Goal: Task Accomplishment & Management: Manage account settings

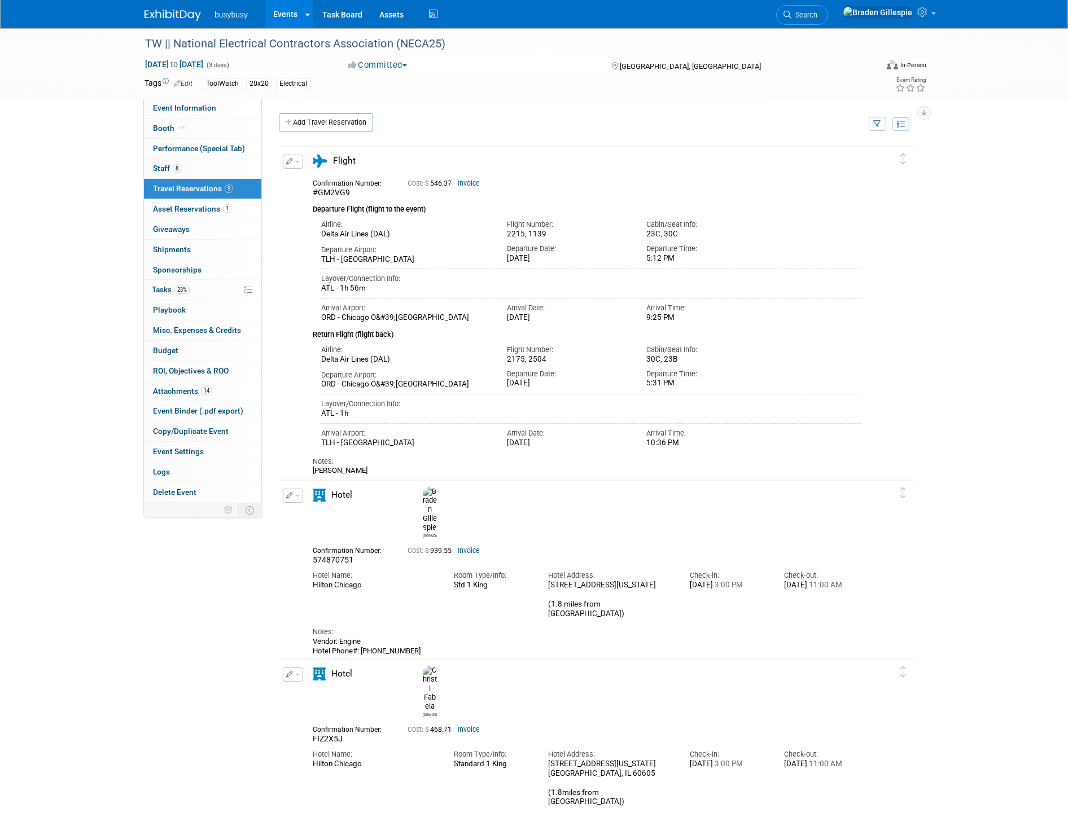
click at [183, 14] on img at bounding box center [172, 15] width 56 height 11
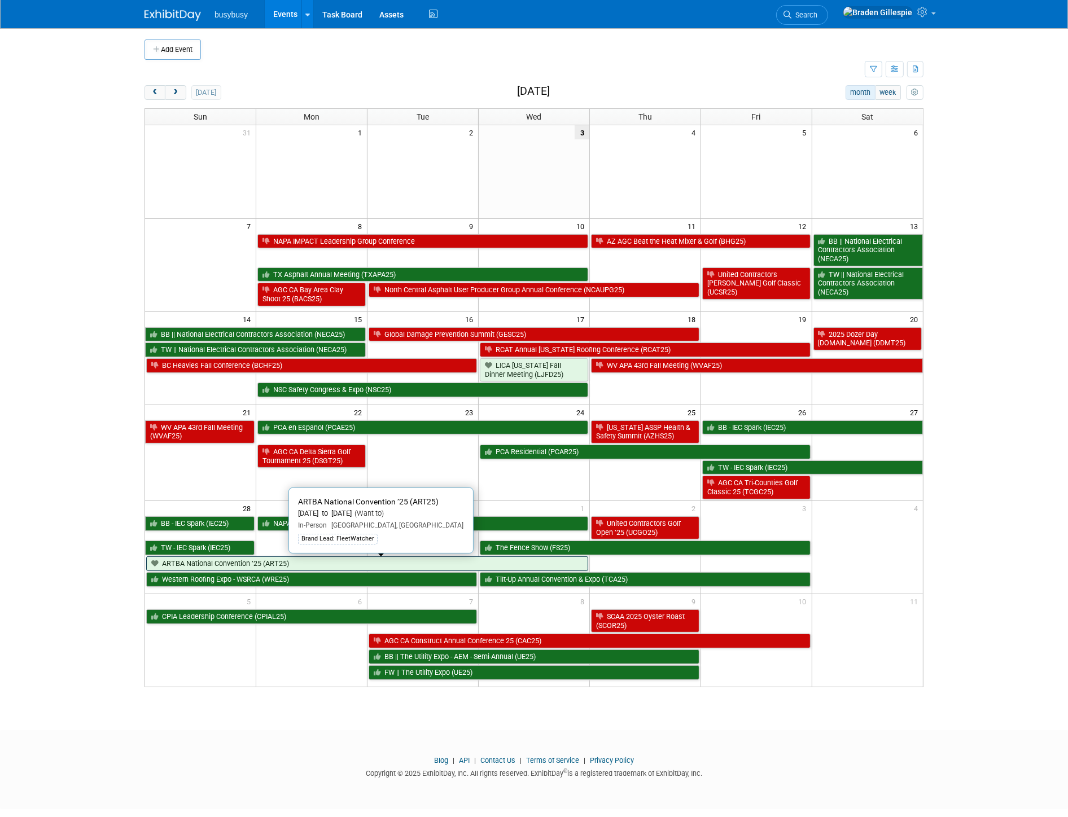
click at [416, 566] on link "ARTBA National Convention ’25 (ART25)" at bounding box center [367, 563] width 442 height 15
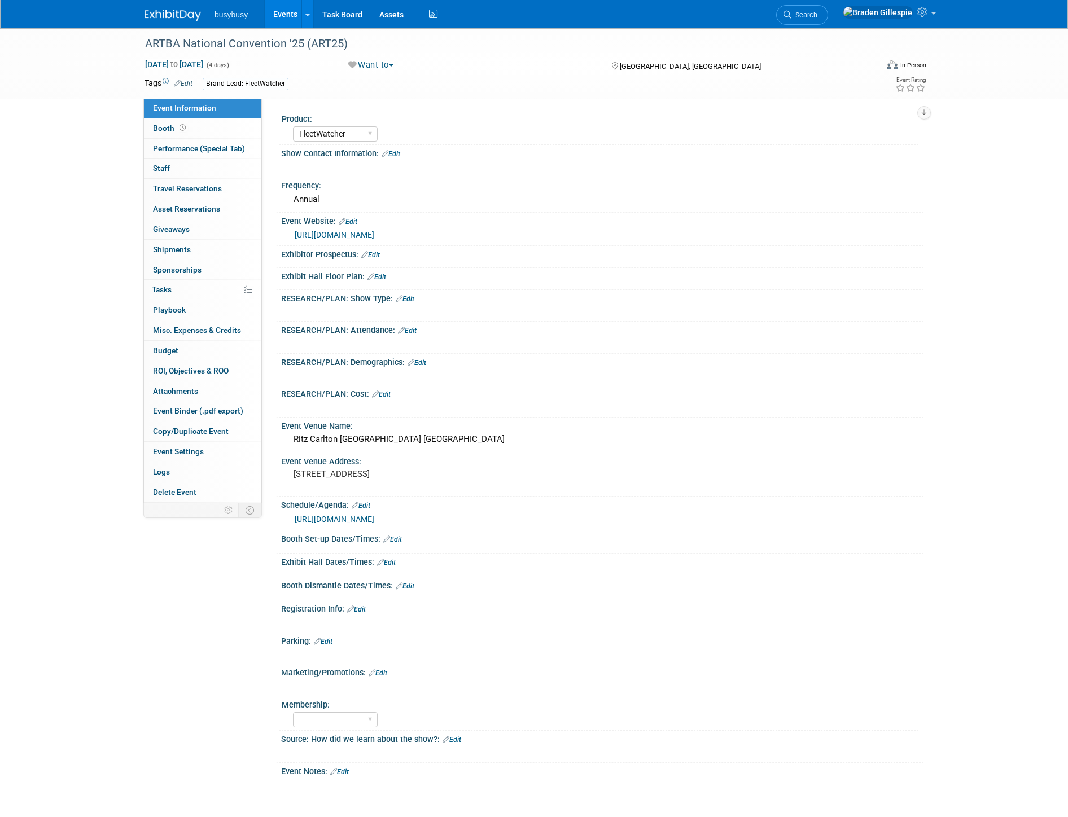
select select "FleetWatcher"
click at [374, 234] on link "https://connect.artba.org/events/convention-2025" at bounding box center [335, 234] width 80 height 9
click at [374, 516] on link "https://www.artba.org/events/convention/" at bounding box center [335, 519] width 80 height 9
click at [169, 10] on img at bounding box center [172, 15] width 56 height 11
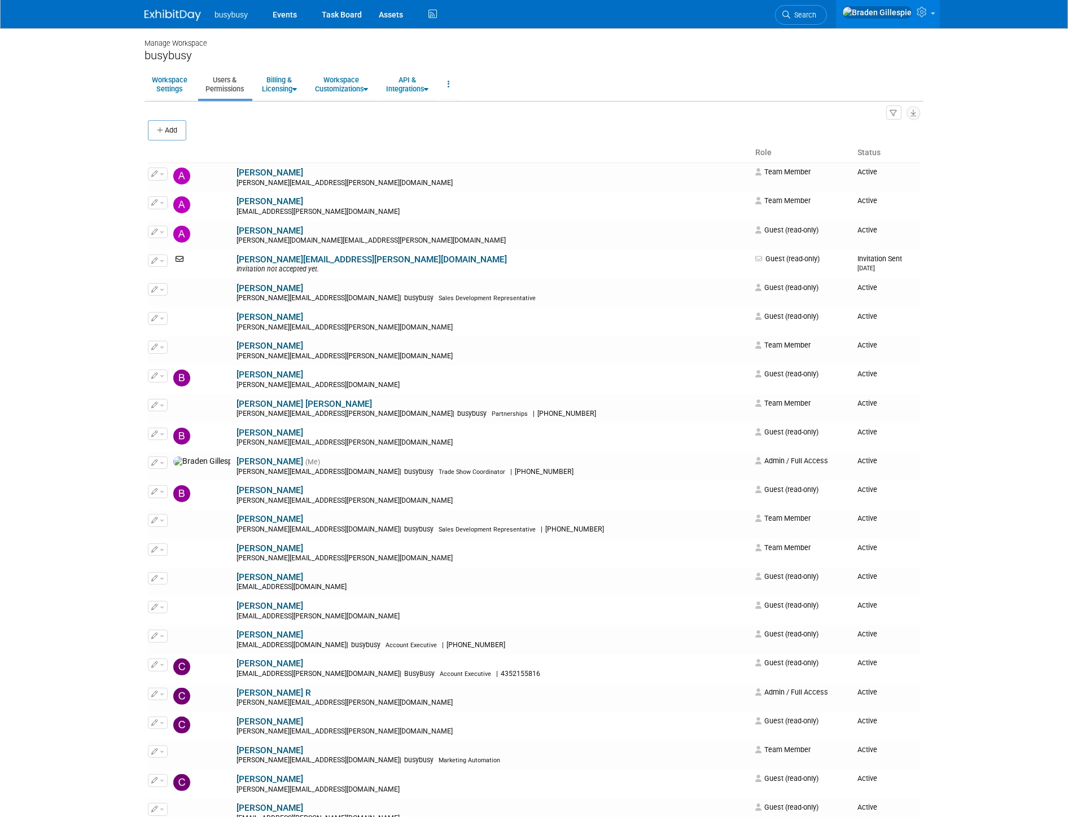
click at [483, 120] on div "Add" at bounding box center [534, 132] width 772 height 24
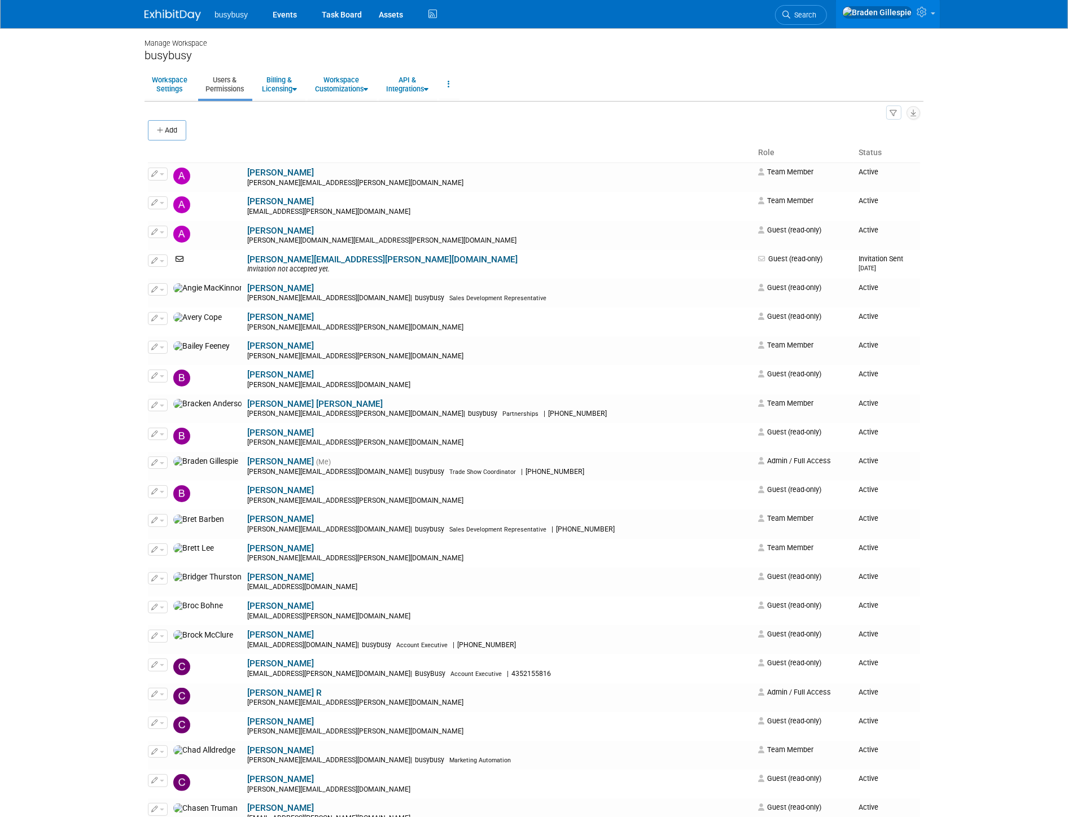
click at [646, 113] on div "All Users 104 Resources 3 Invitations 1 Export Users & Resources (.csv)" at bounding box center [534, 112] width 772 height 15
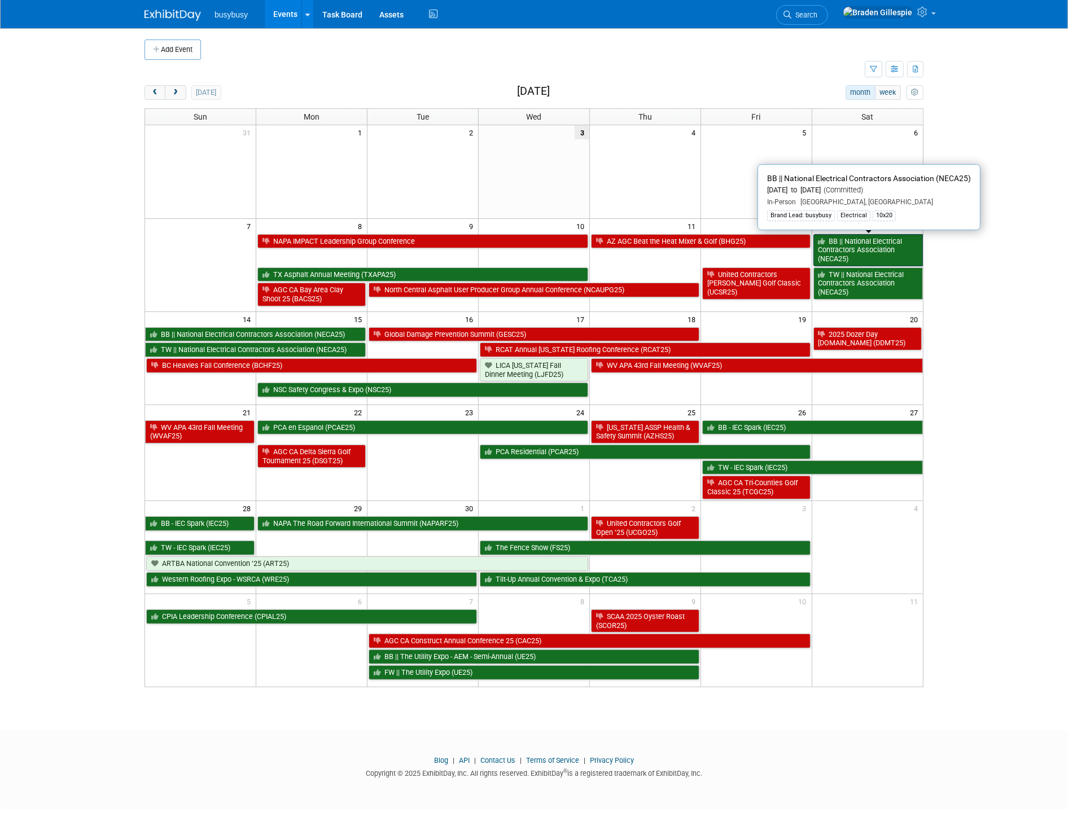
click at [845, 250] on link "BB || National Electrical Contractors Association (NECA25)" at bounding box center [867, 250] width 109 height 32
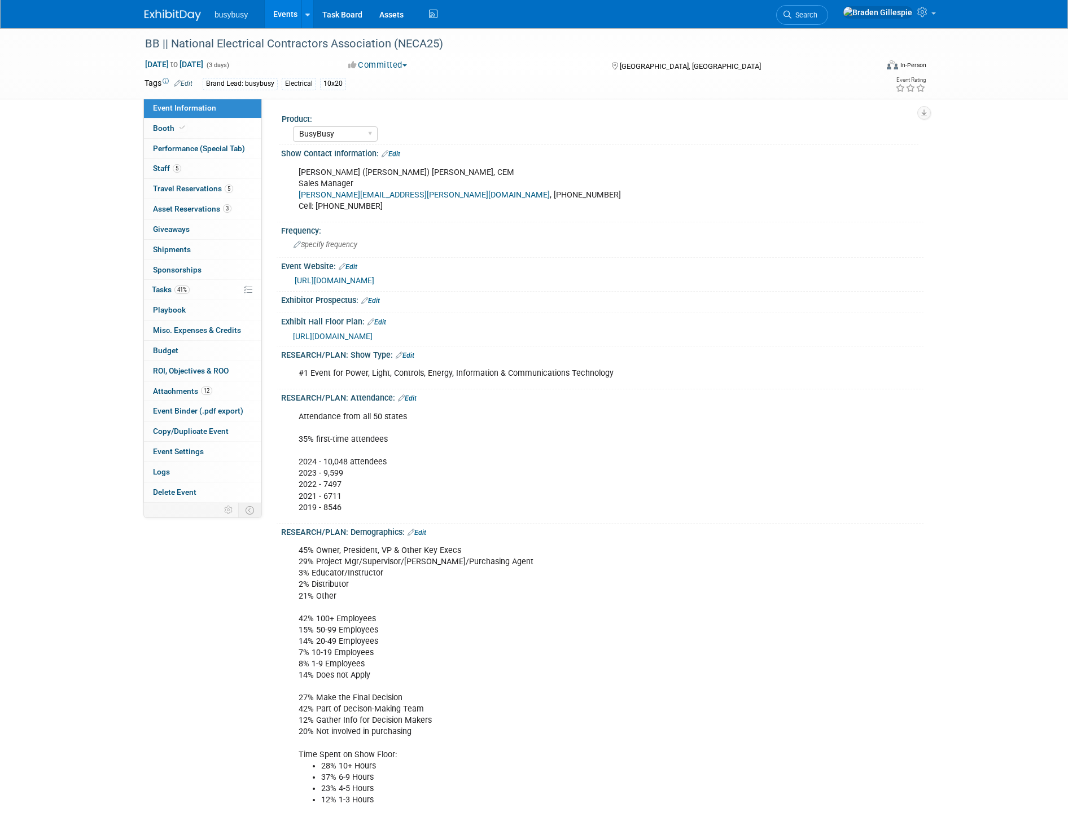
select select "BusyBusy"
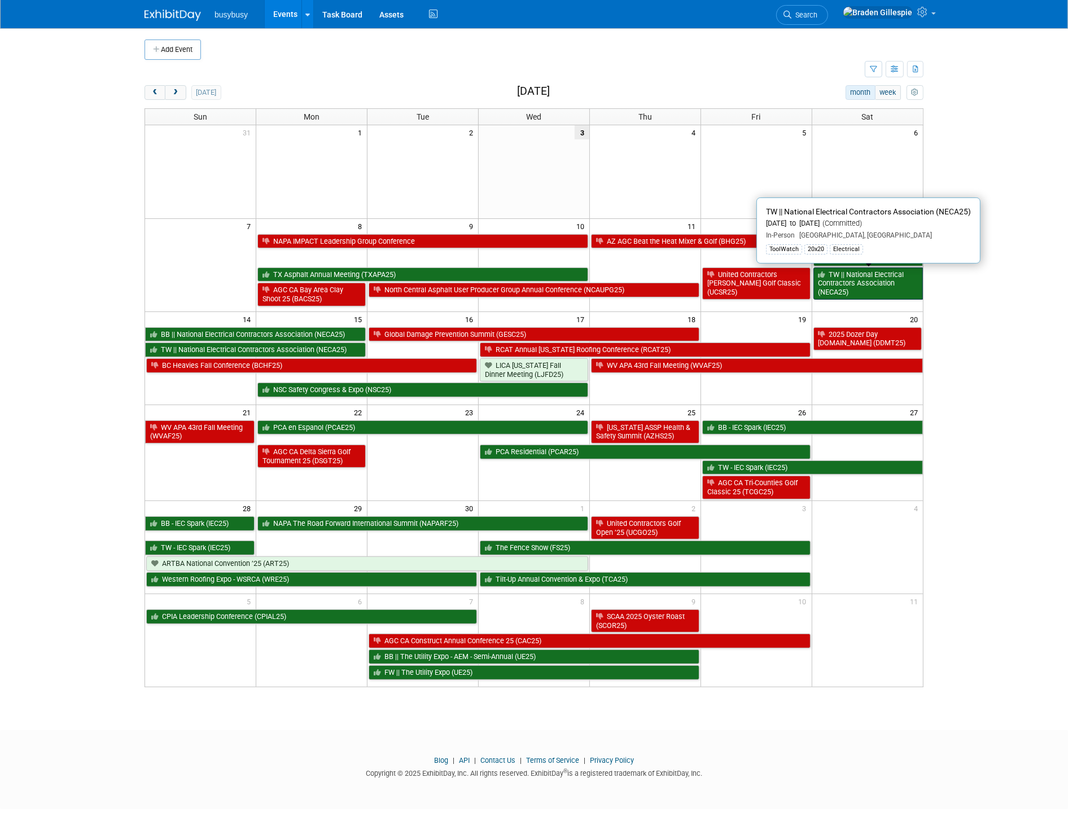
click at [850, 288] on link "TW || National Electrical Contractors Association (NECA25)" at bounding box center [867, 283] width 109 height 32
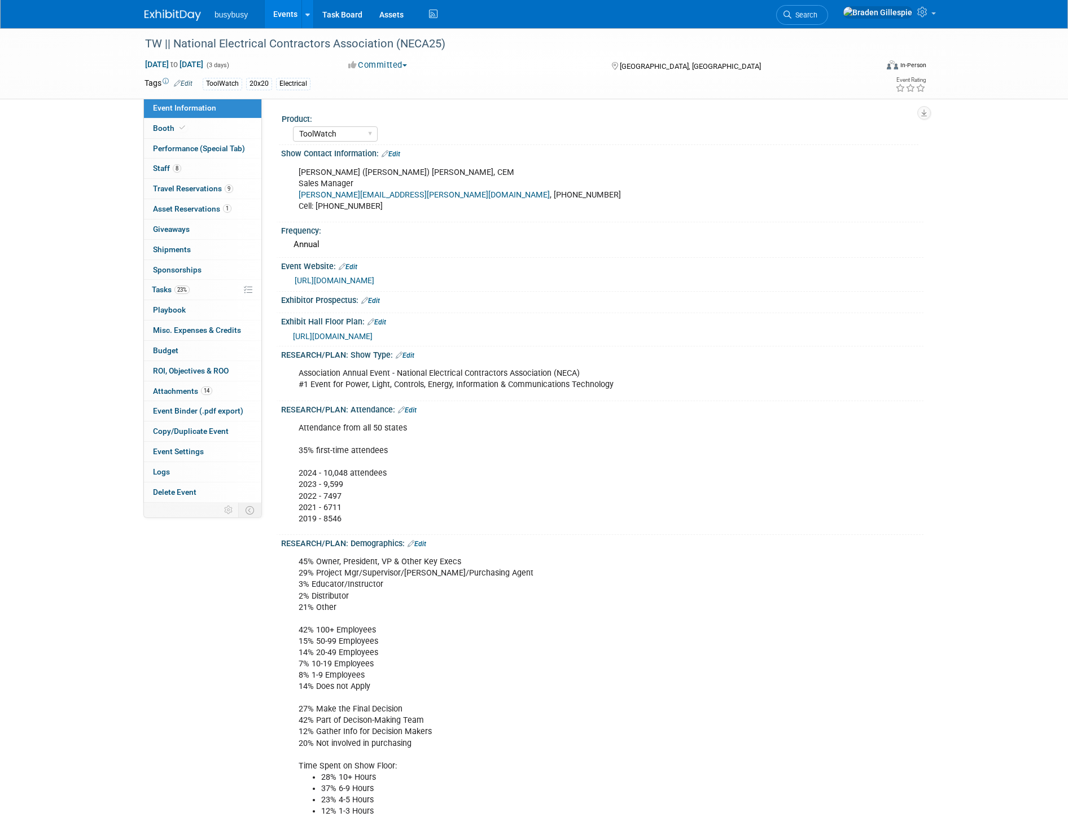
select select "ToolWatch"
click at [201, 192] on span "Travel Reservations 9" at bounding box center [193, 188] width 80 height 9
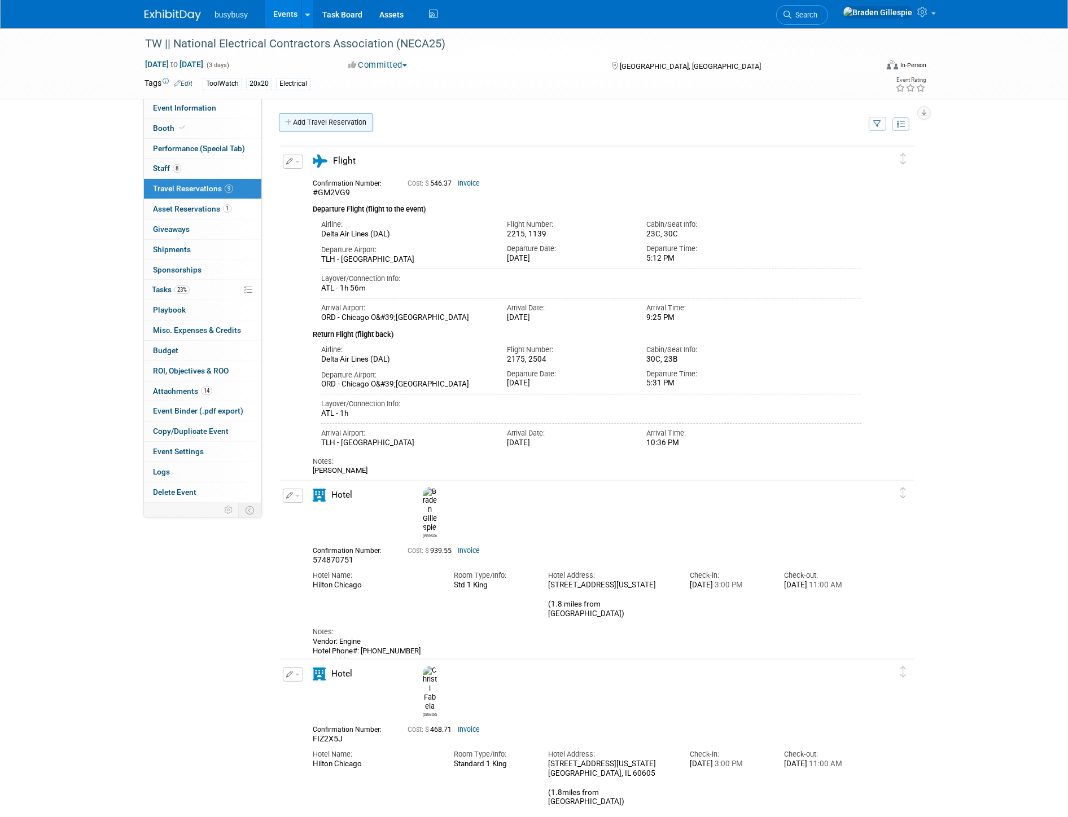
click at [333, 116] on link "Add Travel Reservation" at bounding box center [326, 122] width 94 height 18
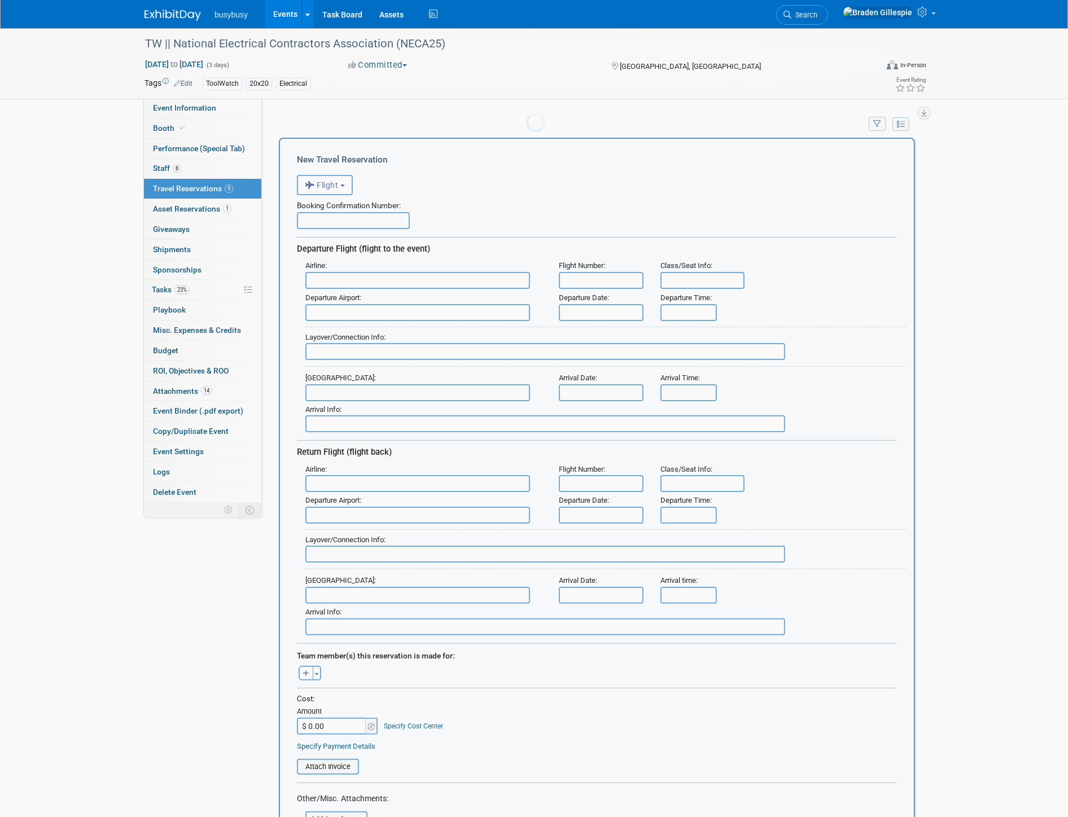
click at [334, 122] on body "busybusy Events Add Event Bulk Upload Events Shareable Event Boards Recently Vi…" at bounding box center [534, 408] width 1068 height 817
click at [331, 184] on span "Flight" at bounding box center [322, 185] width 34 height 9
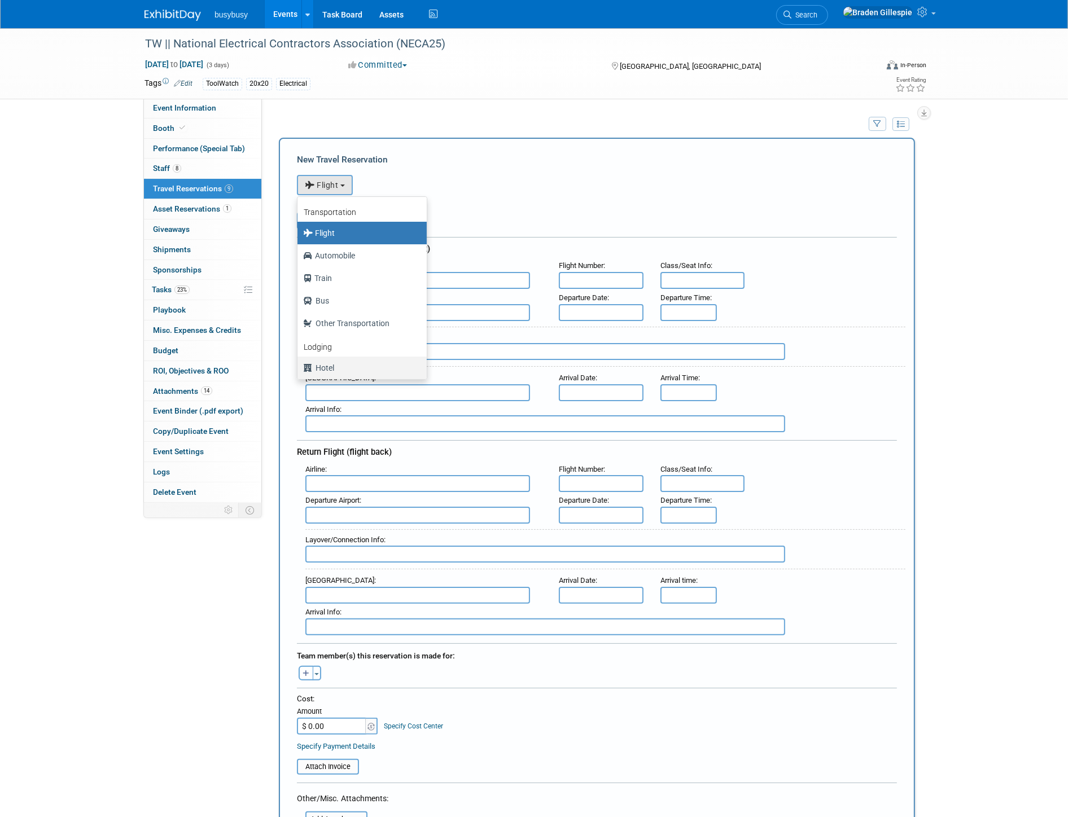
click at [352, 362] on label "Hotel" at bounding box center [359, 368] width 112 height 18
click at [299, 363] on input "Hotel" at bounding box center [295, 366] width 7 height 7
select select "6"
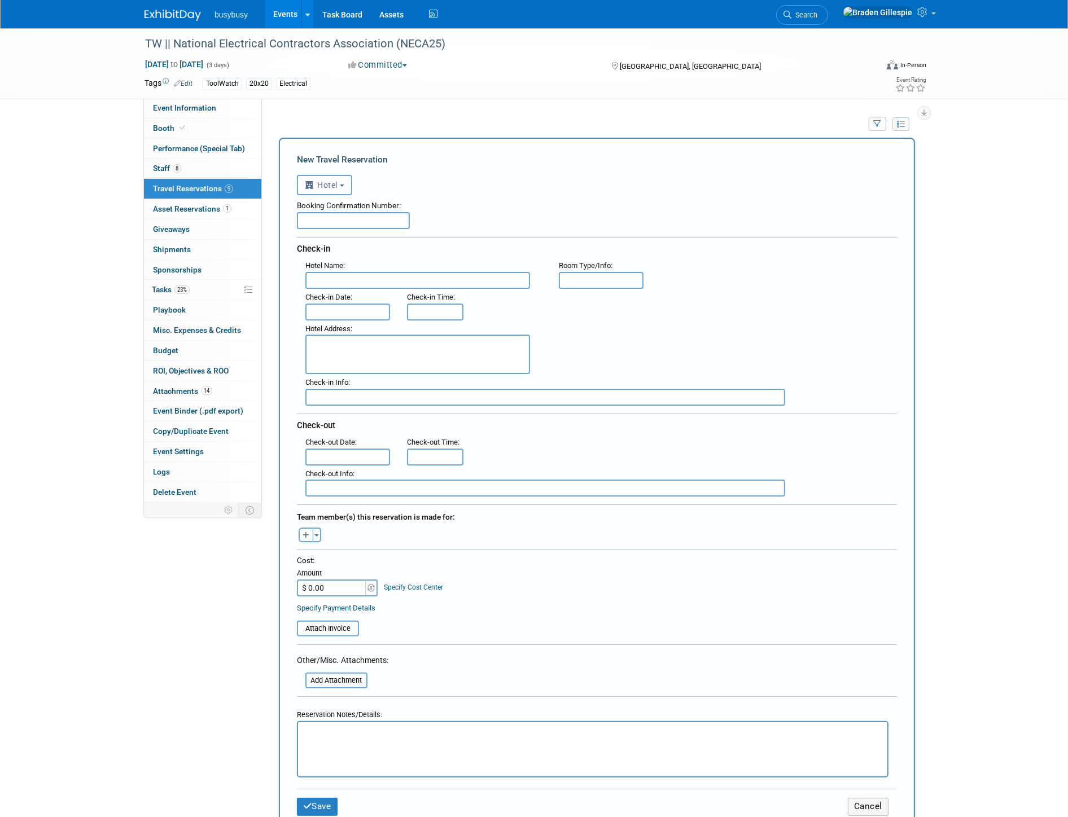
click at [346, 218] on input "text" at bounding box center [353, 220] width 113 height 17
click at [500, 279] on input "text" at bounding box center [417, 280] width 225 height 17
type input "Hilton Chicago"
drag, startPoint x: 591, startPoint y: 277, endPoint x: 582, endPoint y: 273, distance: 10.4
click at [592, 277] on input "text" at bounding box center [601, 280] width 85 height 17
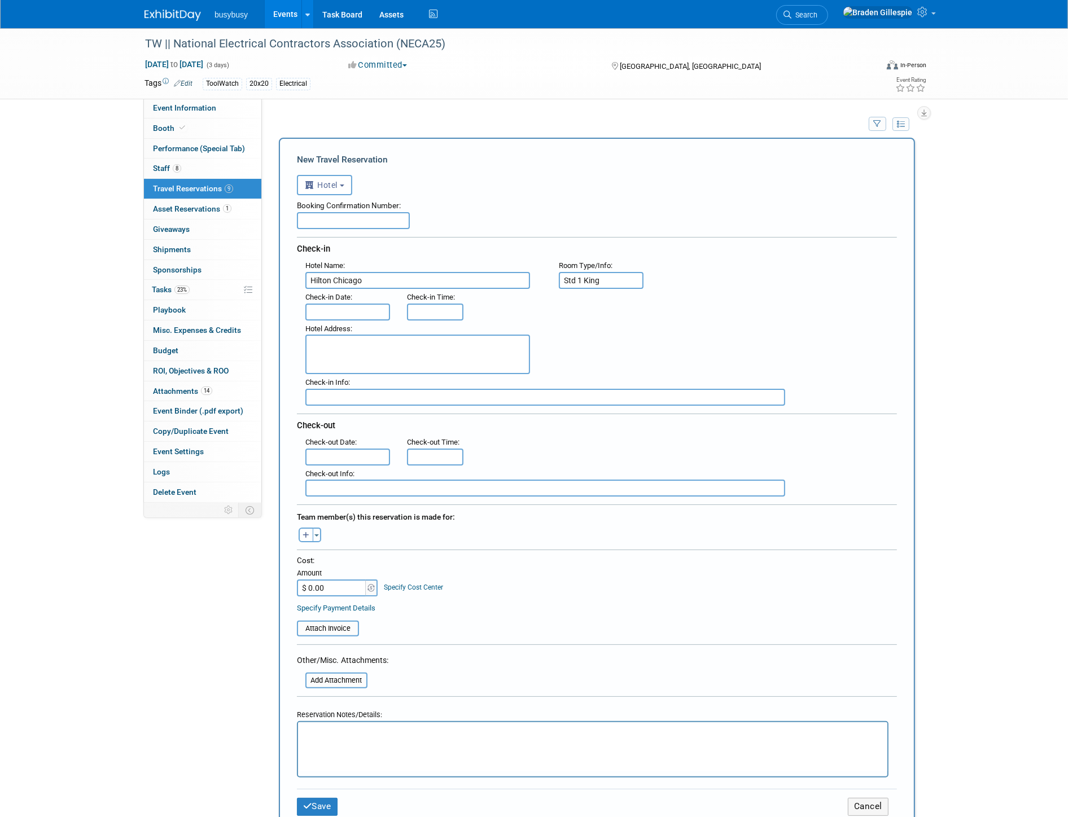
type input "Std 1 King"
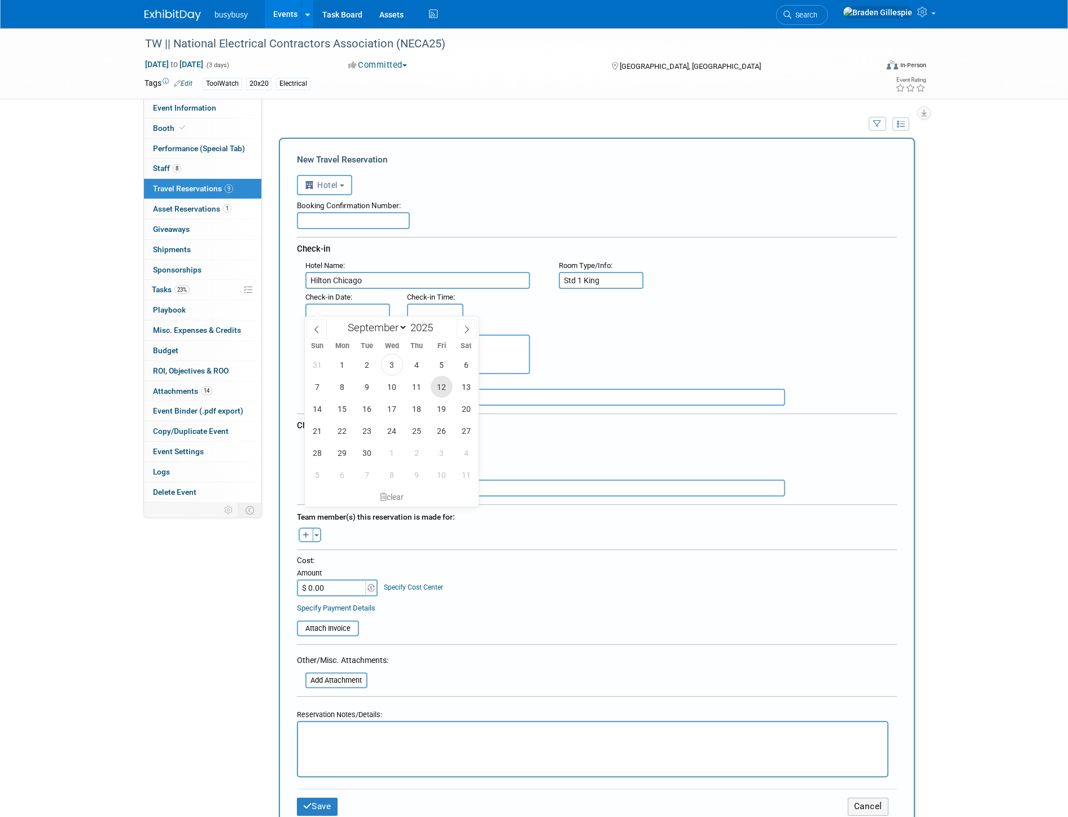
click at [443, 392] on span "12" at bounding box center [442, 387] width 22 height 22
type input "Sep 12, 2025"
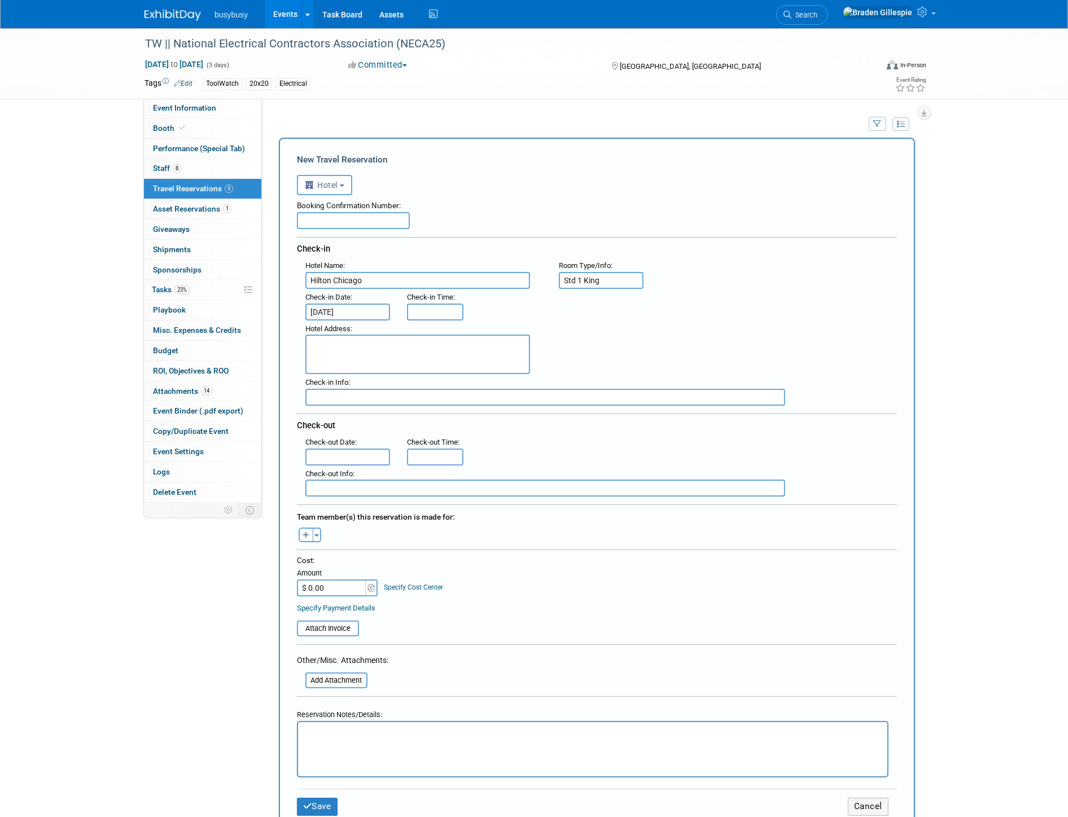
click at [337, 449] on input "text" at bounding box center [347, 457] width 85 height 17
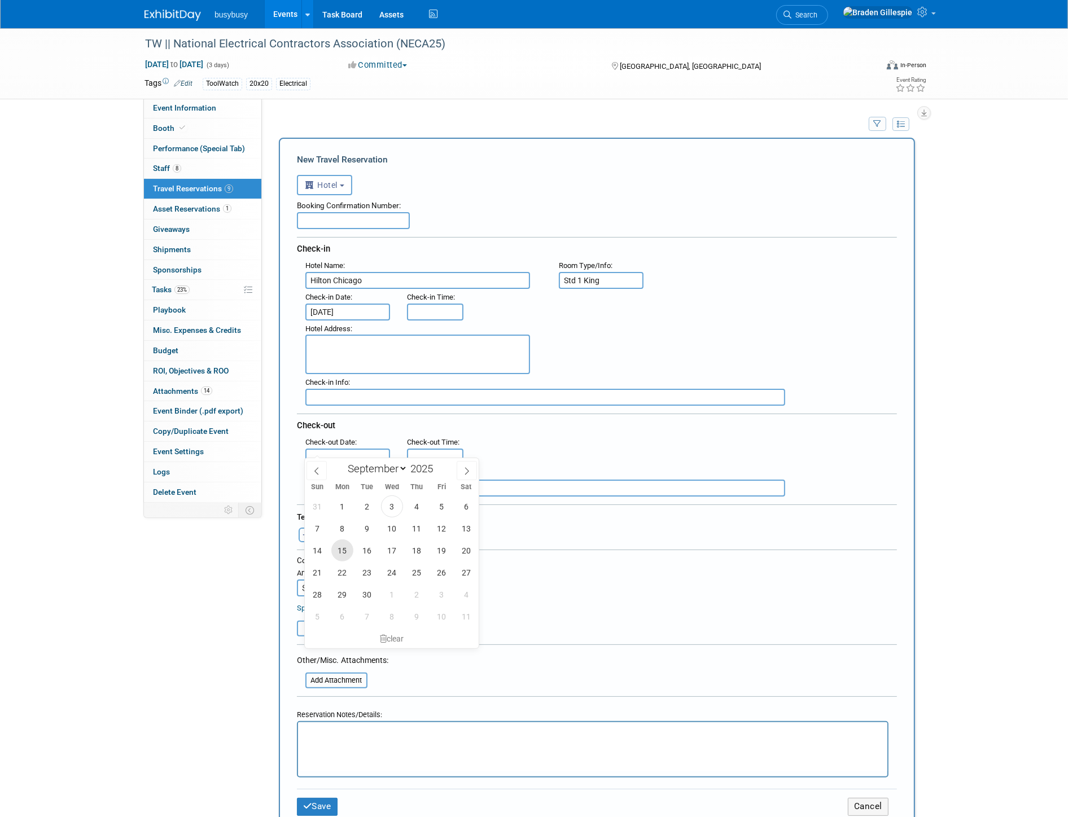
click at [343, 548] on span "15" at bounding box center [342, 550] width 22 height 22
type input "Sep 15, 2025"
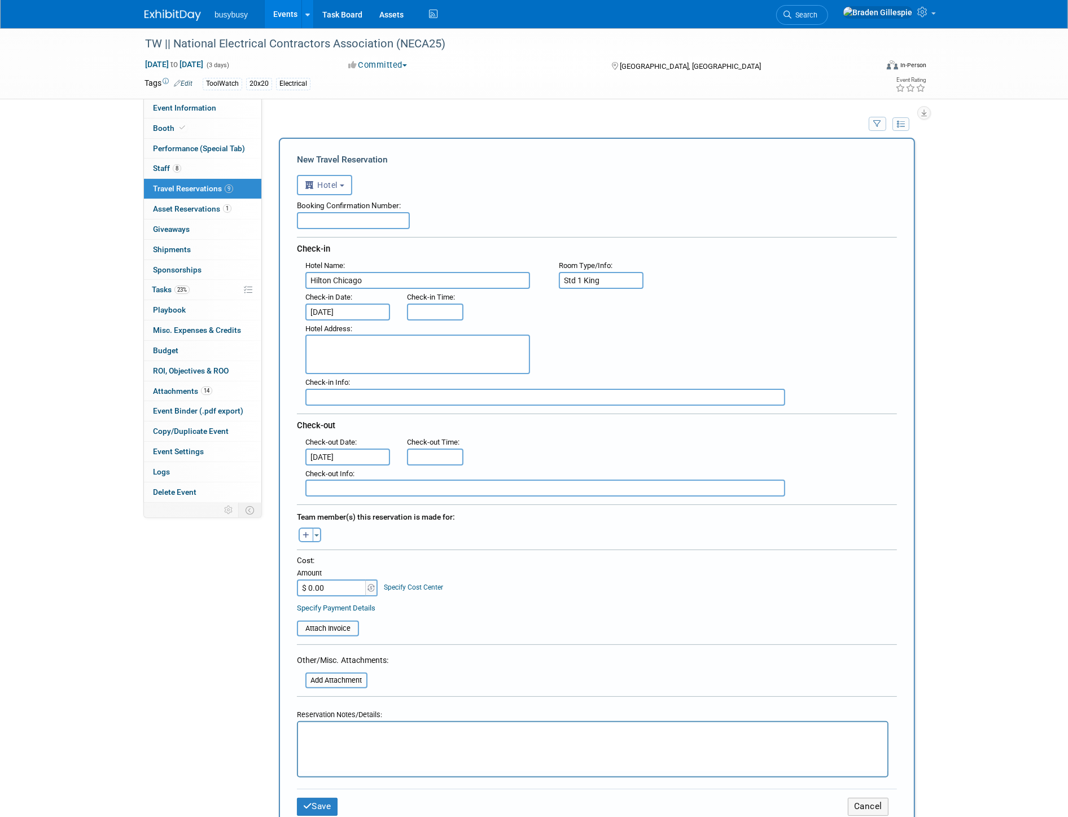
click at [480, 350] on textarea at bounding box center [417, 354] width 225 height 39
paste textarea "720 S Michigan Ave, Chicago, IL, 60605"
type textarea "720 S Michigan Ave, Chicago, IL, 60605 (1.8miles from convention center)"
type input "3:00 PM"
click at [447, 313] on input "3:00 PM" at bounding box center [435, 312] width 56 height 17
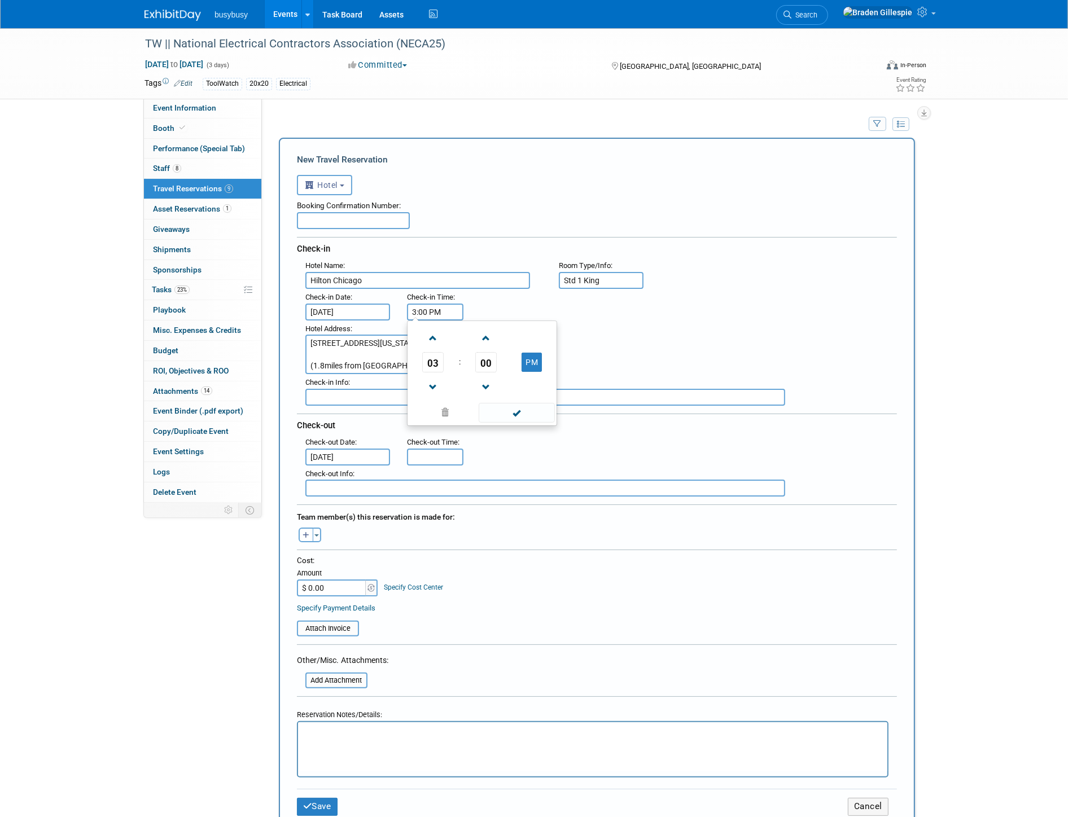
click at [443, 438] on span "Check-out Time" at bounding box center [432, 442] width 51 height 8
type input "11:00 AM"
click at [442, 449] on input "11:00 AM" at bounding box center [435, 457] width 56 height 17
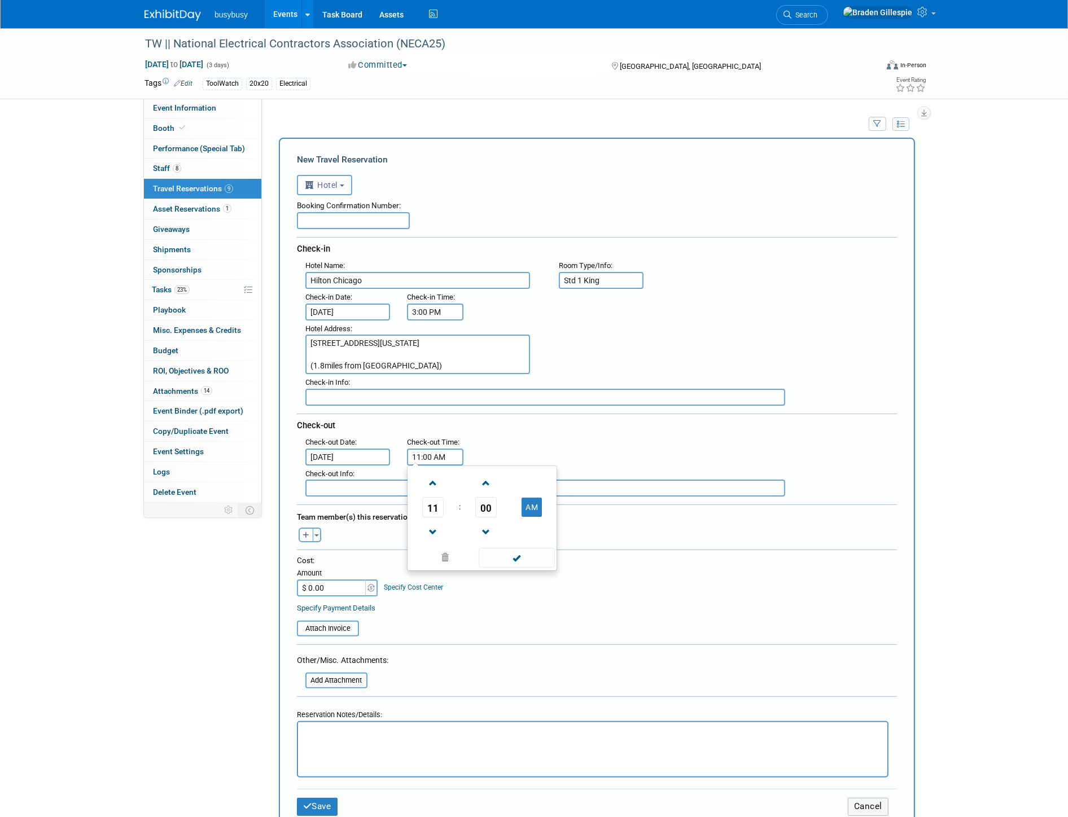
click at [617, 453] on div ": Check-out Date : Sep 15, 2025 Check-out Time : 11:00 AM 11 : 00 AM 12 01 02 0…" at bounding box center [601, 450] width 608 height 32
click at [384, 225] on input "text" at bounding box center [353, 220] width 113 height 17
paste input "PFUWJR0"
type input "PFUWJR0"
click at [316, 534] on span "button" at bounding box center [316, 535] width 5 height 2
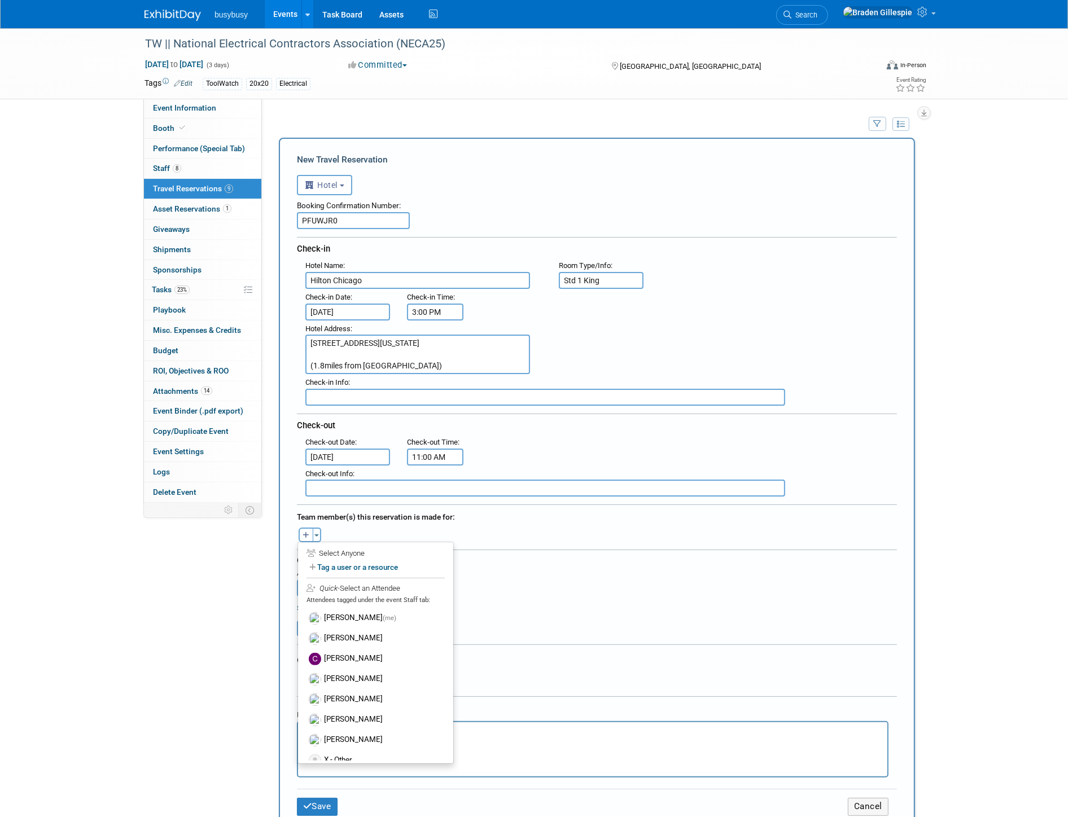
click at [572, 561] on div "Cost: Amount $ 0.00 Specify Cost Center Cost Center -- Not Specified -- Align b…" at bounding box center [597, 575] width 600 height 41
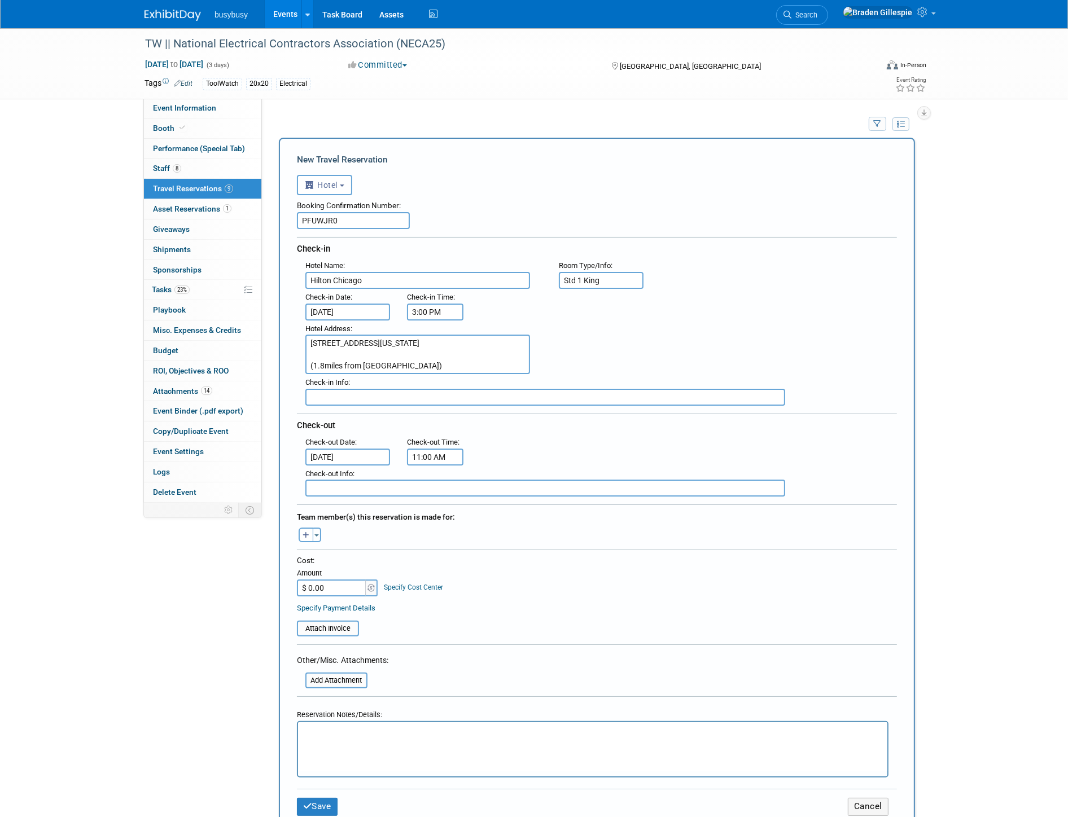
click at [343, 739] on html at bounding box center [591, 730] width 589 height 16
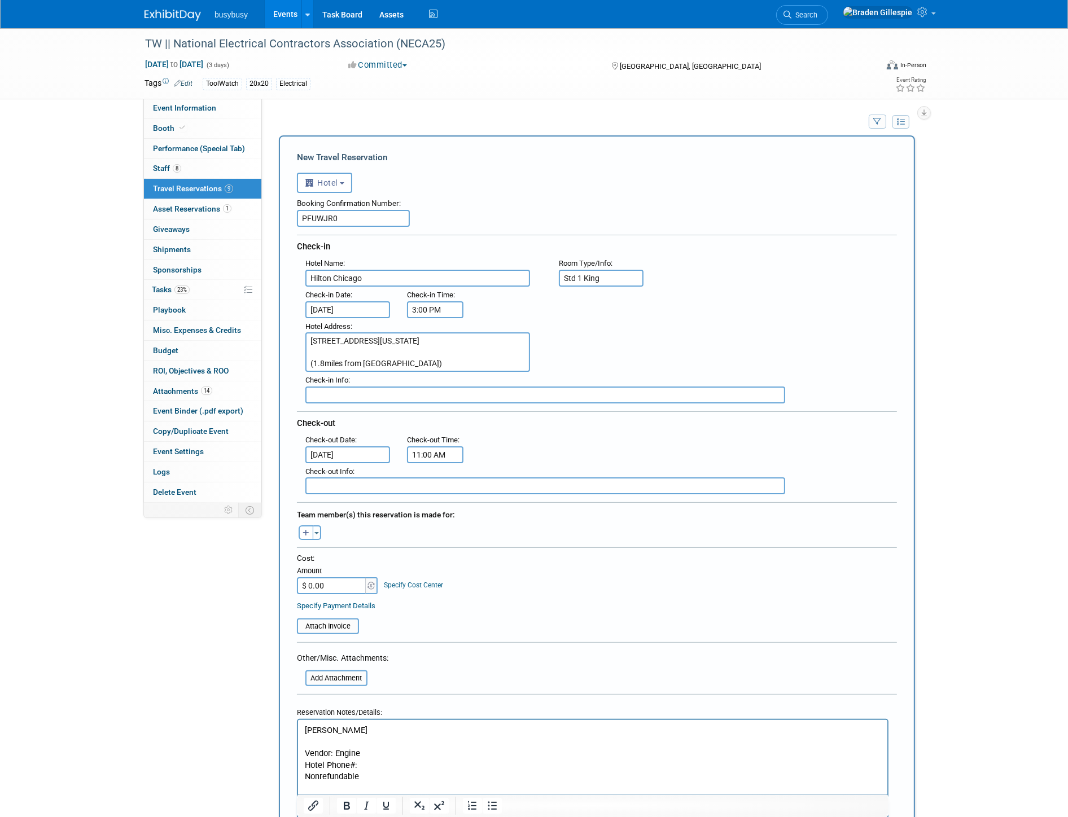
drag, startPoint x: 537, startPoint y: 801, endPoint x: 273, endPoint y: 814, distance: 263.9
click at [297, 806] on html "Amanda Blackwood Vendor: Engine Hotel Phone#: Nonrefundable Breakfast is not in…" at bounding box center [591, 763] width 589 height 86
click at [371, 770] on p "Hotel Phone#:" at bounding box center [592, 765] width 576 height 12
click at [349, 577] on input "$ 0.00" at bounding box center [332, 585] width 71 height 17
type input "$ 575.19"
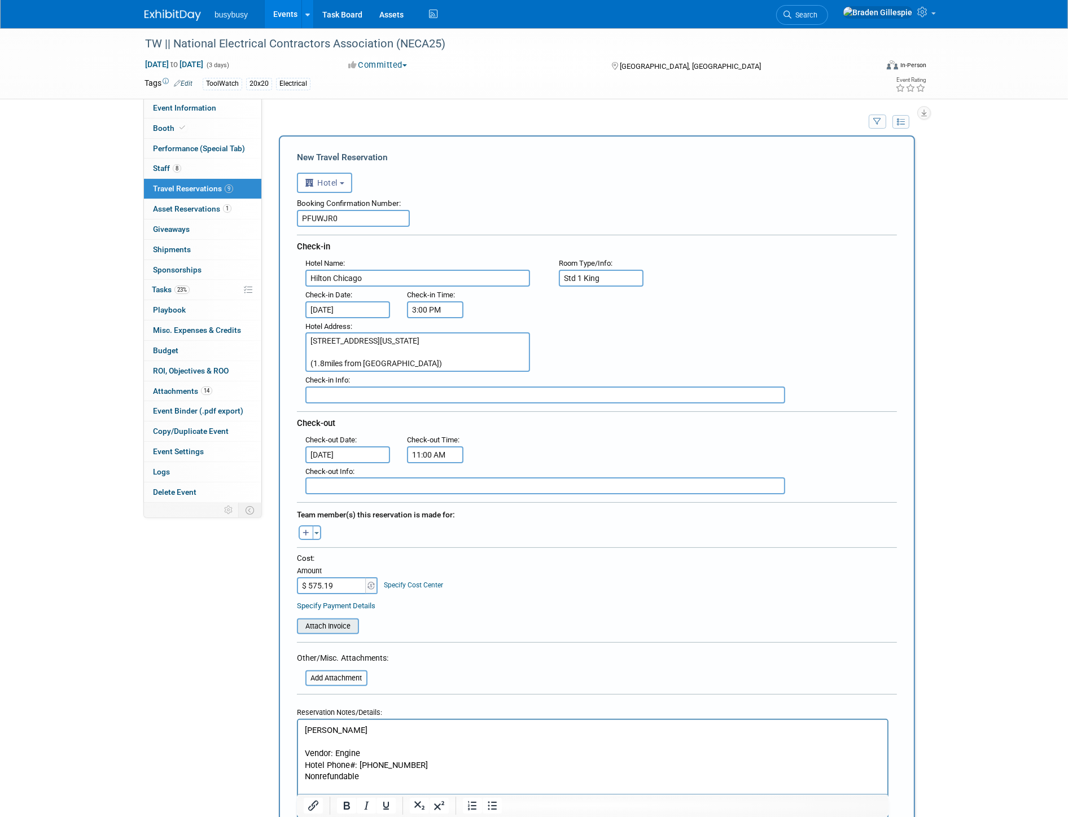
click at [353, 620] on input "file" at bounding box center [290, 627] width 134 height 14
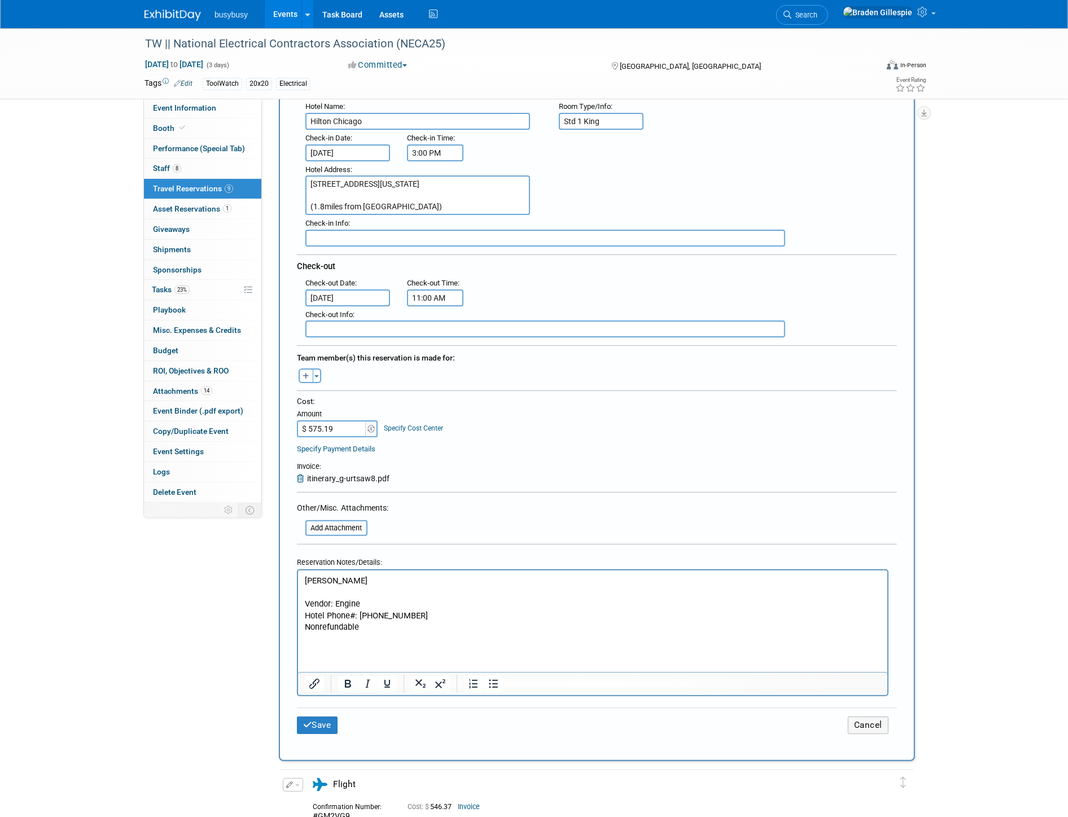
scroll to position [253, 0]
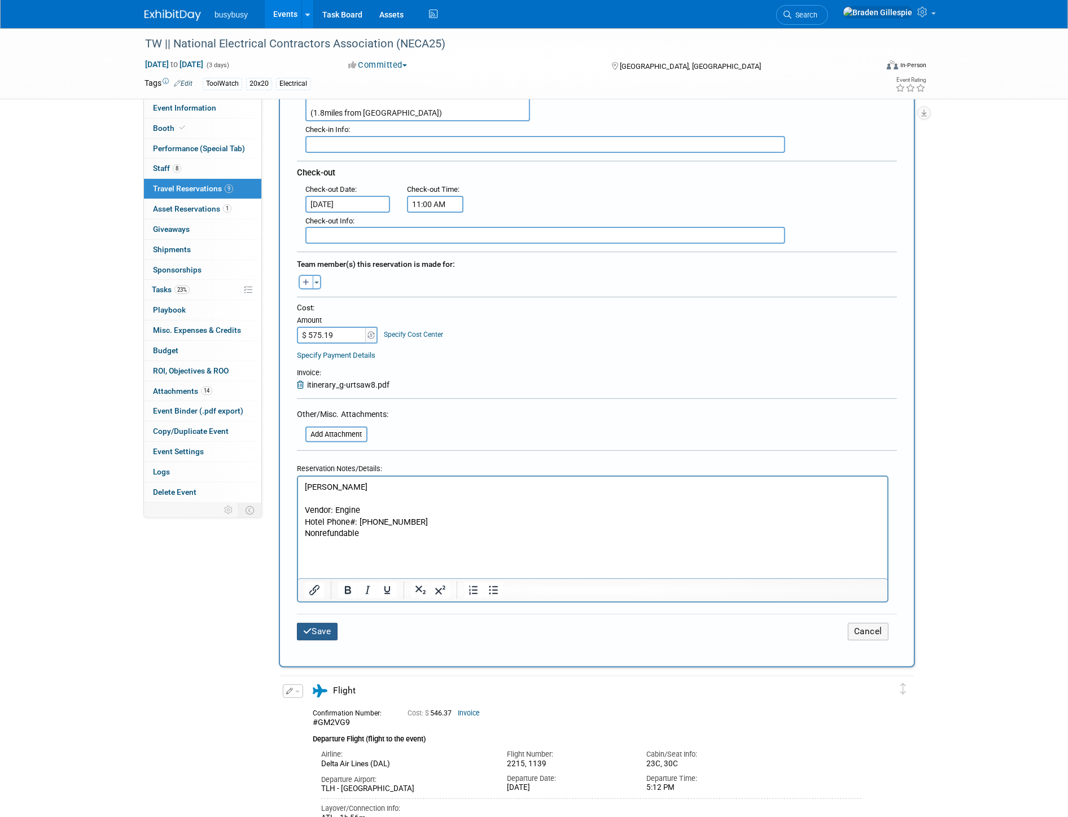
click at [310, 627] on icon "submit" at bounding box center [307, 631] width 9 height 8
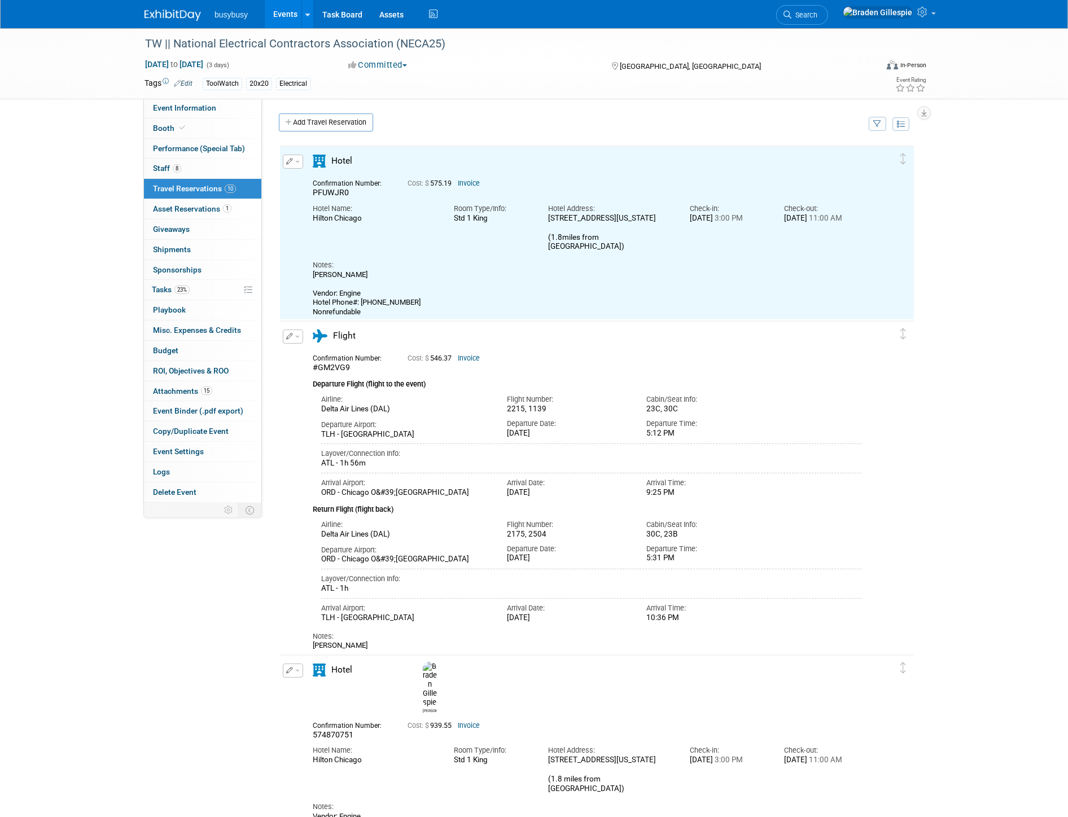
scroll to position [0, 0]
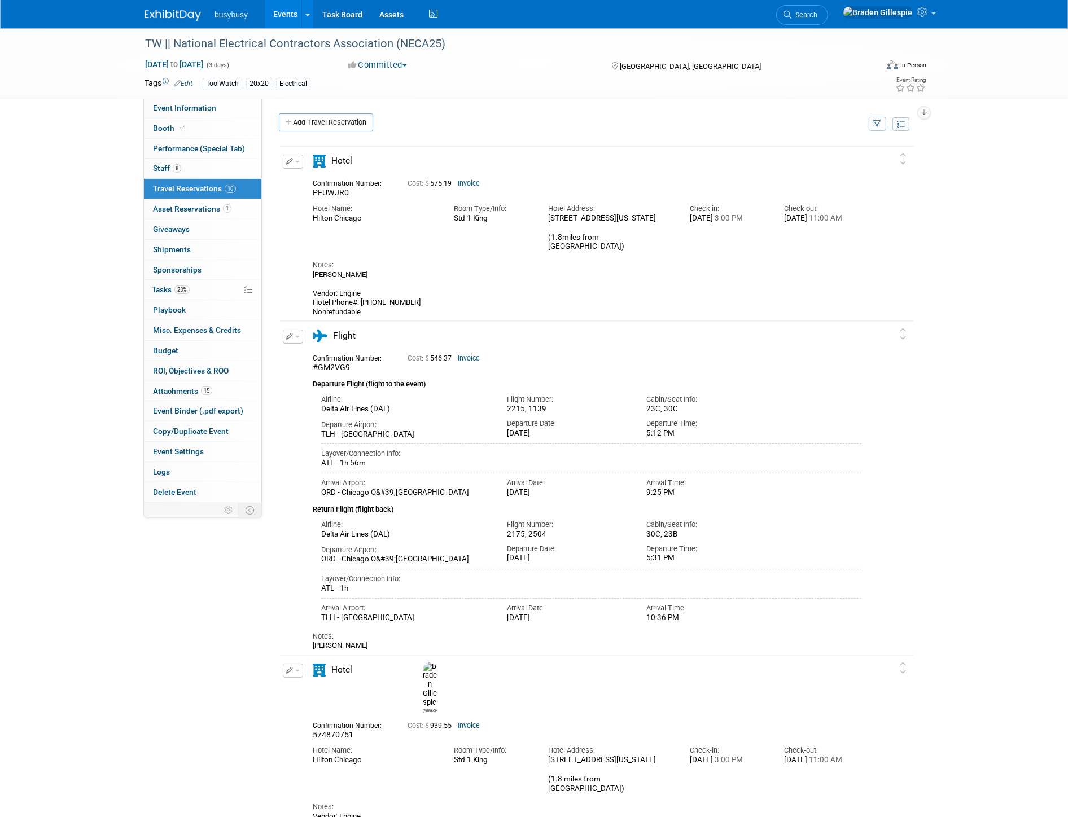
click at [170, 7] on link at bounding box center [179, 9] width 70 height 9
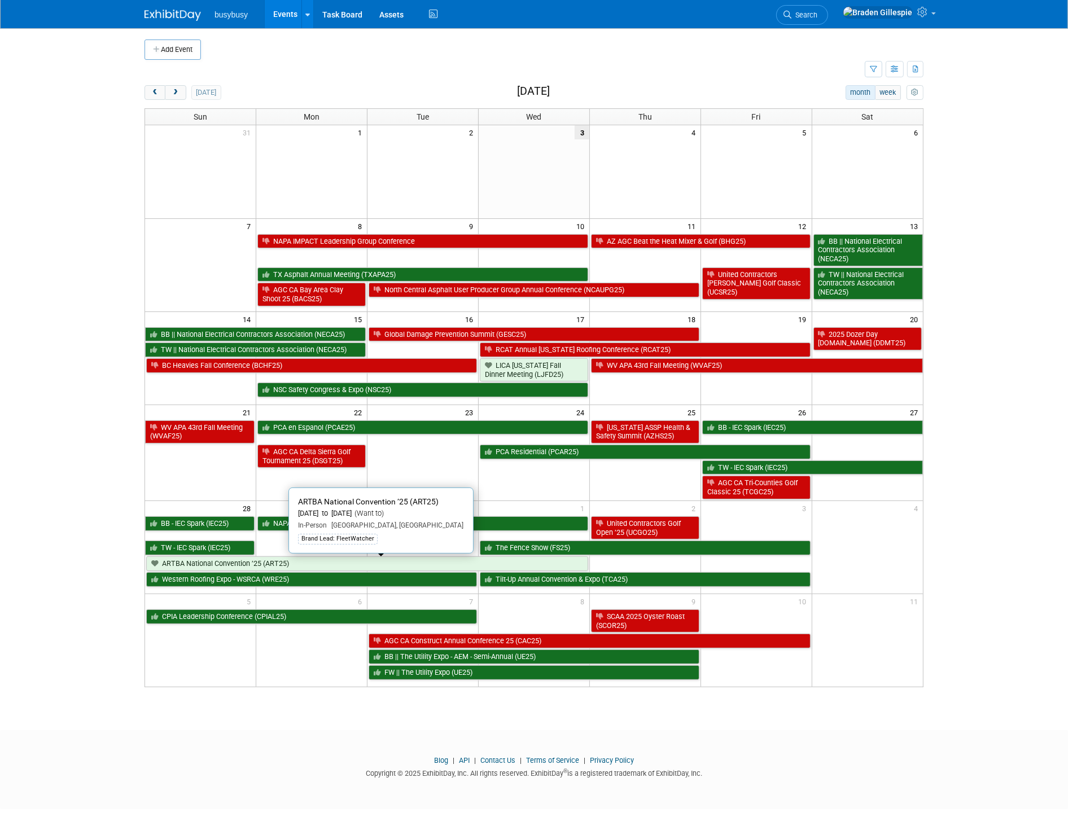
click at [310, 565] on link "ARTBA National Convention ’25 (ART25)" at bounding box center [367, 563] width 442 height 15
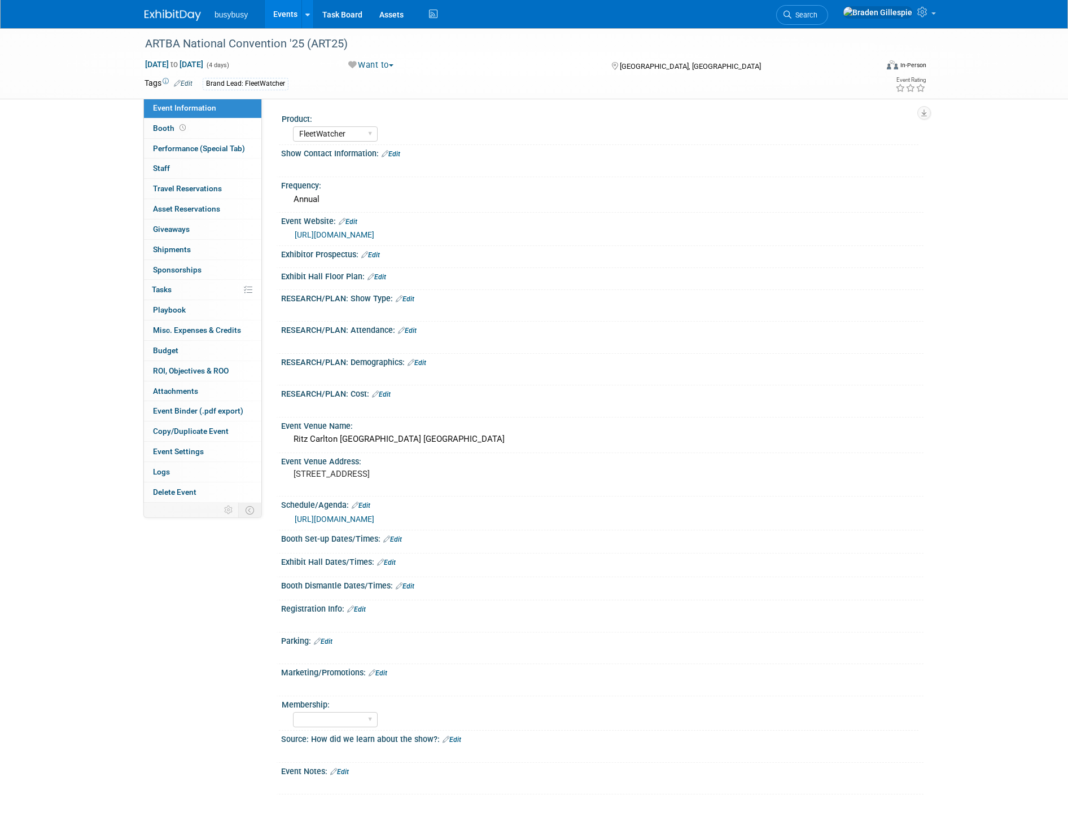
select select "FleetWatcher"
click at [383, 68] on button "Want to" at bounding box center [371, 65] width 54 height 12
click at [387, 97] on link "Considering" at bounding box center [400, 99] width 110 height 16
click at [348, 766] on div "Event Notes: Edit" at bounding box center [602, 770] width 642 height 15
click at [345, 768] on link "Edit" at bounding box center [339, 772] width 19 height 8
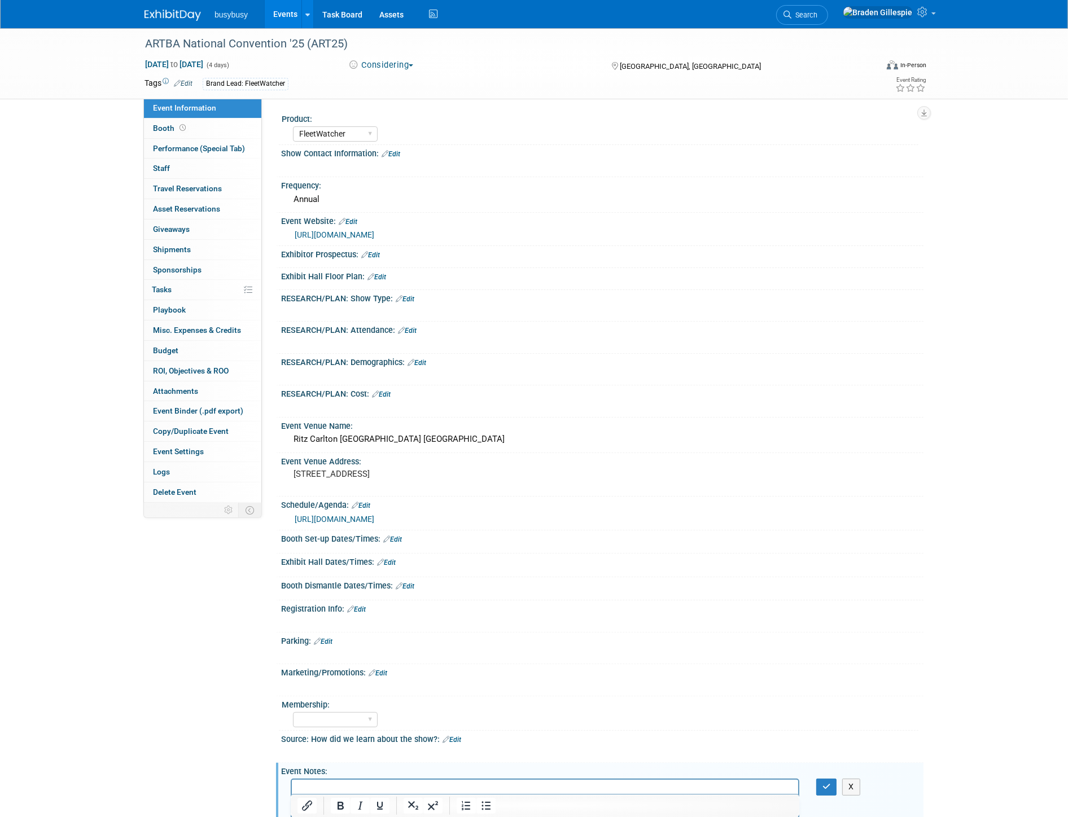
click at [414, 796] on html at bounding box center [544, 788] width 506 height 16
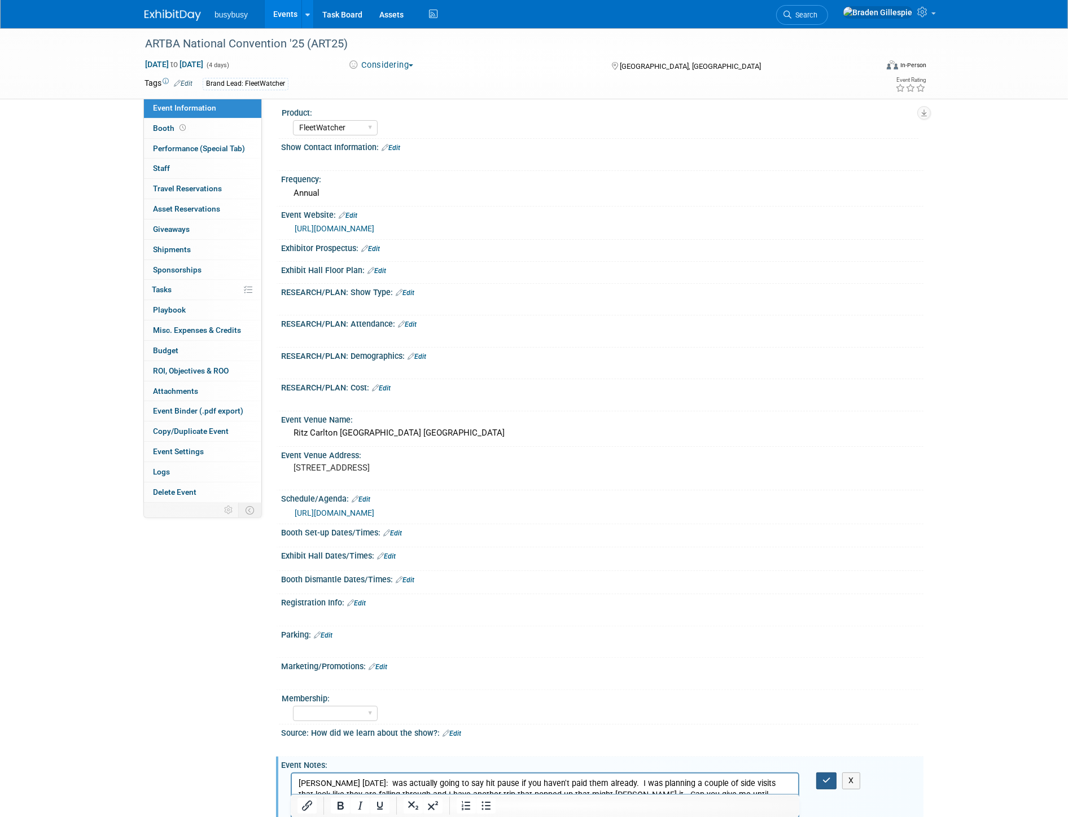
click at [818, 772] on button "button" at bounding box center [826, 780] width 21 height 16
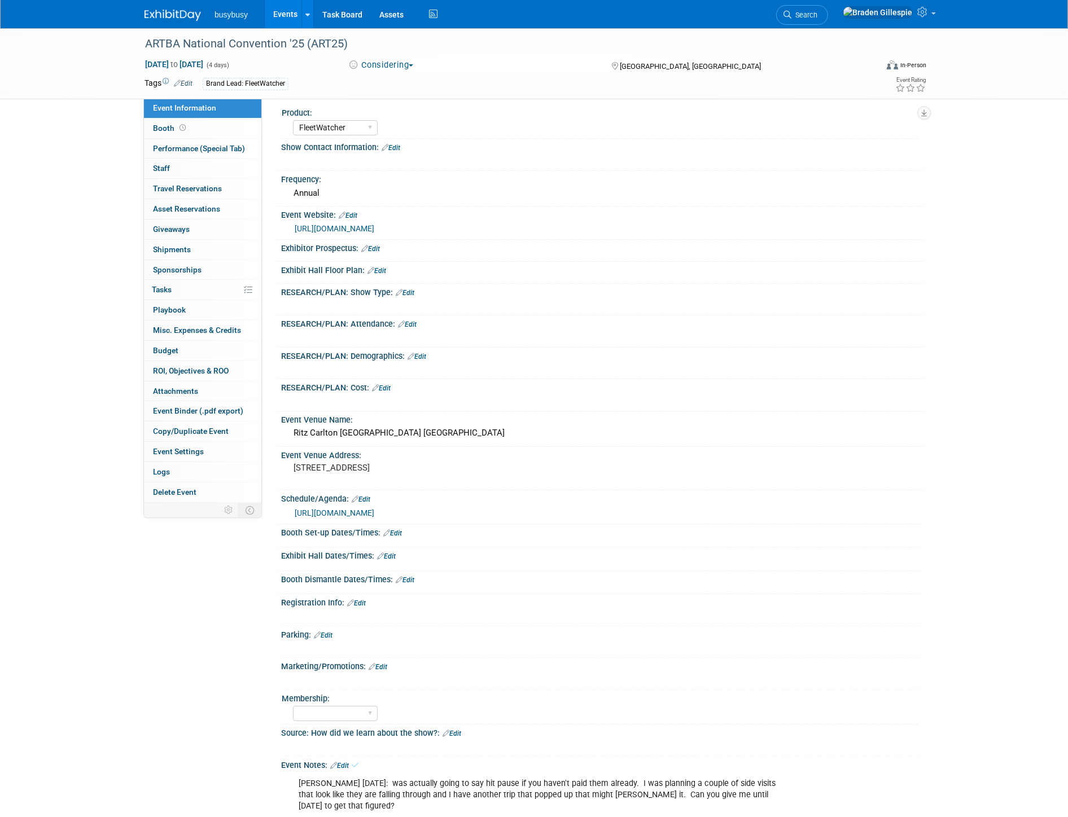
click at [174, 13] on img at bounding box center [172, 15] width 56 height 11
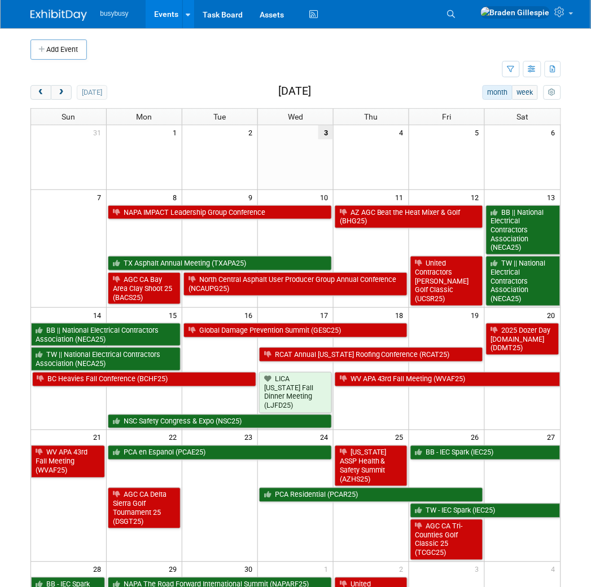
click at [27, 65] on div "Add Event New Event Duplicate Event Warning There is another event in your work…" at bounding box center [295, 407] width 547 height 758
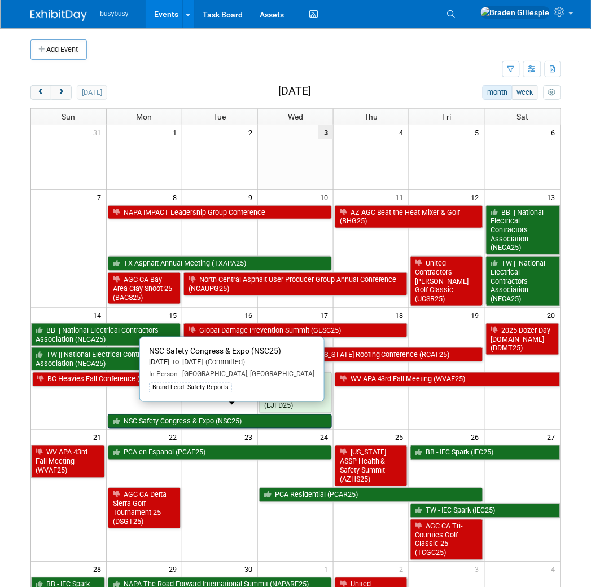
click at [218, 415] on link "NSC Safety Congress & Expo (NSC25)" at bounding box center [220, 422] width 224 height 15
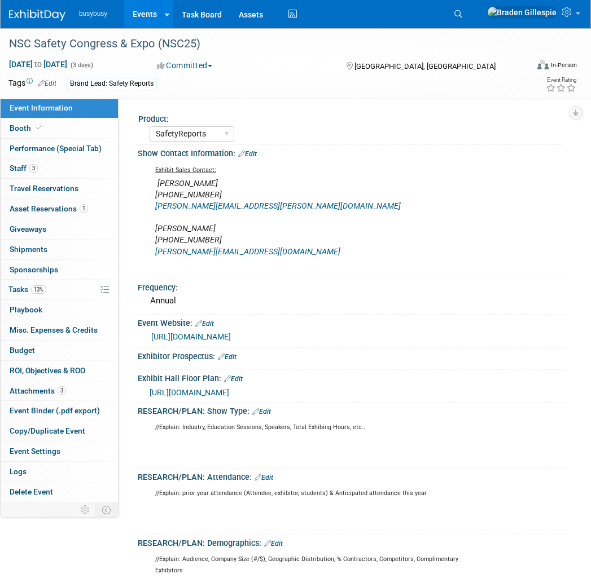
select select "SafetyReports"
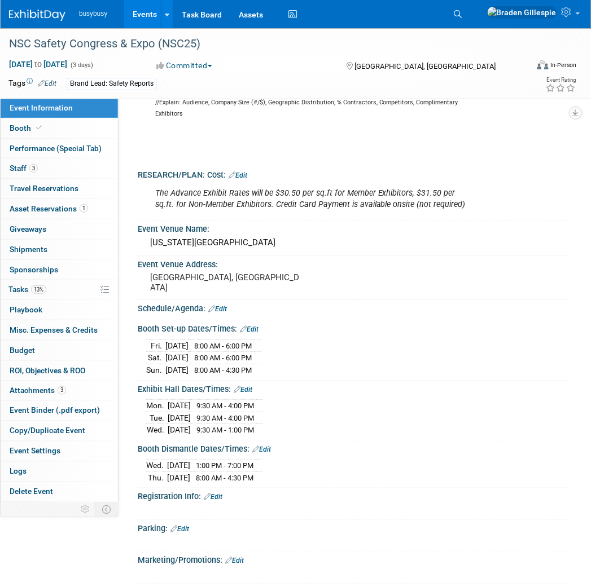
scroll to position [480, 0]
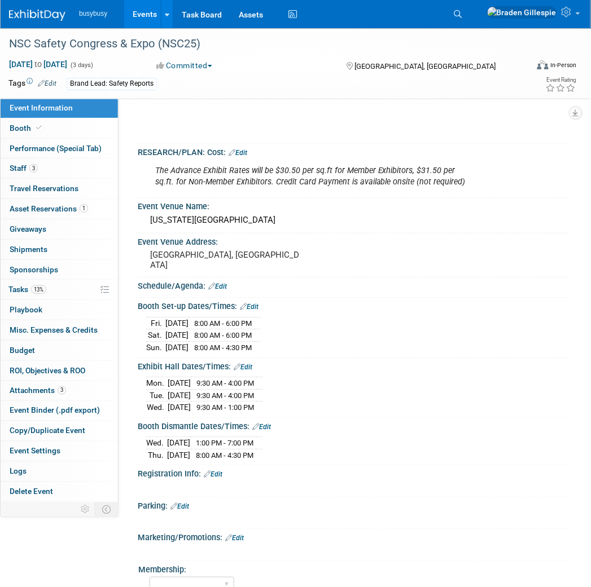
click at [46, 93] on div "Tags Edit Brand Lead: Safety Reports Event Rating" at bounding box center [288, 86] width 577 height 20
click at [74, 189] on span "Travel Reservations 0" at bounding box center [44, 188] width 69 height 9
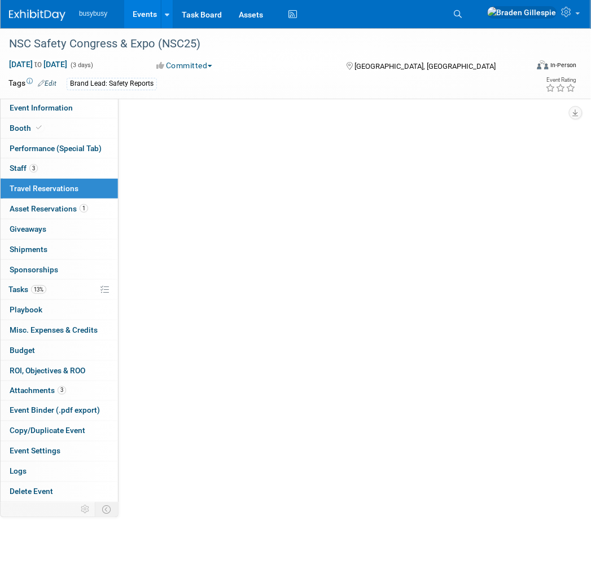
scroll to position [0, 0]
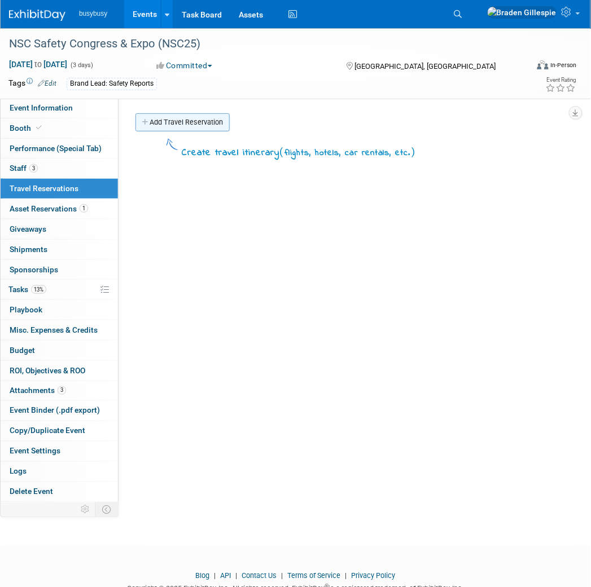
click at [166, 120] on link "Add Travel Reservation" at bounding box center [182, 122] width 94 height 18
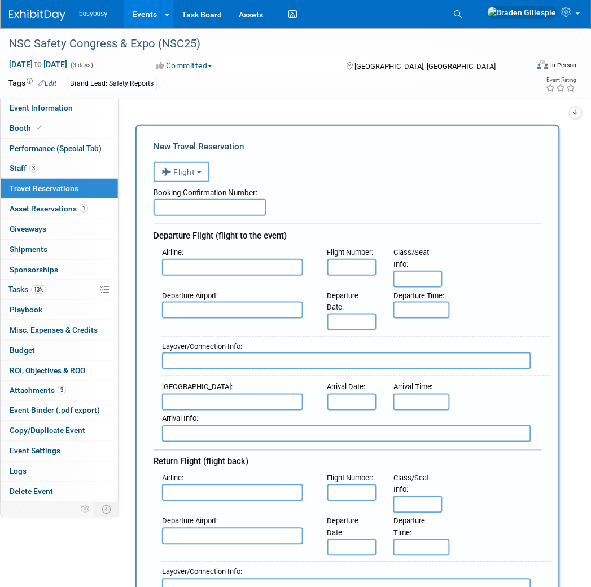
click at [234, 260] on input "text" at bounding box center [232, 267] width 141 height 17
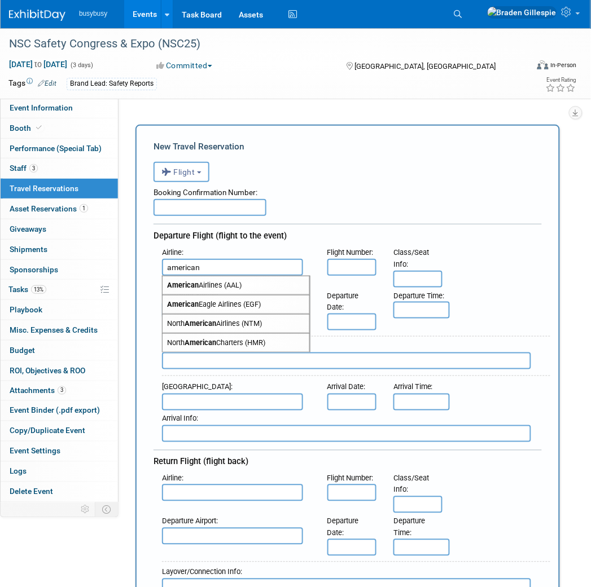
click at [238, 280] on span "American Airlines (AAL)" at bounding box center [236, 285] width 147 height 18
type input "American Airlines (AAL)"
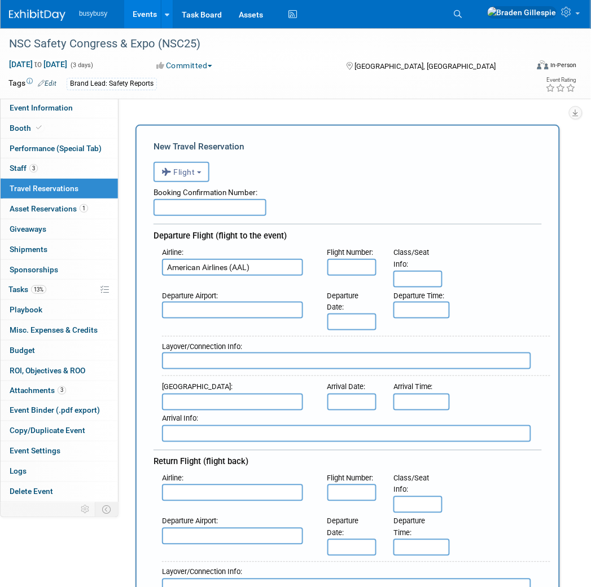
click at [238, 208] on input "text" at bounding box center [209, 207] width 113 height 17
paste input "SPUZUN"
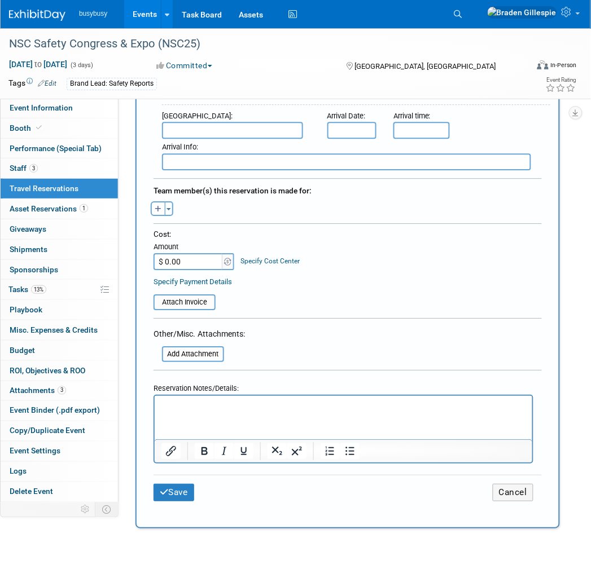
scroll to position [504, 0]
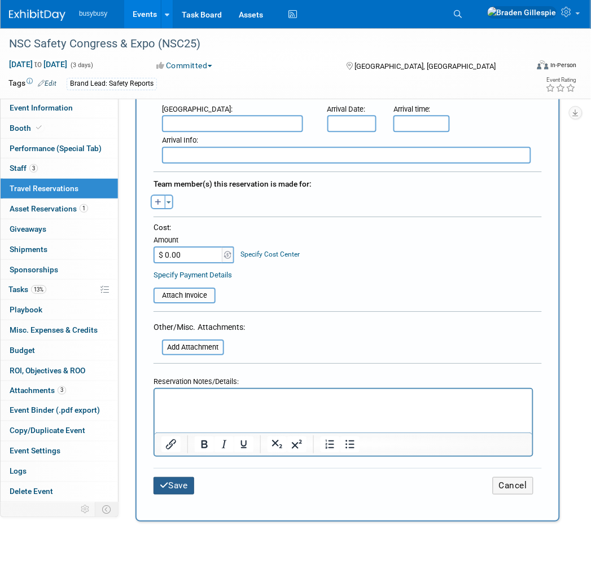
type input "SPUZUN"
click at [165, 481] on icon "submit" at bounding box center [164, 485] width 9 height 8
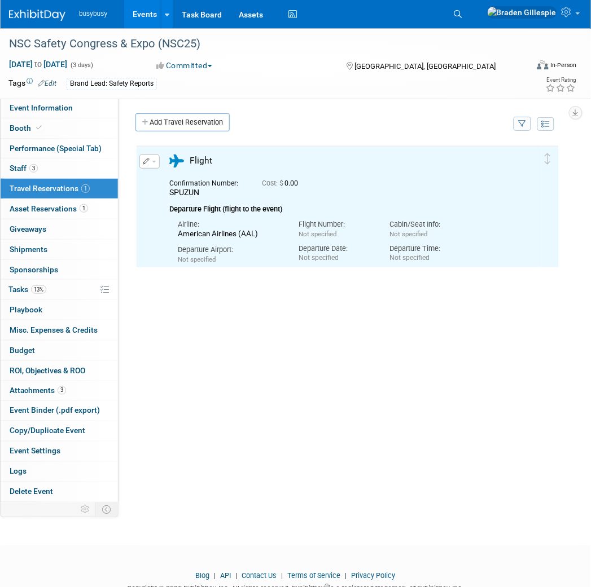
scroll to position [0, 0]
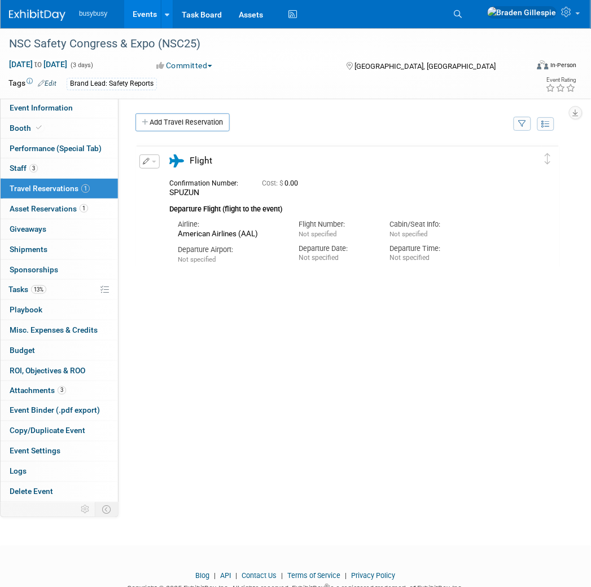
click at [31, 20] on img at bounding box center [37, 15] width 56 height 11
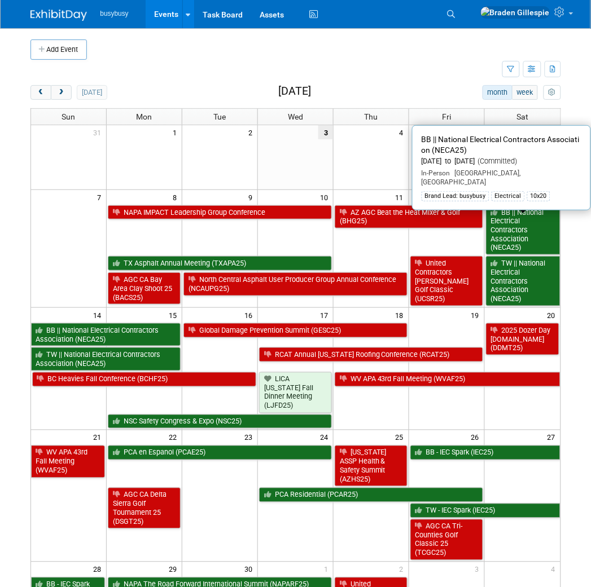
click at [529, 235] on link "BB || National Electrical Contractors Association (NECA25)" at bounding box center [523, 230] width 74 height 50
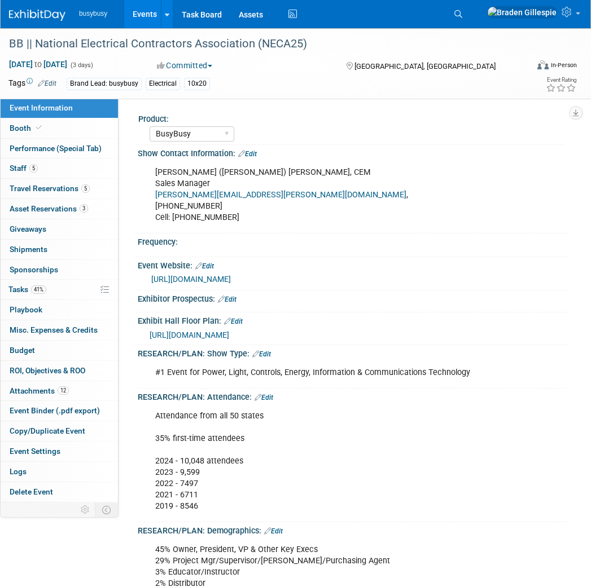
select select "BusyBusy"
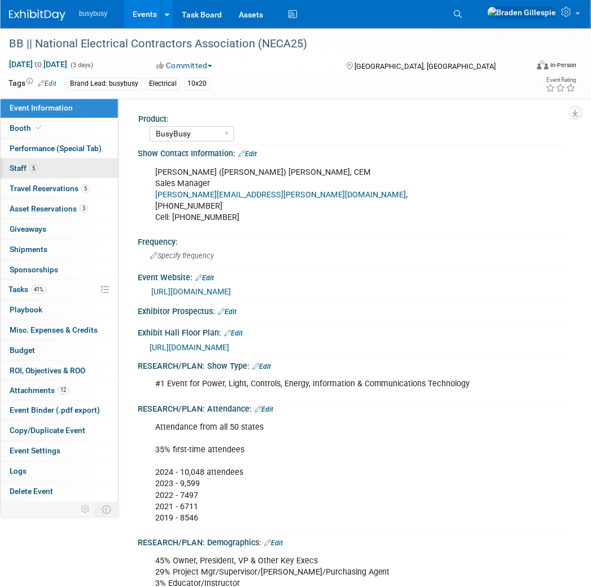
click at [84, 166] on link "5 Staff 5" at bounding box center [59, 169] width 117 height 20
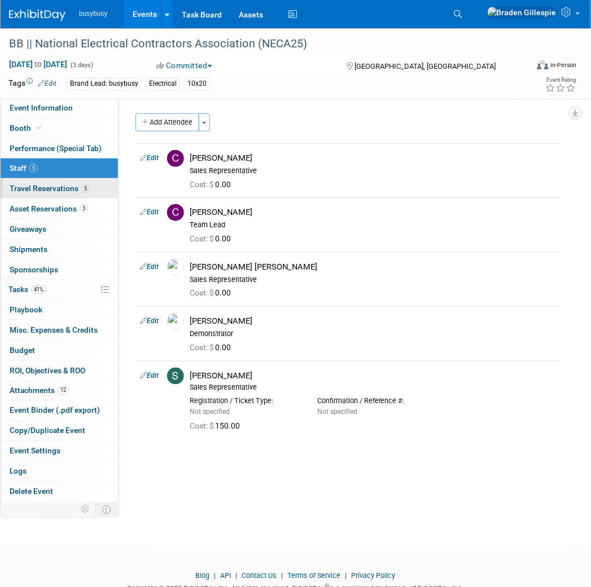
click at [82, 190] on span "5" at bounding box center [85, 189] width 8 height 8
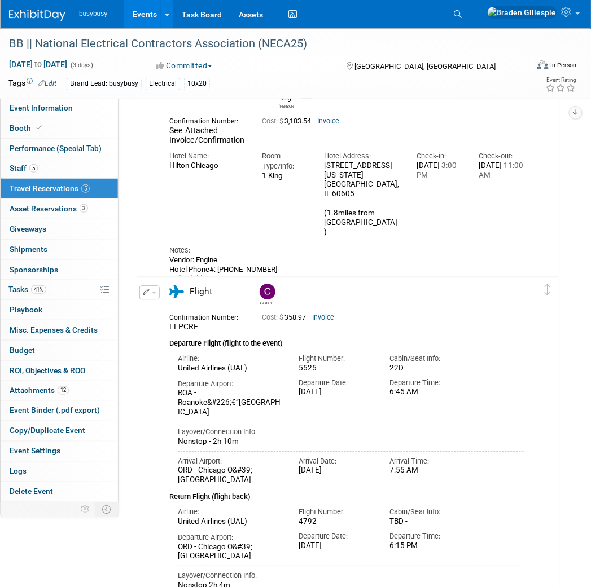
scroll to position [313, 0]
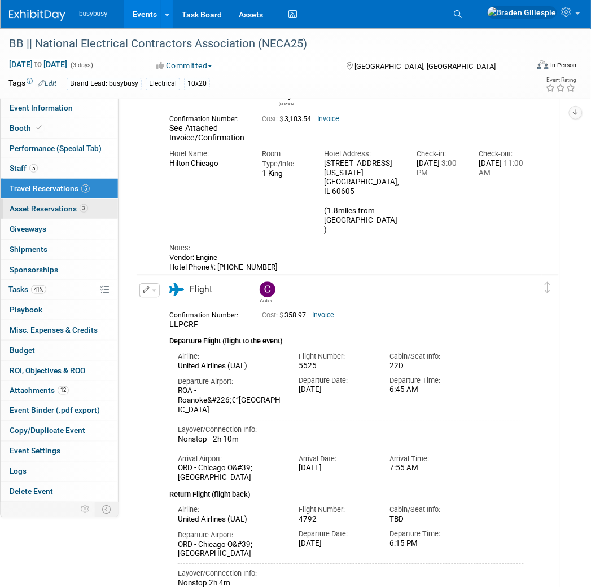
click at [90, 207] on link "3 Asset Reservations 3" at bounding box center [59, 209] width 117 height 20
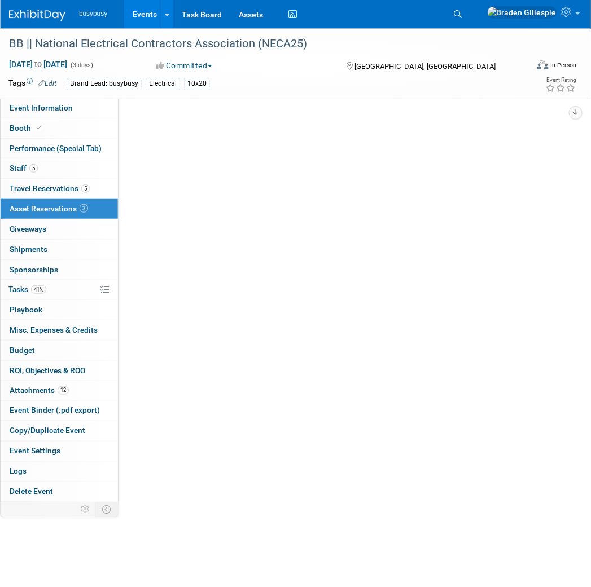
scroll to position [0, 0]
click at [90, 207] on link "3 Asset Reservations 3" at bounding box center [59, 209] width 117 height 20
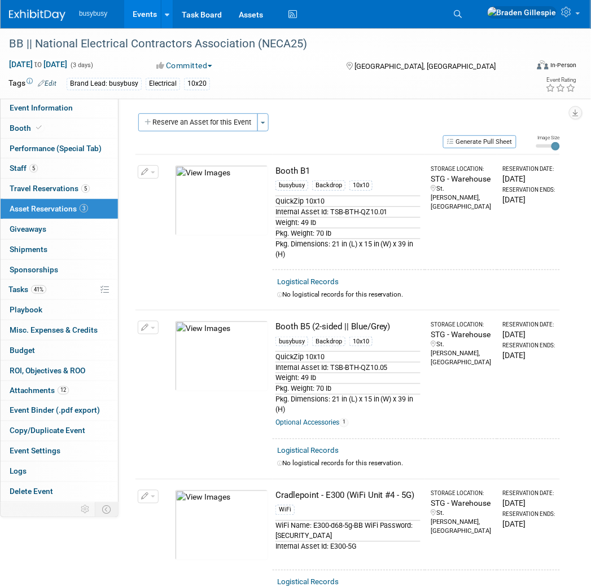
click at [219, 203] on img at bounding box center [221, 200] width 93 height 71
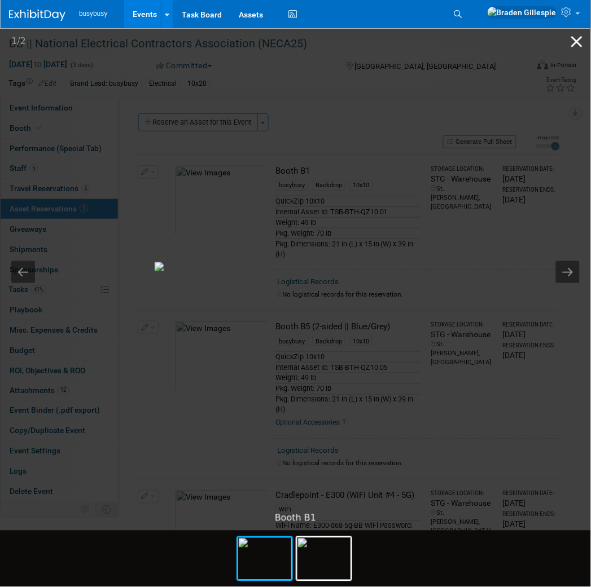
click at [572, 43] on button "Close gallery" at bounding box center [577, 41] width 28 height 27
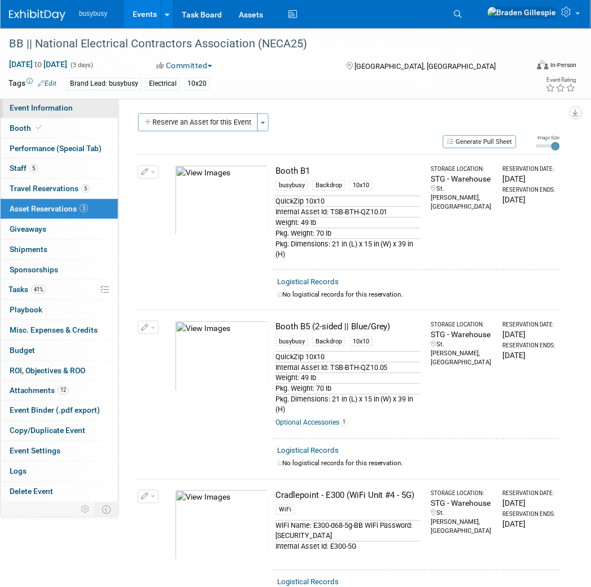
click at [55, 103] on span "Event Information" at bounding box center [41, 107] width 63 height 9
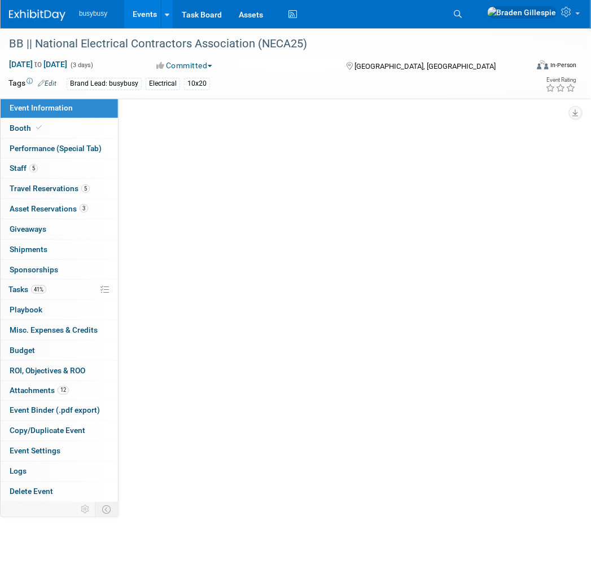
select select "BusyBusy"
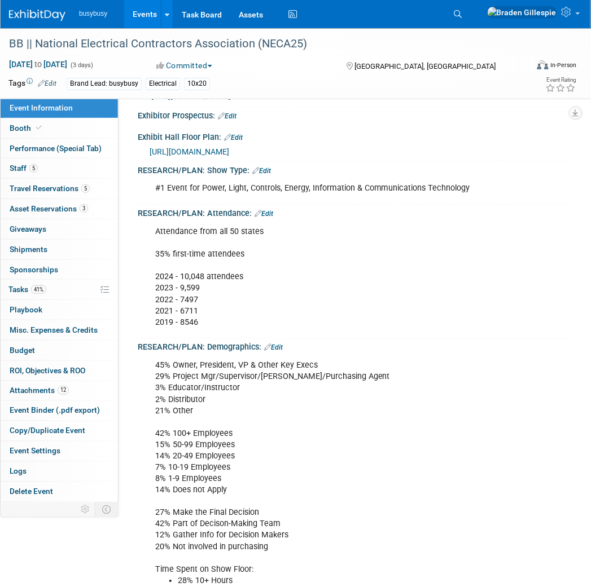
scroll to position [234, 0]
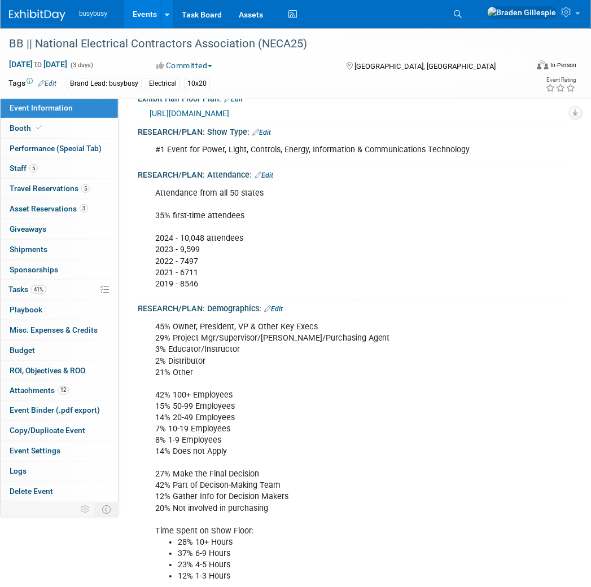
drag, startPoint x: 152, startPoint y: 381, endPoint x: 248, endPoint y: 385, distance: 96.0
click at [248, 385] on div "45% Owner, President, VP & Other Key Execs 29% Project Mgr/Supervisor/Foreman/P…" at bounding box center [313, 464] width 332 height 295
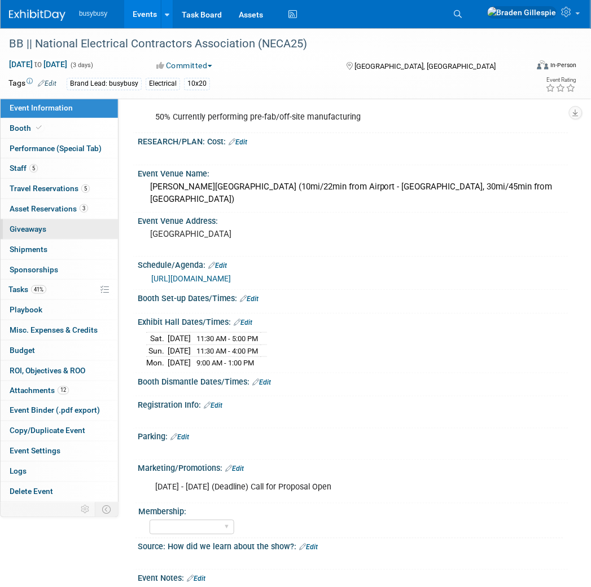
scroll to position [718, 0]
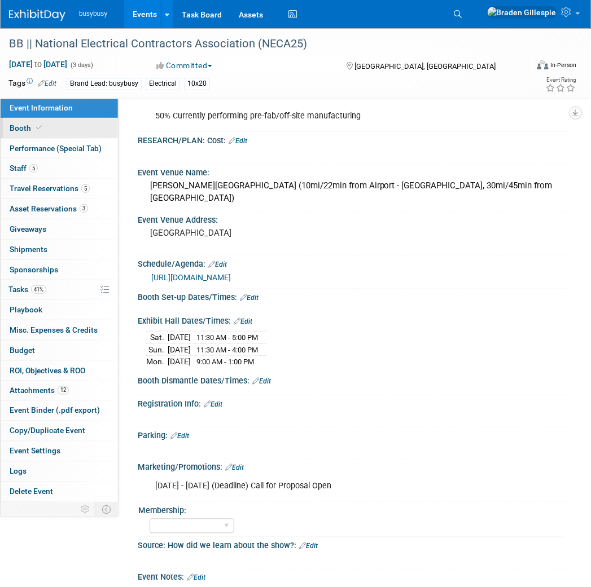
click at [64, 125] on link "Booth" at bounding box center [59, 128] width 117 height 20
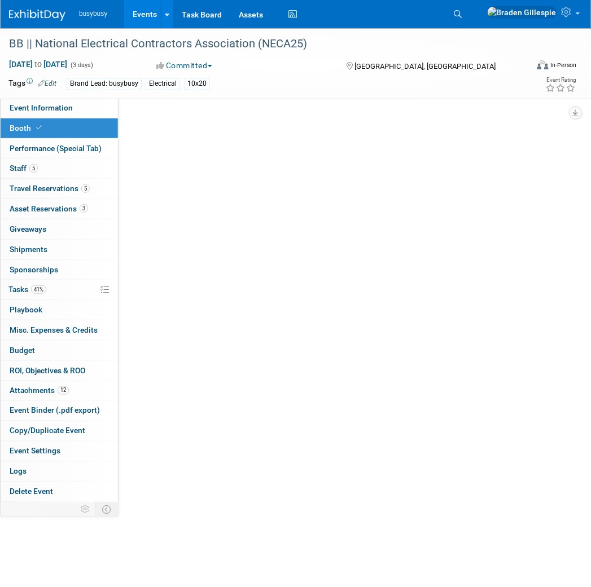
scroll to position [0, 0]
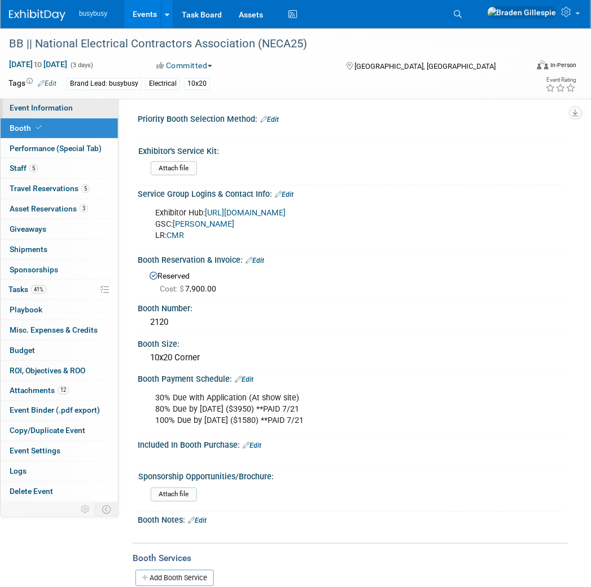
click at [59, 113] on link "Event Information" at bounding box center [59, 108] width 117 height 20
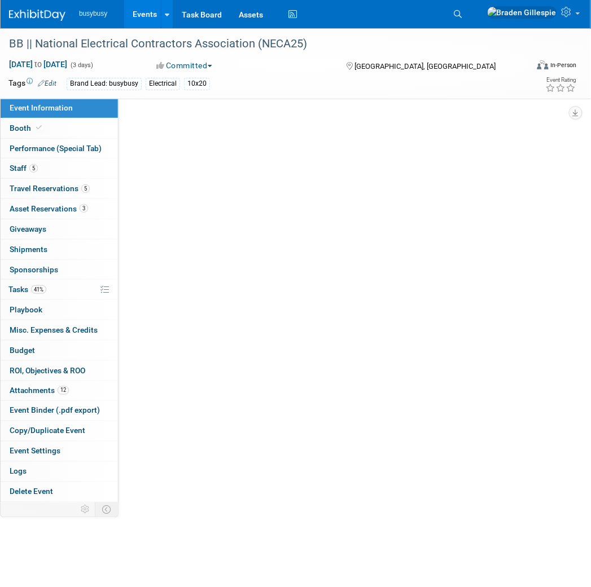
select select "BusyBusy"
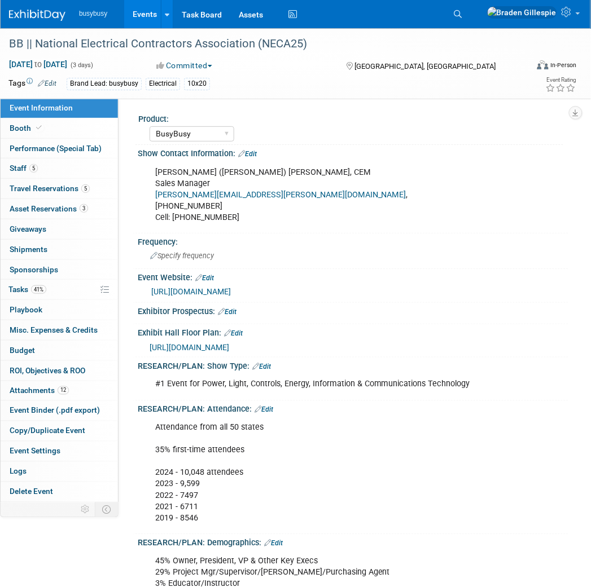
click at [43, 15] on img at bounding box center [37, 15] width 56 height 11
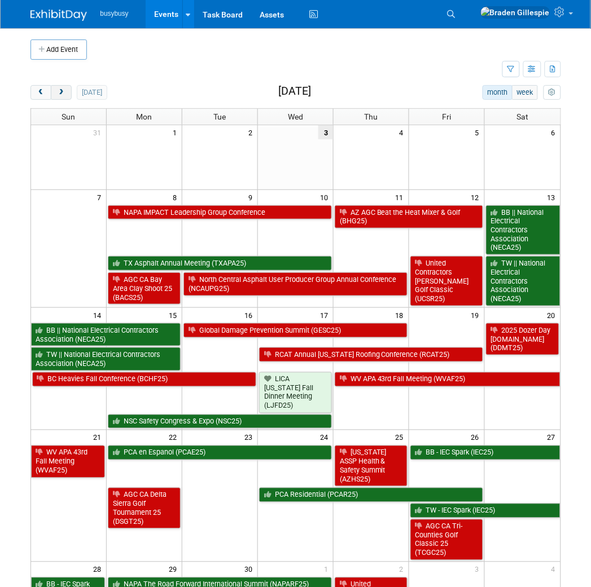
click at [69, 91] on button "next" at bounding box center [61, 92] width 21 height 15
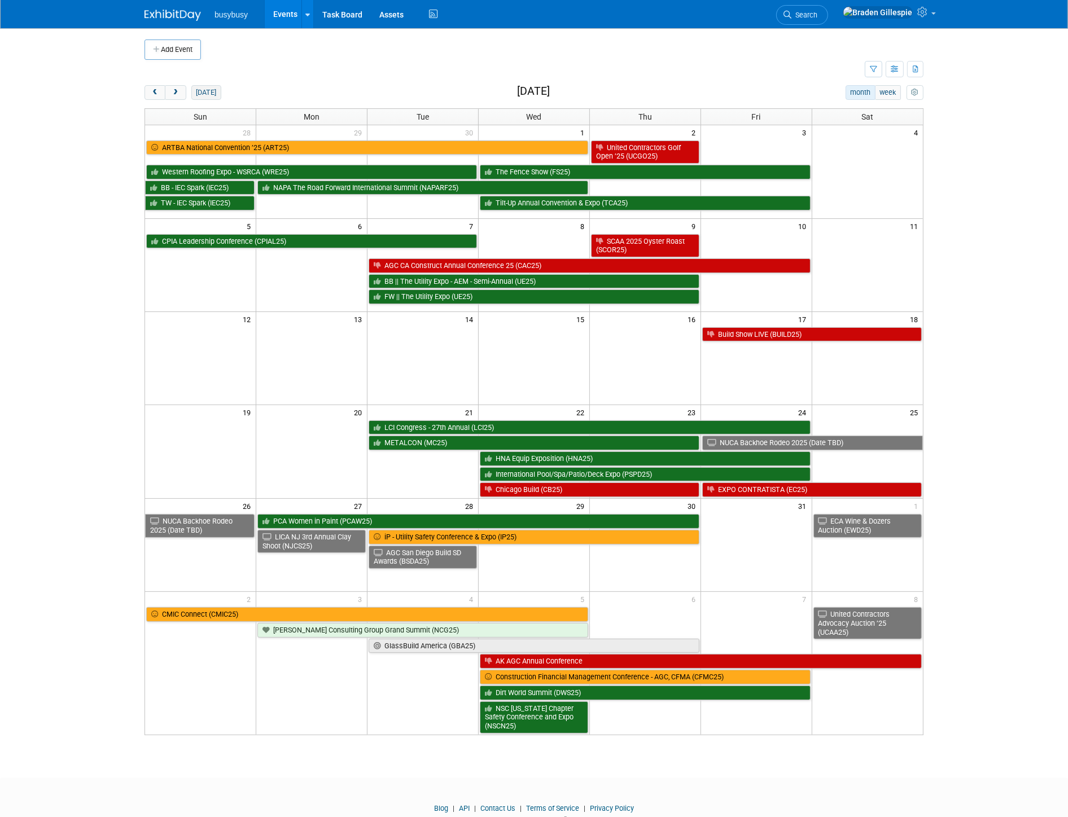
click at [195, 96] on button "[DATE]" at bounding box center [206, 92] width 30 height 15
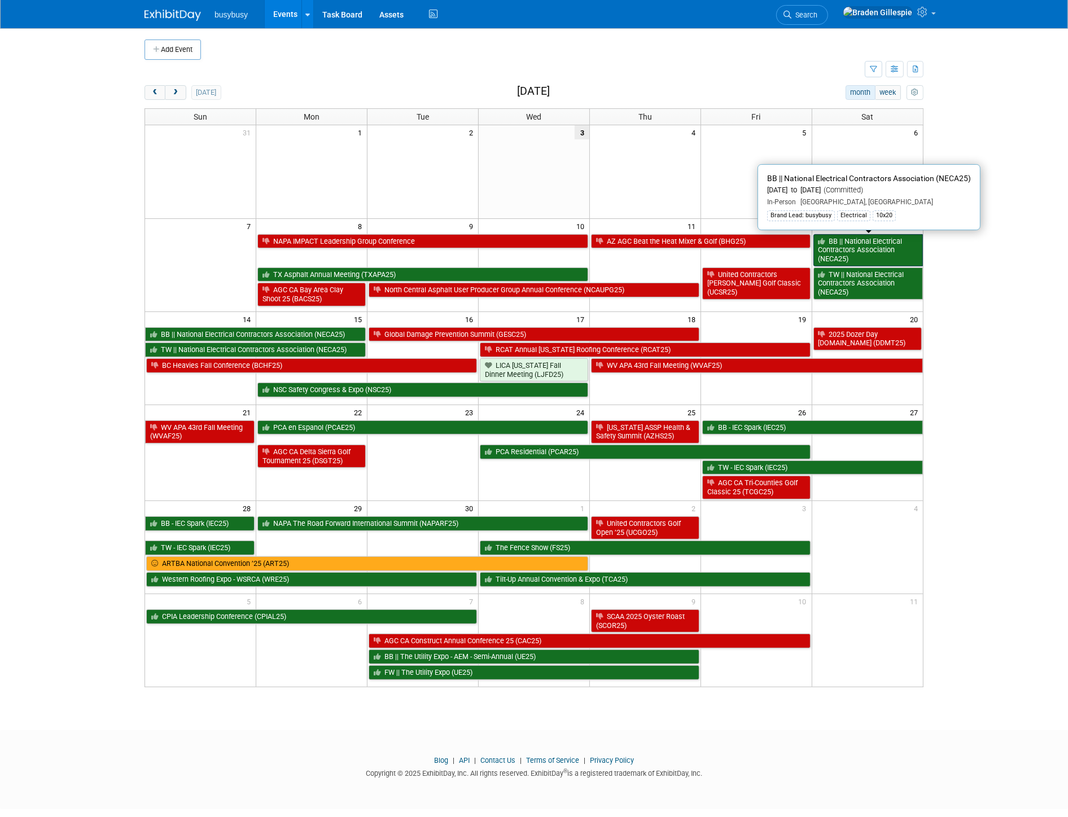
click at [590, 252] on link "BB || National Electrical Contractors Association (NECA25)" at bounding box center [867, 250] width 109 height 32
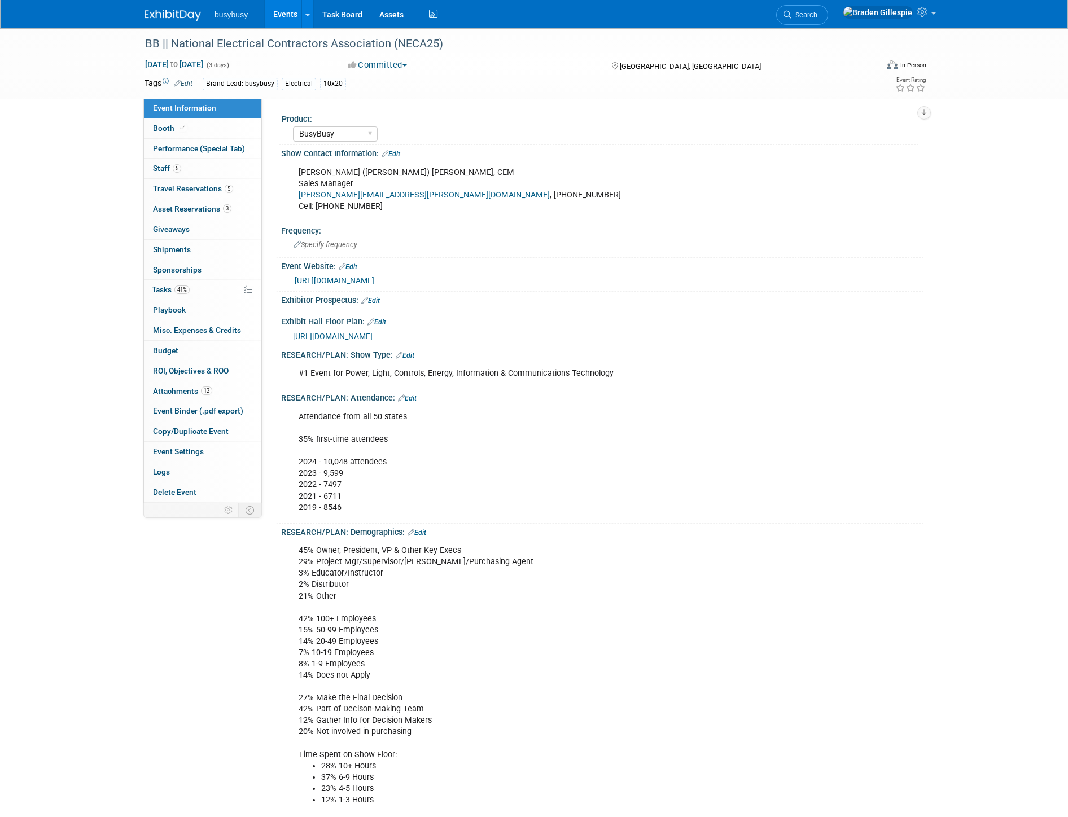
select select "BusyBusy"
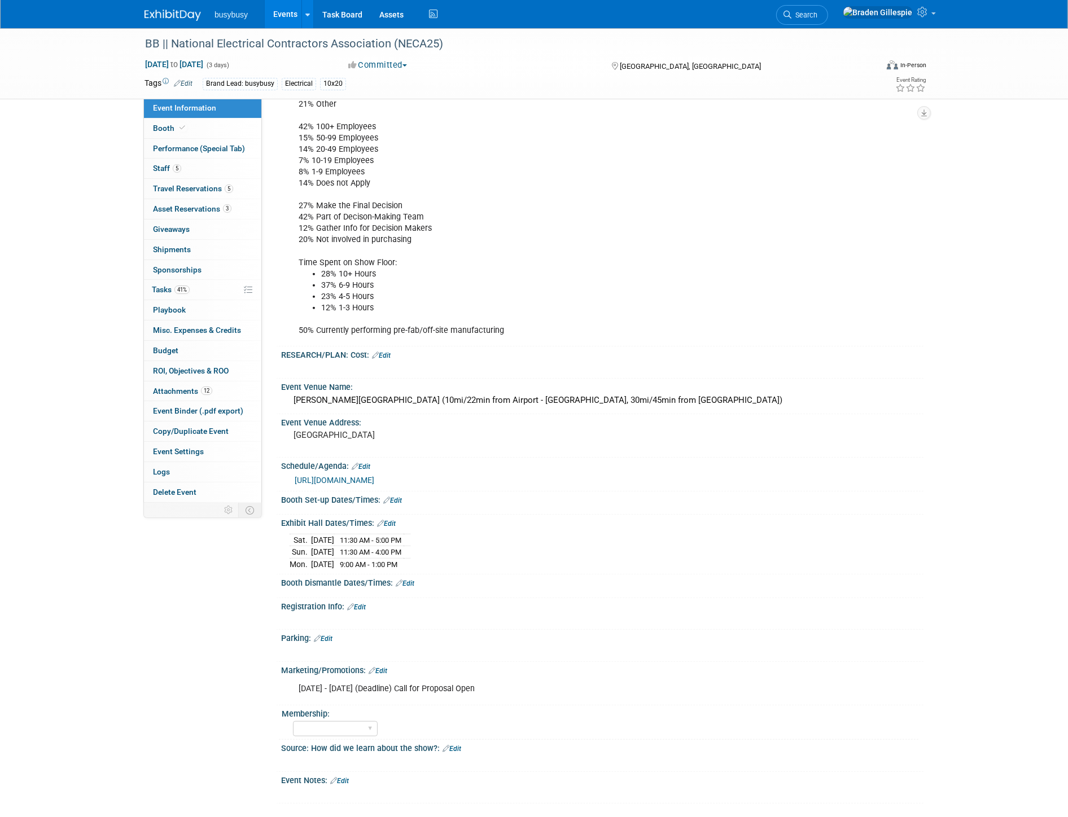
scroll to position [501, 0]
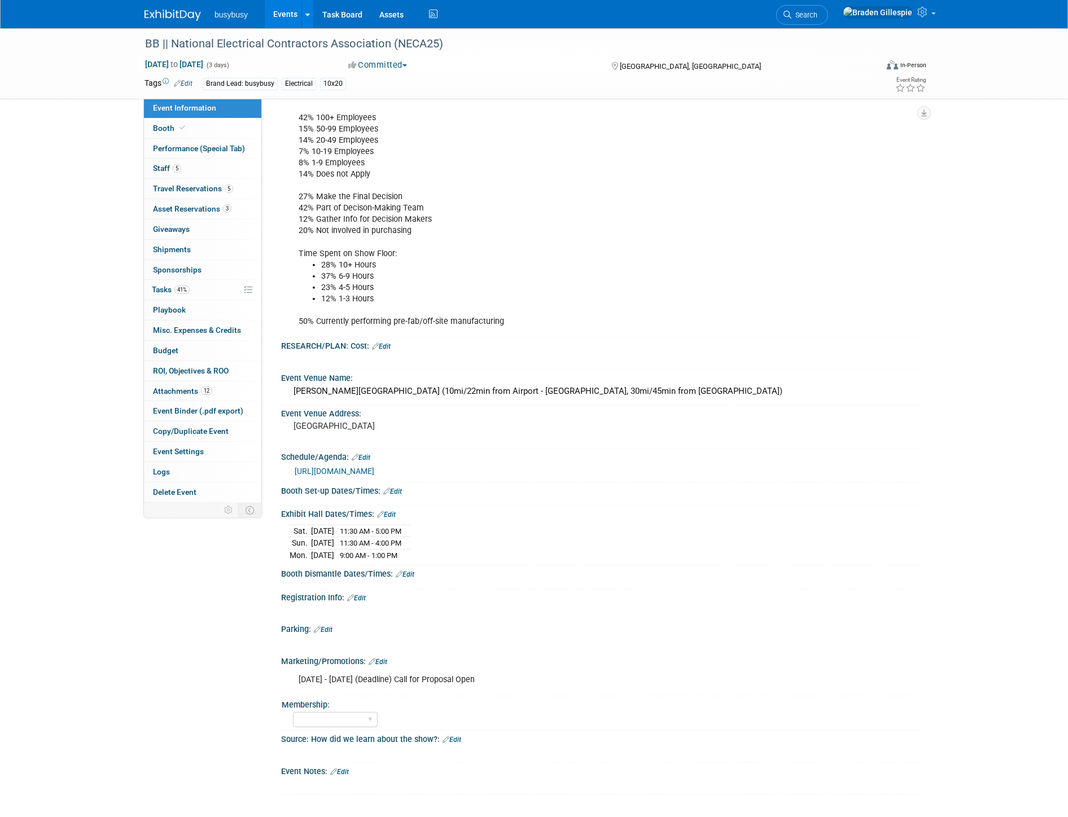
click at [374, 469] on link "[URL][DOMAIN_NAME]" at bounding box center [335, 471] width 80 height 9
click at [174, 14] on img at bounding box center [172, 15] width 56 height 11
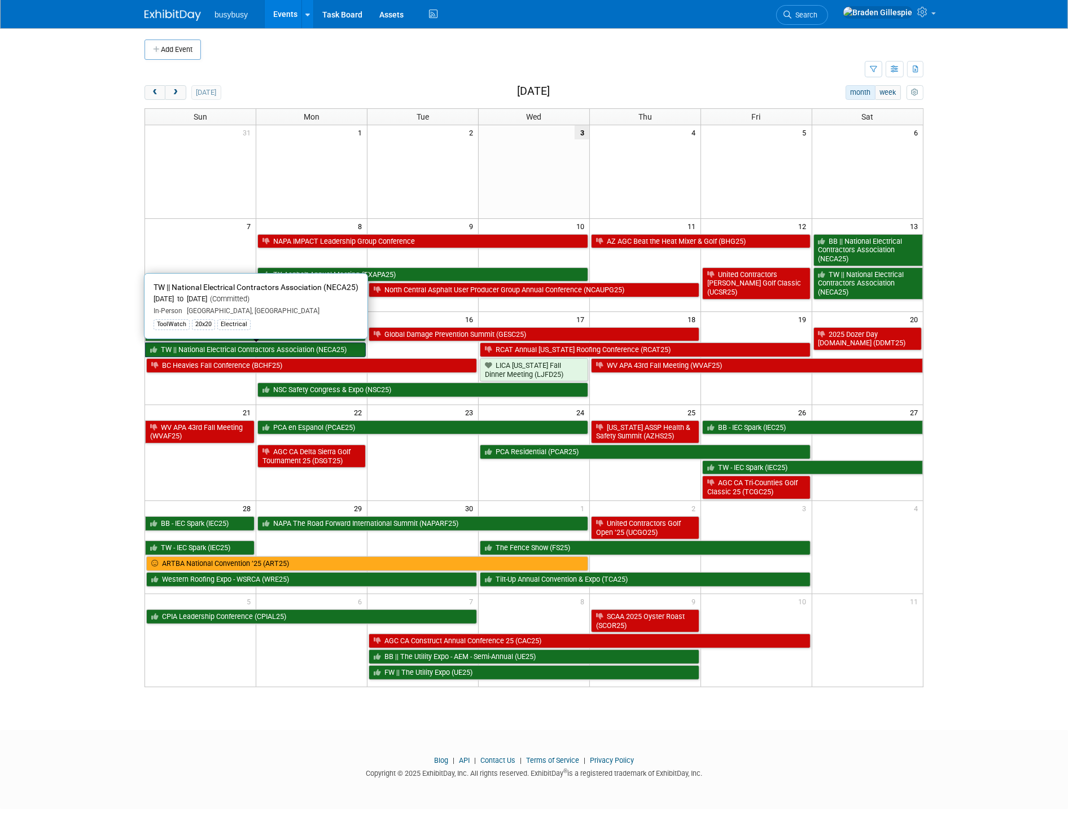
click at [278, 352] on link "TW || National Electrical Contractors Association (NECA25)" at bounding box center [255, 349] width 221 height 15
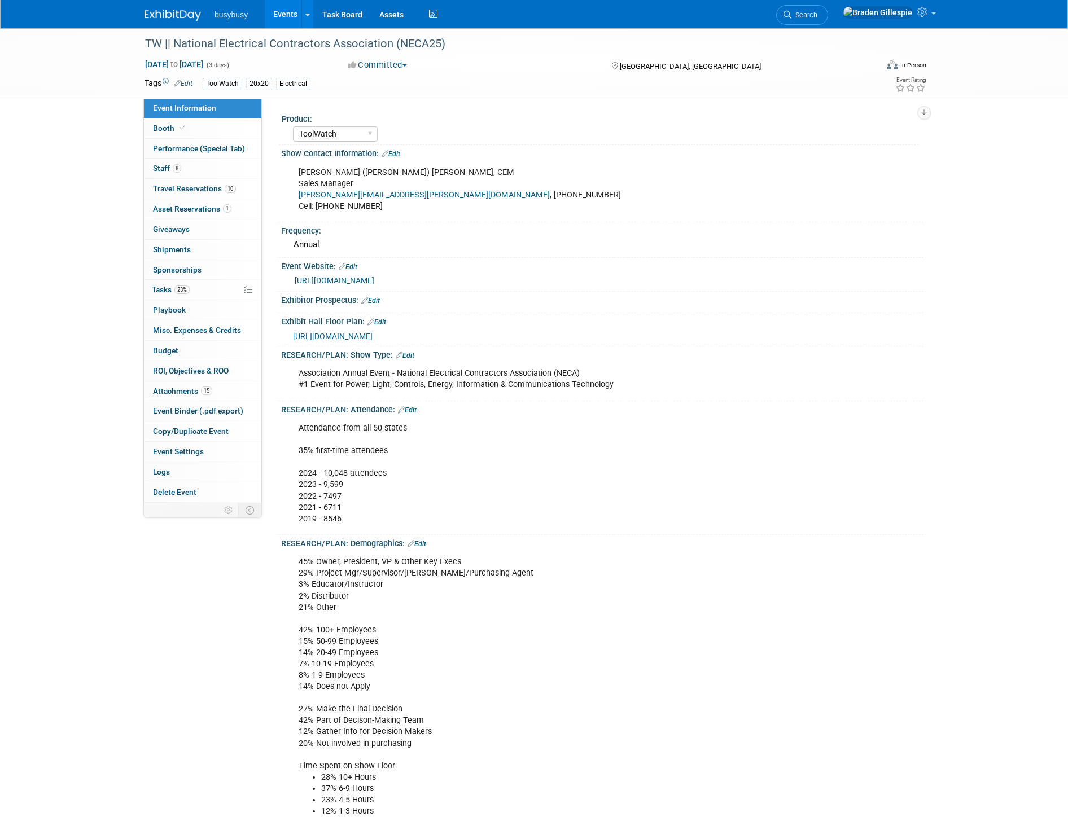
select select "ToolWatch"
click at [181, 132] on span "Booth" at bounding box center [170, 128] width 34 height 9
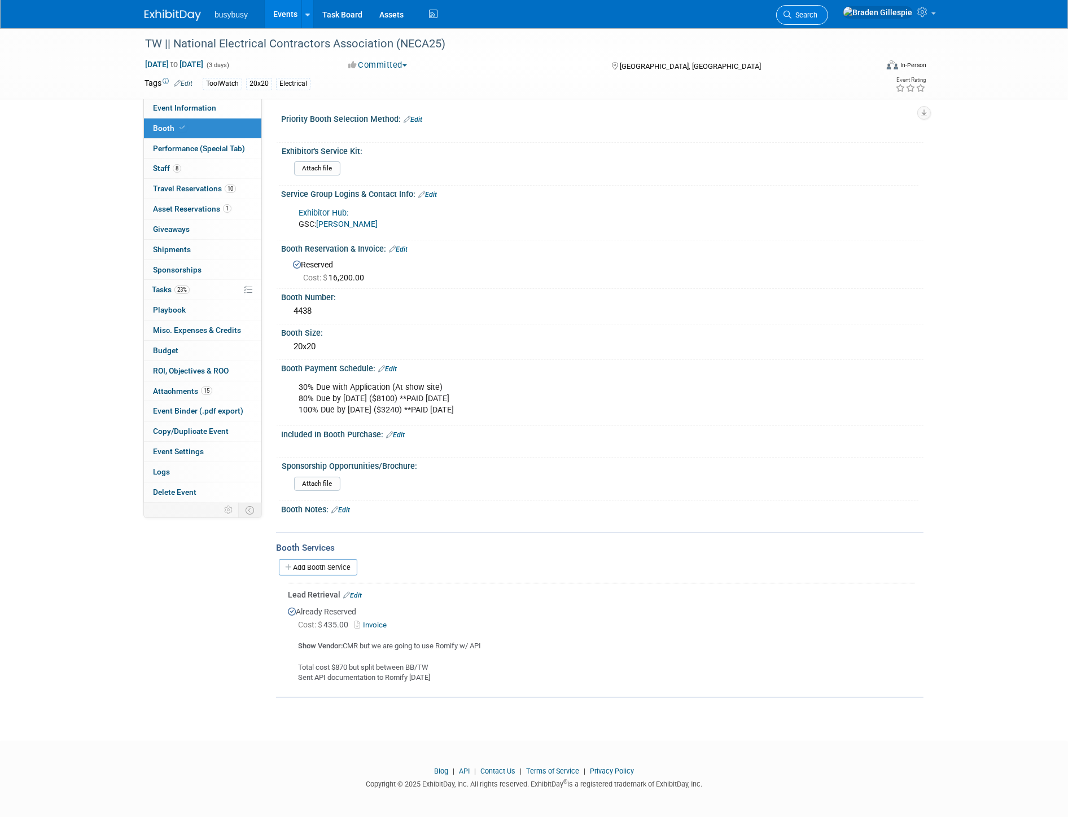
click at [791, 18] on icon at bounding box center [787, 15] width 8 height 8
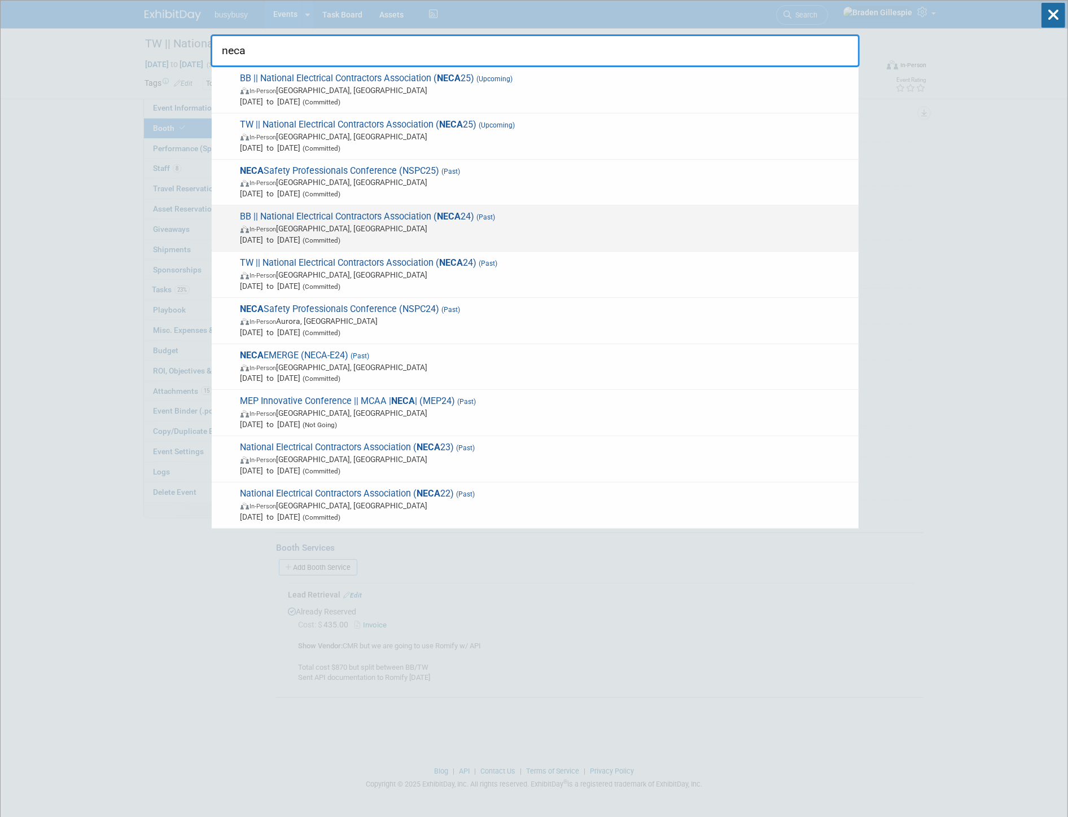
type input "neca"
click at [523, 231] on span "In-Person San Diego, CA" at bounding box center [546, 228] width 612 height 11
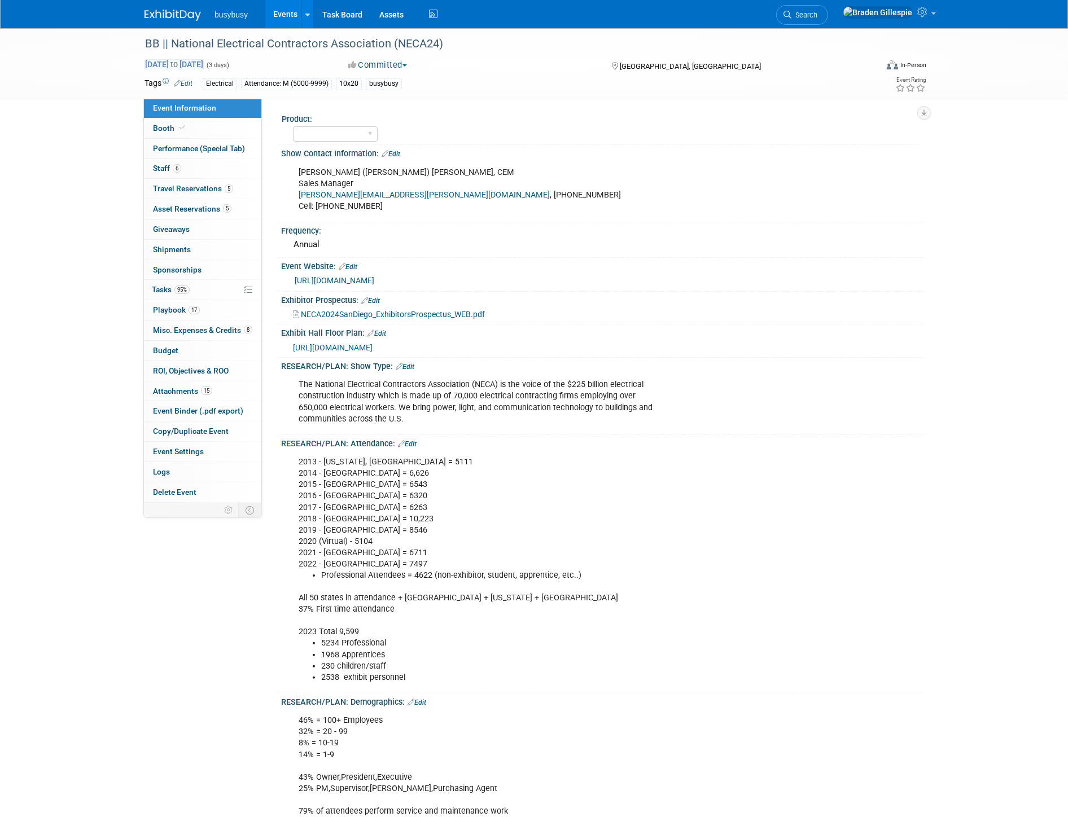
click at [204, 61] on span "Sep 29, 2024 to Oct 1, 2024" at bounding box center [173, 64] width 59 height 10
select select "8"
click at [179, 12] on img at bounding box center [172, 15] width 56 height 11
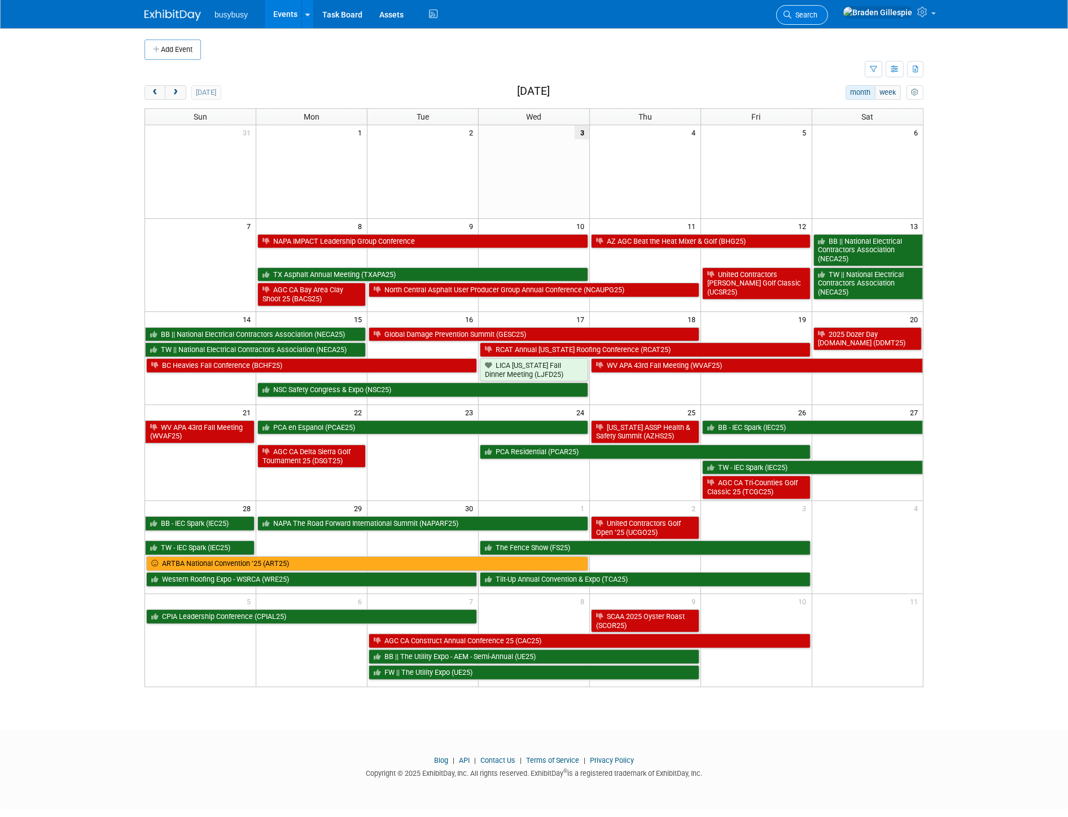
click at [817, 13] on span "Search" at bounding box center [804, 15] width 26 height 8
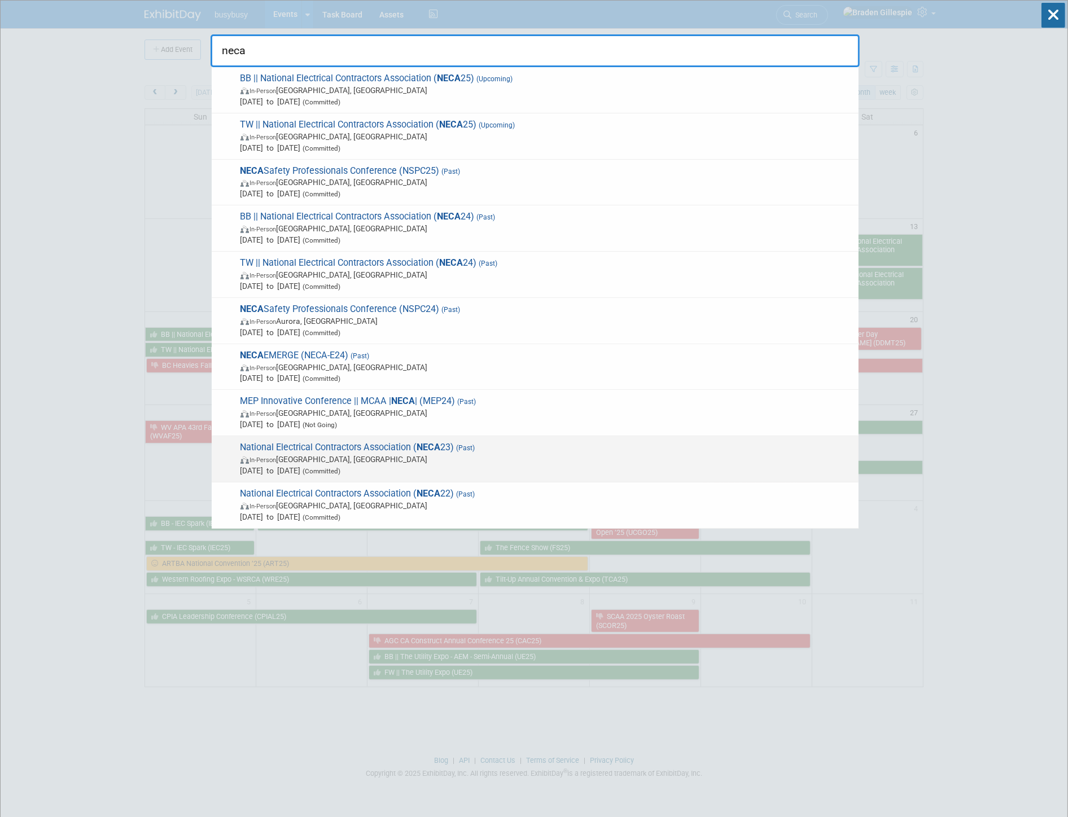
type input "neca"
click at [475, 457] on span "In-Person Philadelphia, PA" at bounding box center [546, 459] width 612 height 11
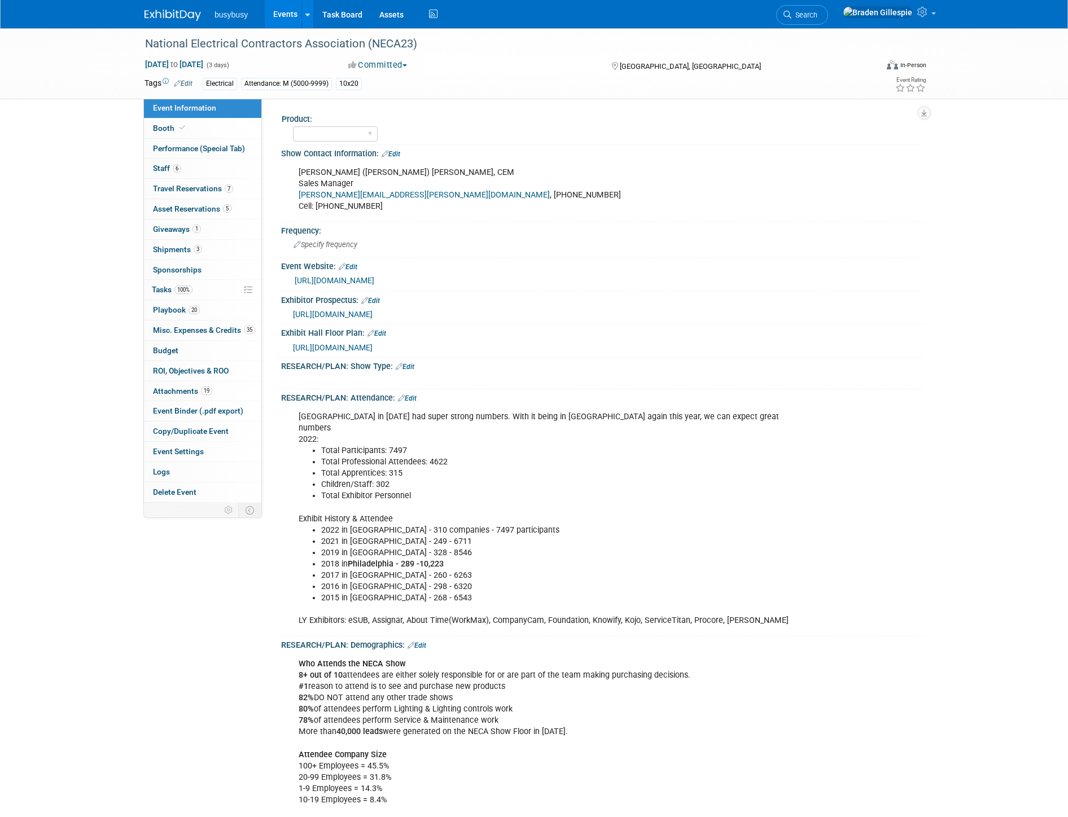
select select "No"
click at [204, 64] on span "Sep 30, 2023 to Oct 2, 2023" at bounding box center [173, 64] width 59 height 10
select select "8"
click at [692, 191] on div "Katherine (Katie) Carey, CEM Sales Manager katherine.carey@necanet.org , (202) …" at bounding box center [545, 189] width 508 height 56
click at [162, 15] on img at bounding box center [172, 15] width 56 height 11
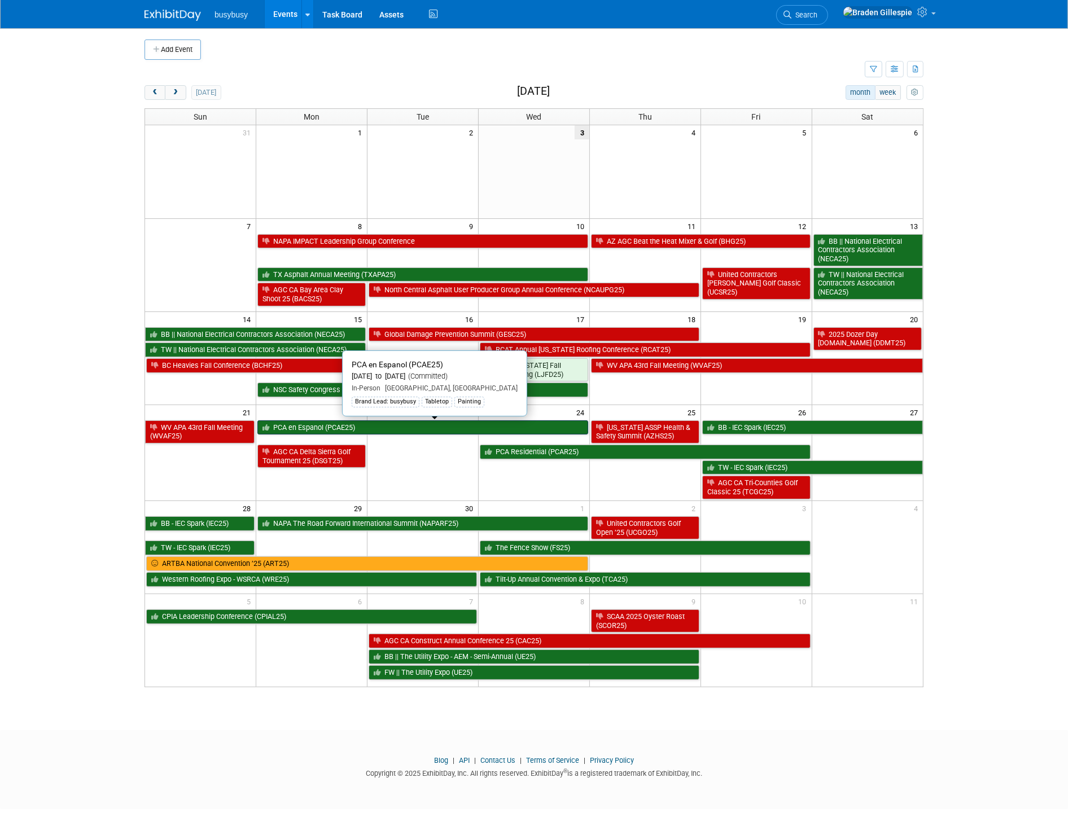
click at [468, 426] on link "PCA en Espanol (PCAE25)" at bounding box center [422, 427] width 331 height 15
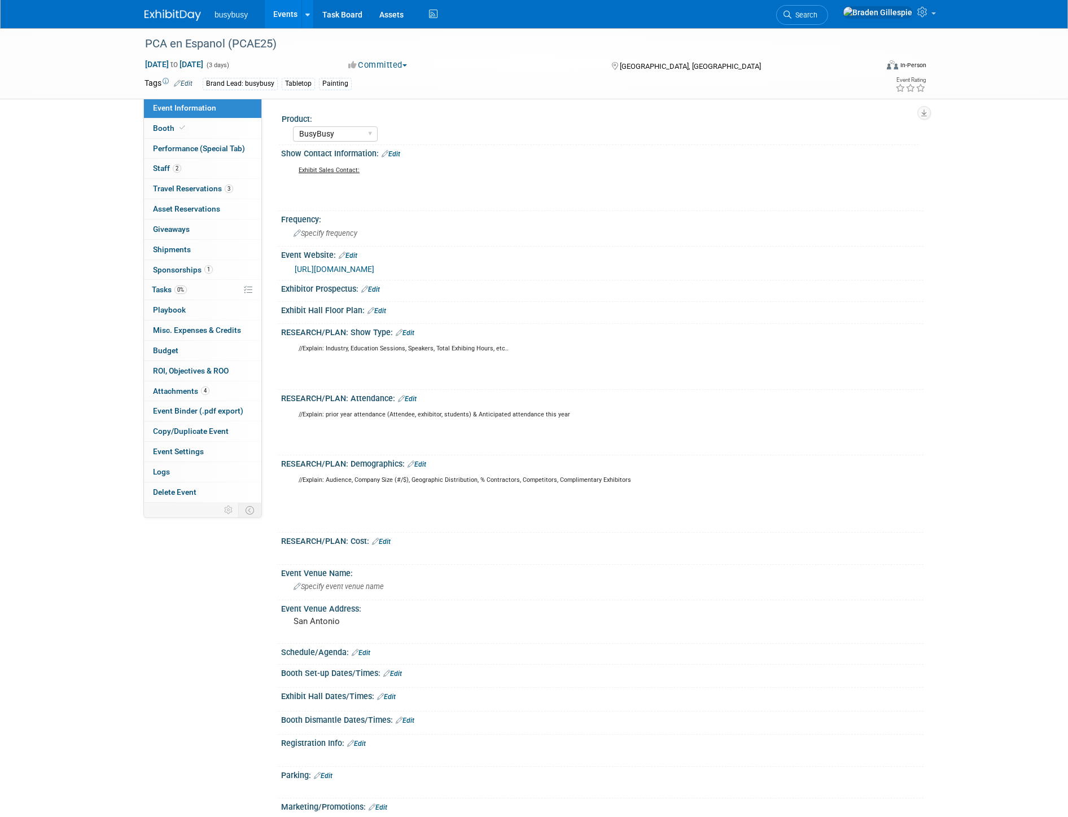
select select "BusyBusy"
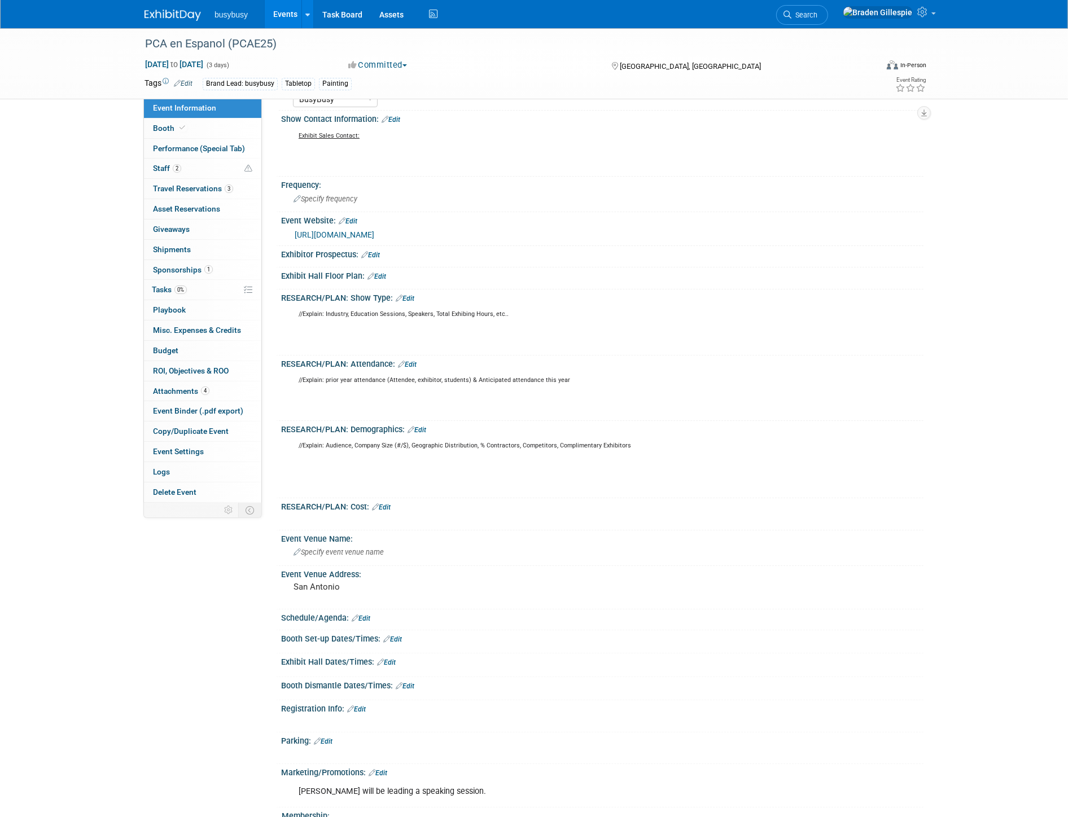
scroll to position [63, 0]
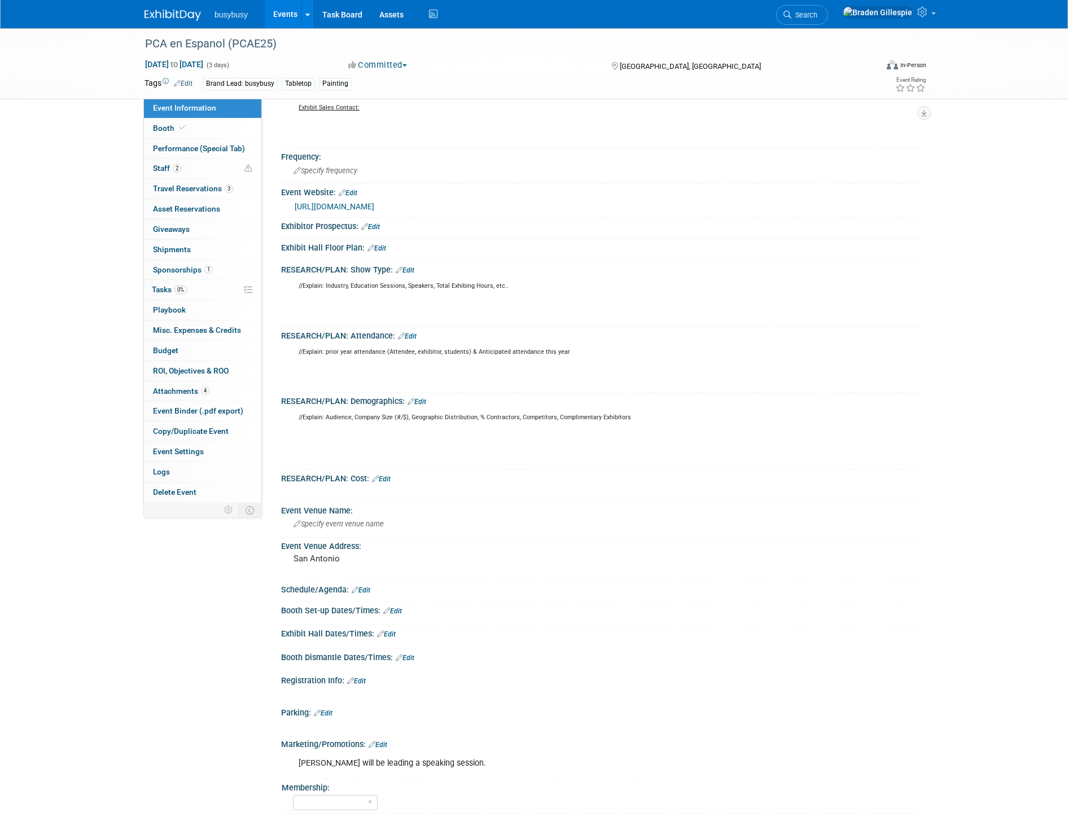
click at [387, 741] on link "Edit" at bounding box center [377, 745] width 19 height 8
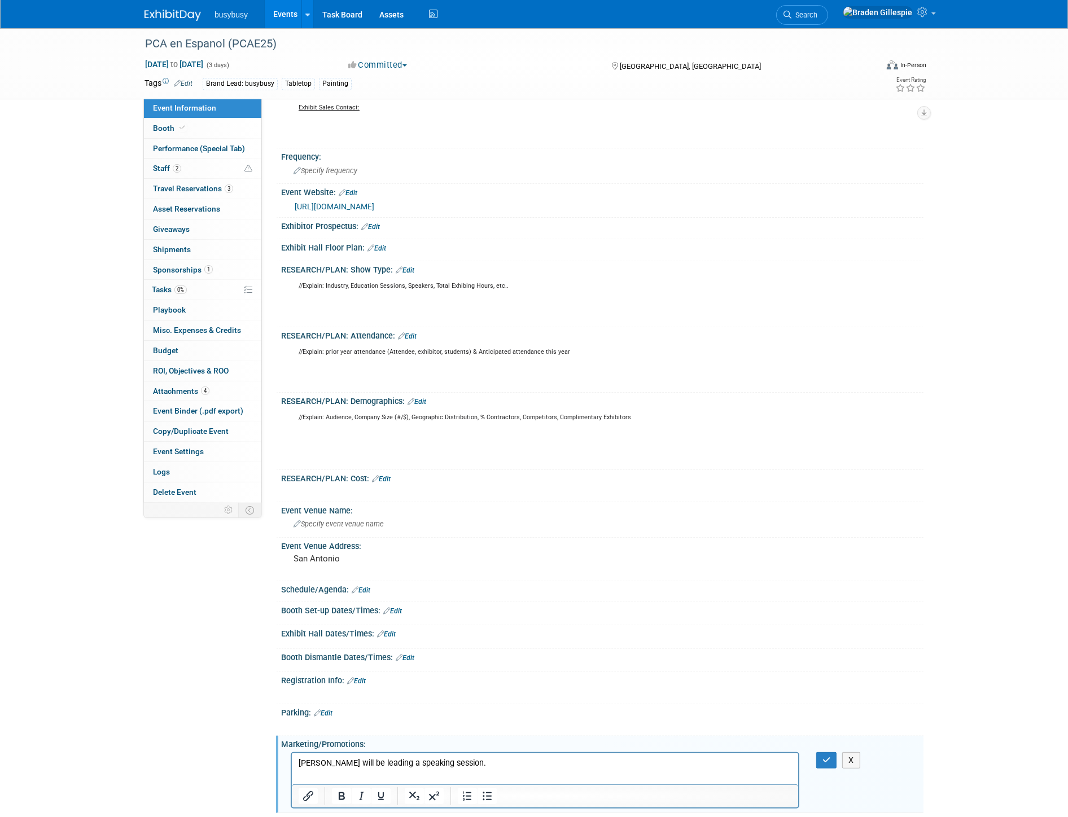
scroll to position [0, 0]
click at [464, 761] on p "[PERSON_NAME] will be leading a speaking session." at bounding box center [544, 762] width 493 height 11
click at [832, 759] on button "button" at bounding box center [826, 760] width 21 height 16
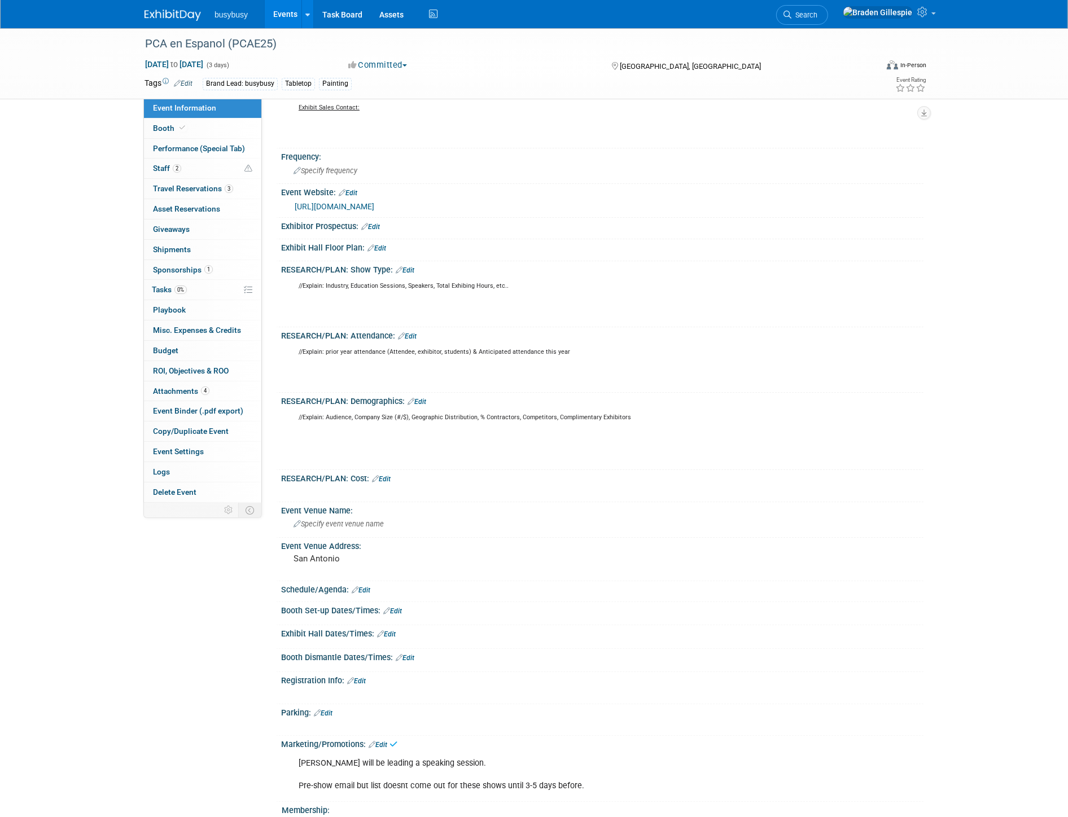
click at [194, 12] on img at bounding box center [172, 15] width 56 height 11
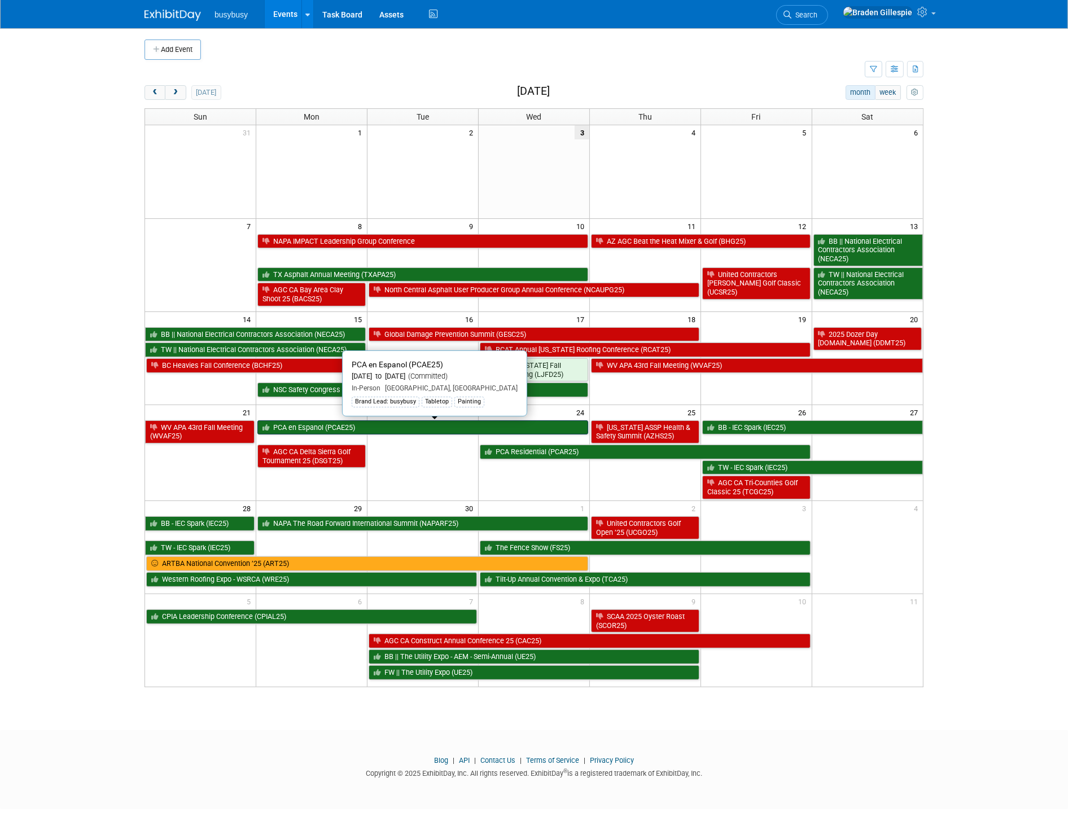
click at [373, 424] on link "PCA en Espanol (PCAE25)" at bounding box center [422, 427] width 331 height 15
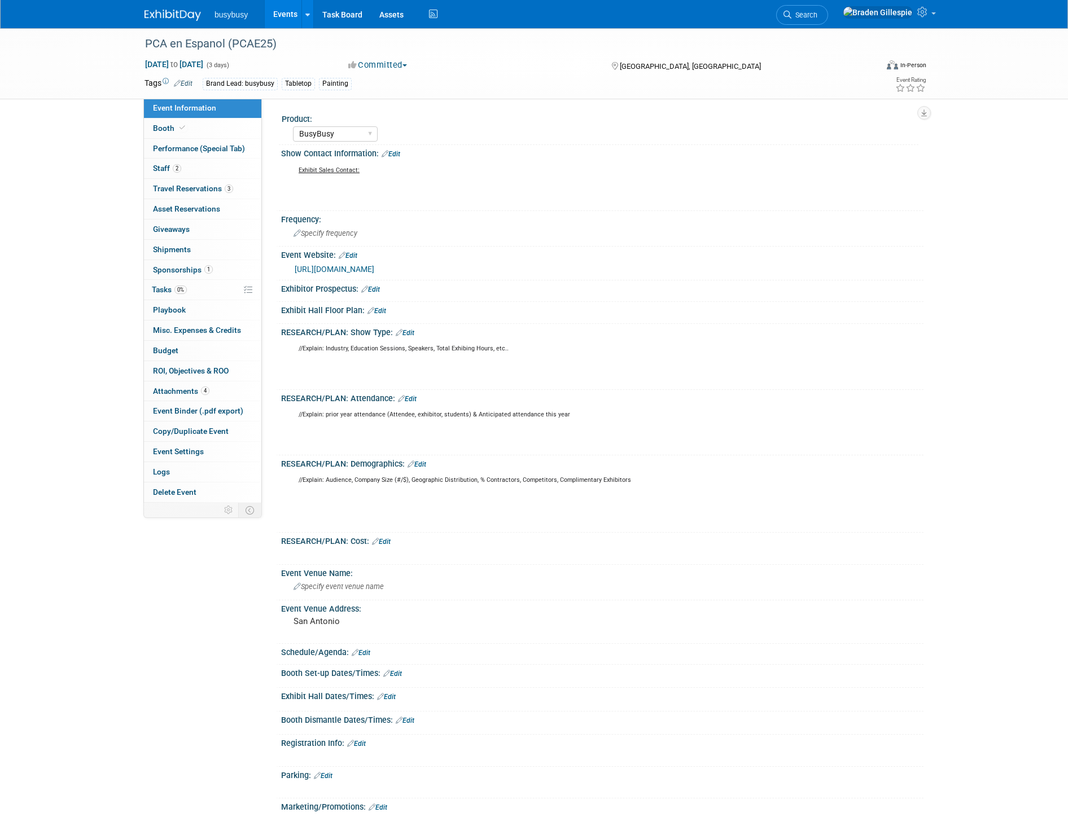
select select "BusyBusy"
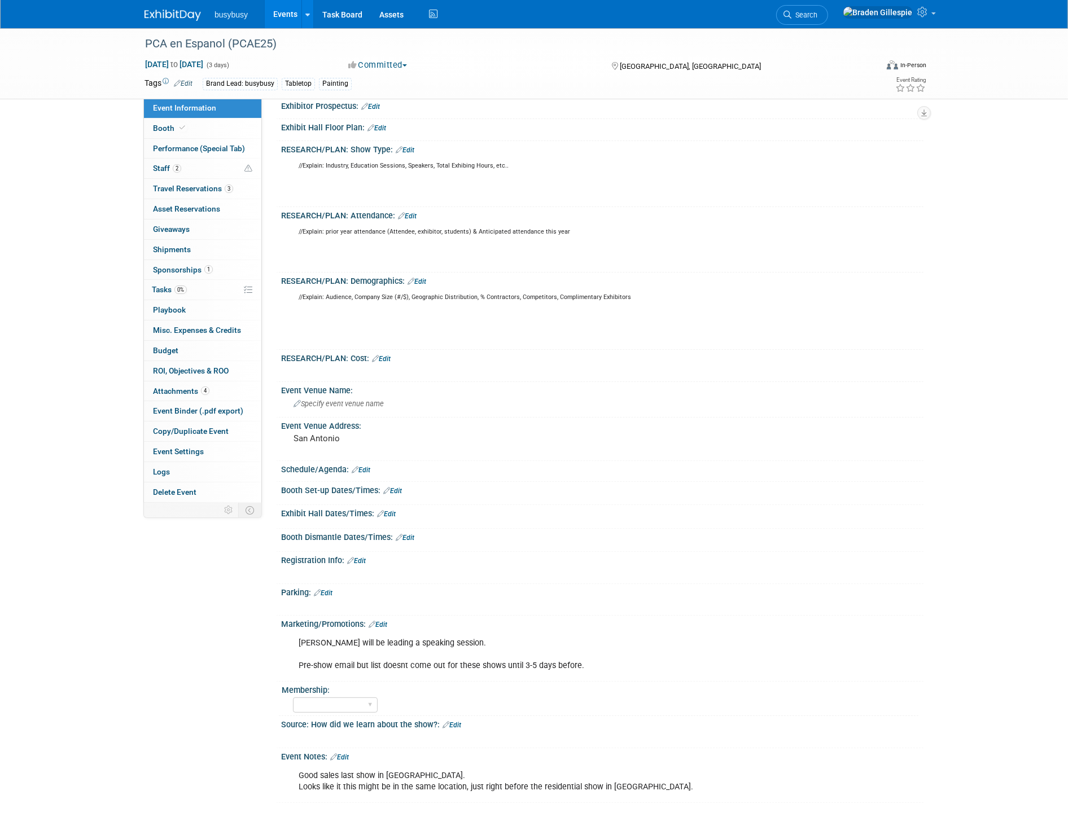
scroll to position [188, 0]
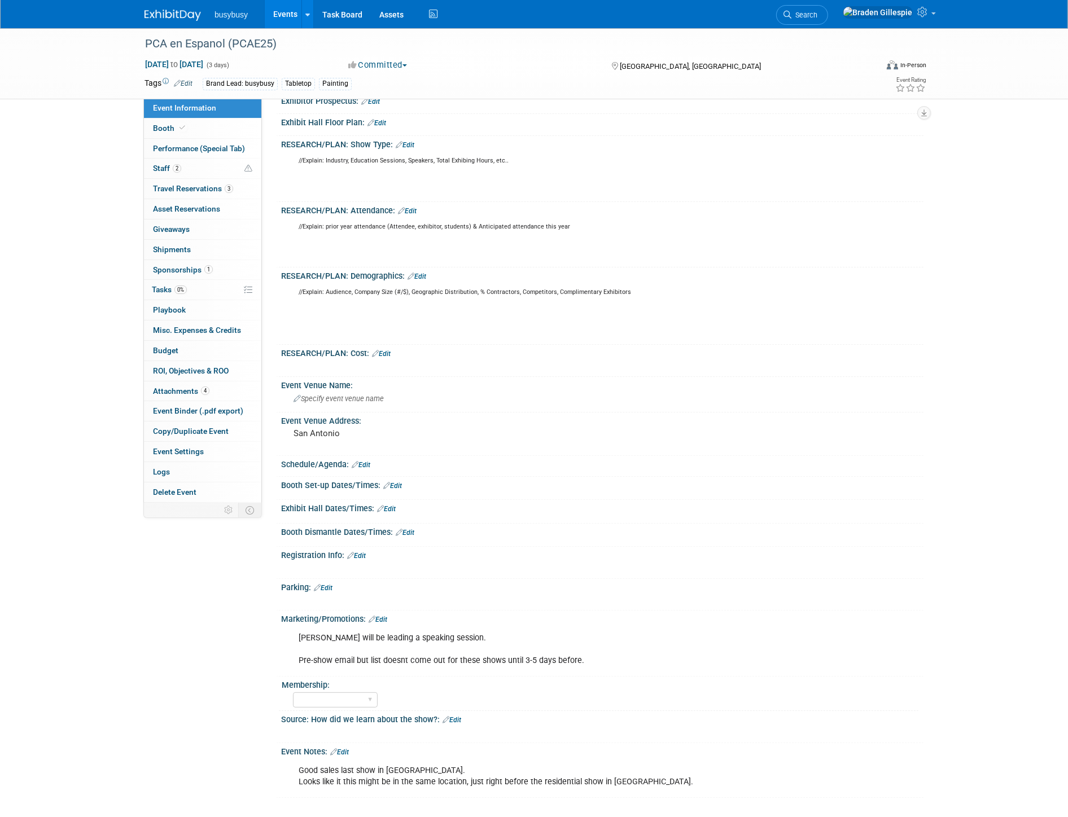
click at [372, 616] on icon at bounding box center [371, 619] width 7 height 7
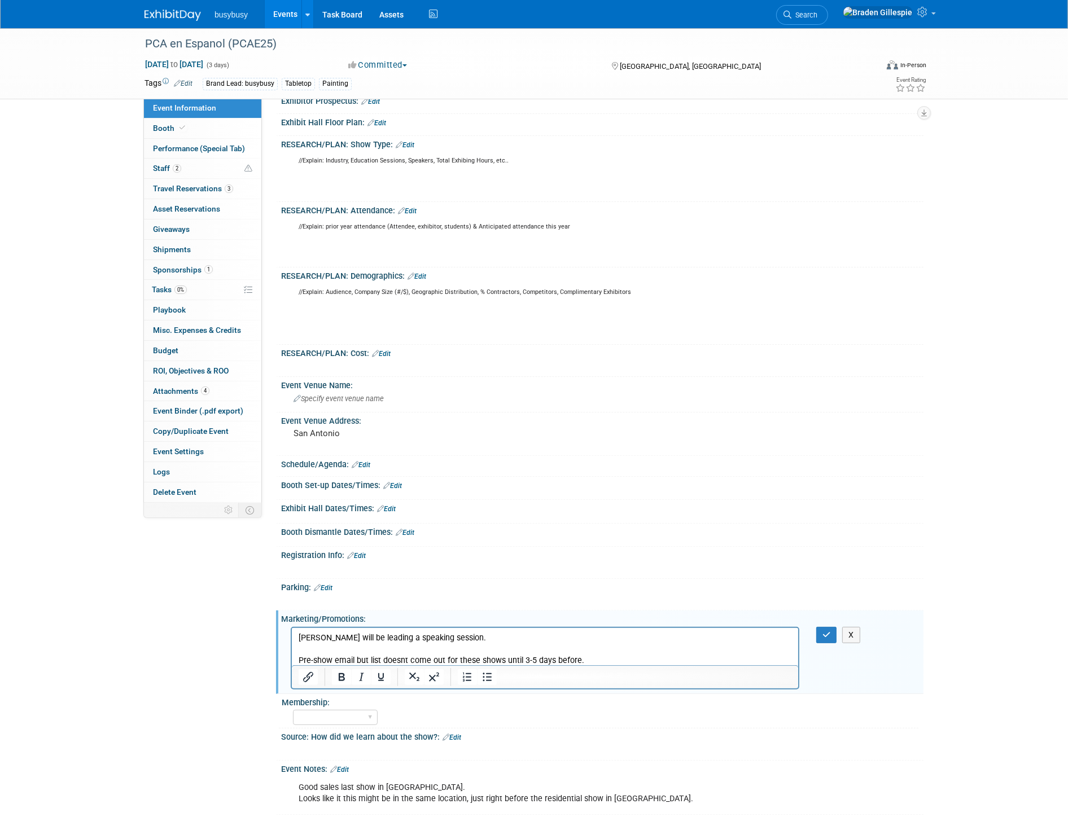
scroll to position [0, 0]
click at [593, 661] on p "Cristian will be leading a speaking session. Pre-show email but list doesnt com…" at bounding box center [544, 649] width 493 height 34
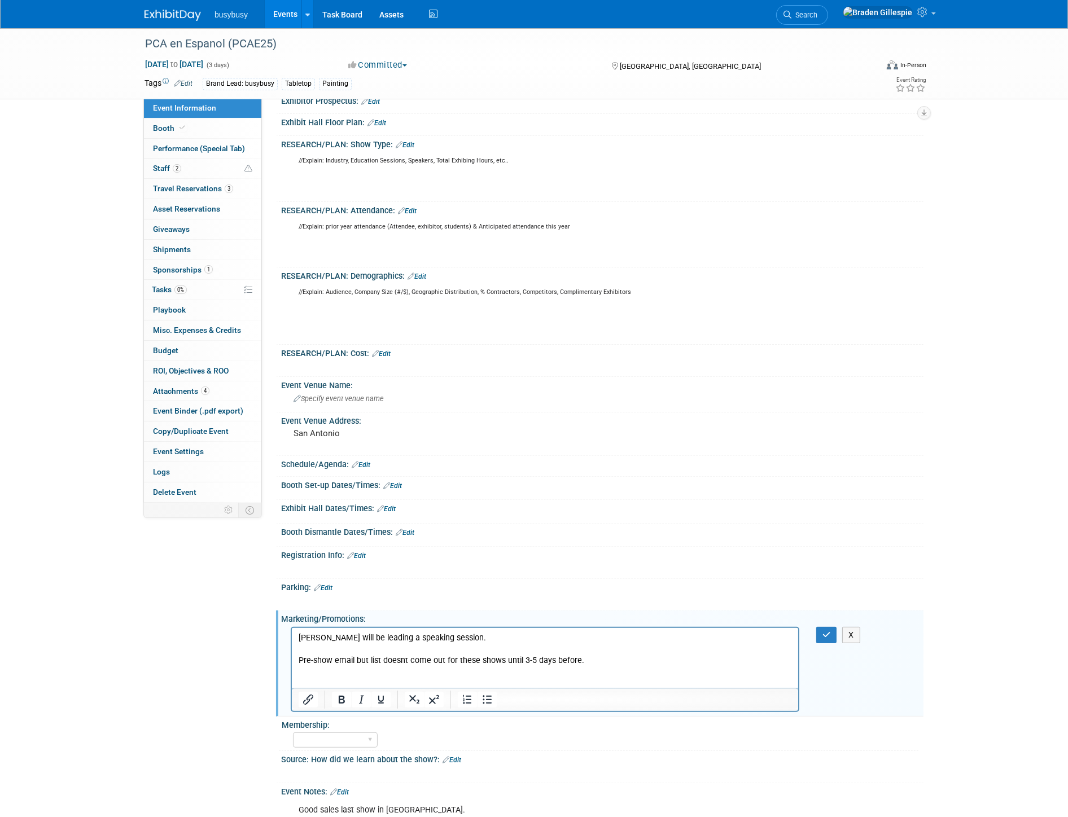
scroll to position [1, 0]
click at [832, 632] on button "button" at bounding box center [826, 635] width 21 height 16
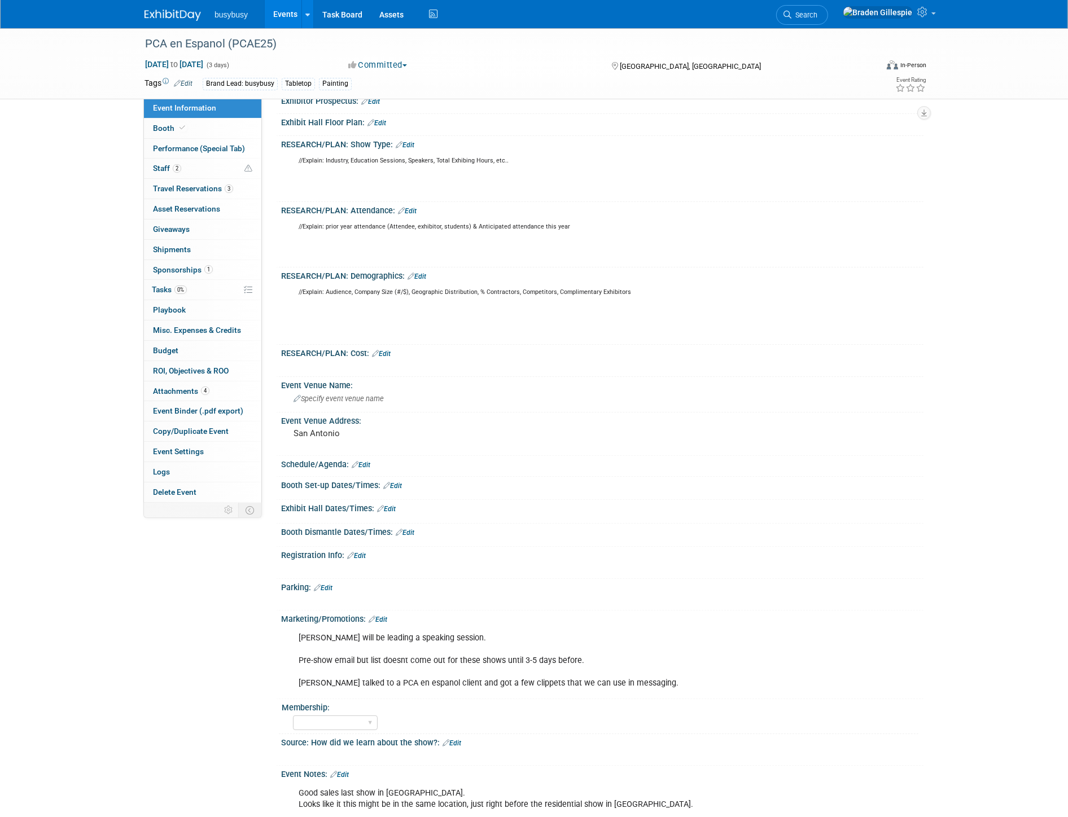
click at [181, 17] on img at bounding box center [172, 15] width 56 height 11
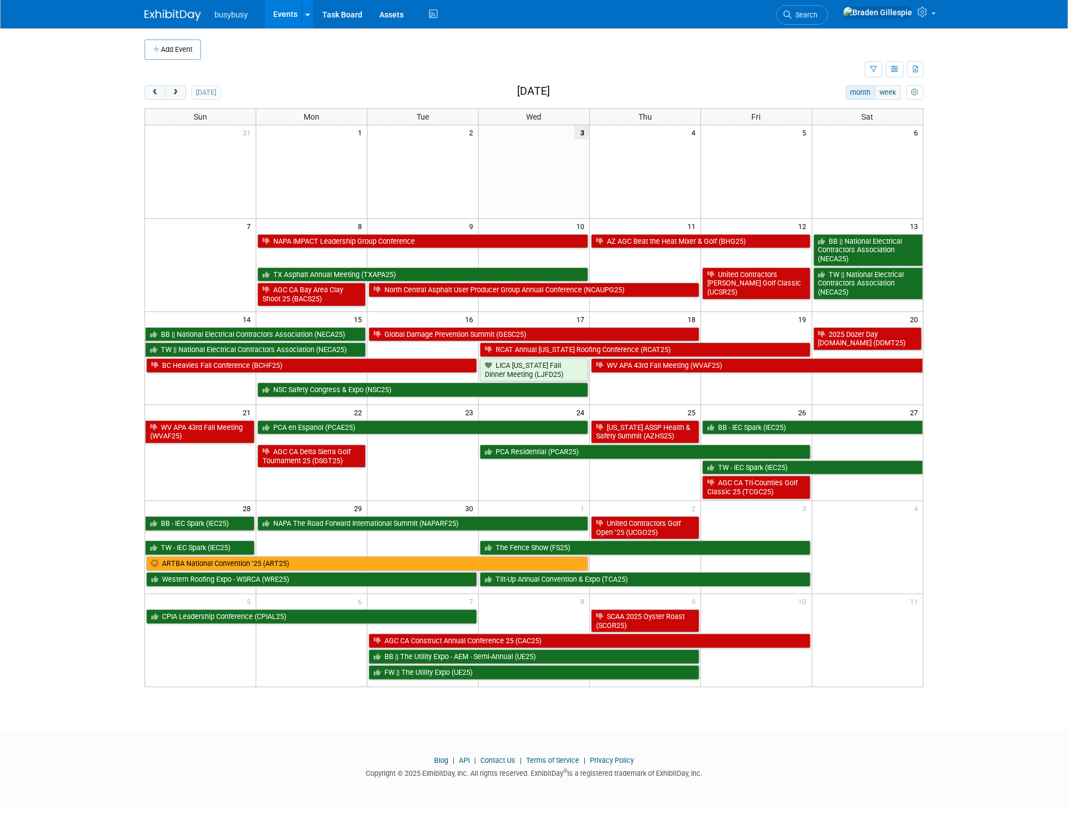
click at [828, 20] on link "Search" at bounding box center [802, 15] width 52 height 20
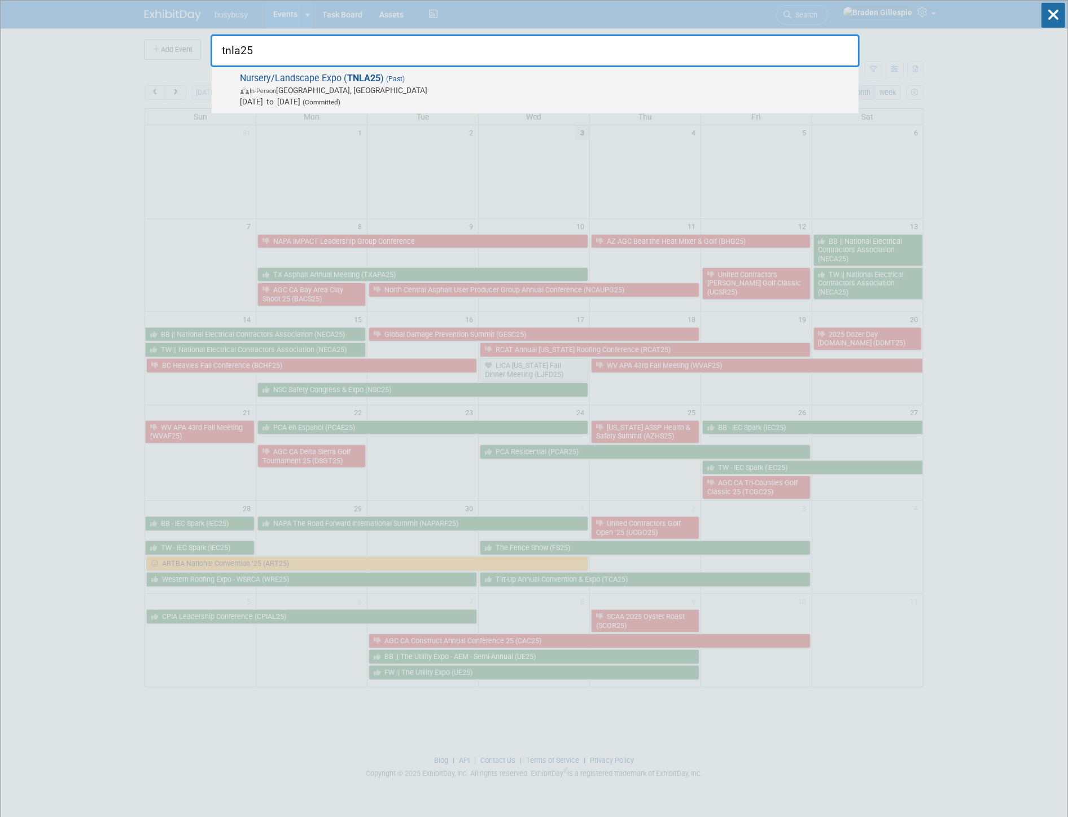
type input "tnla25"
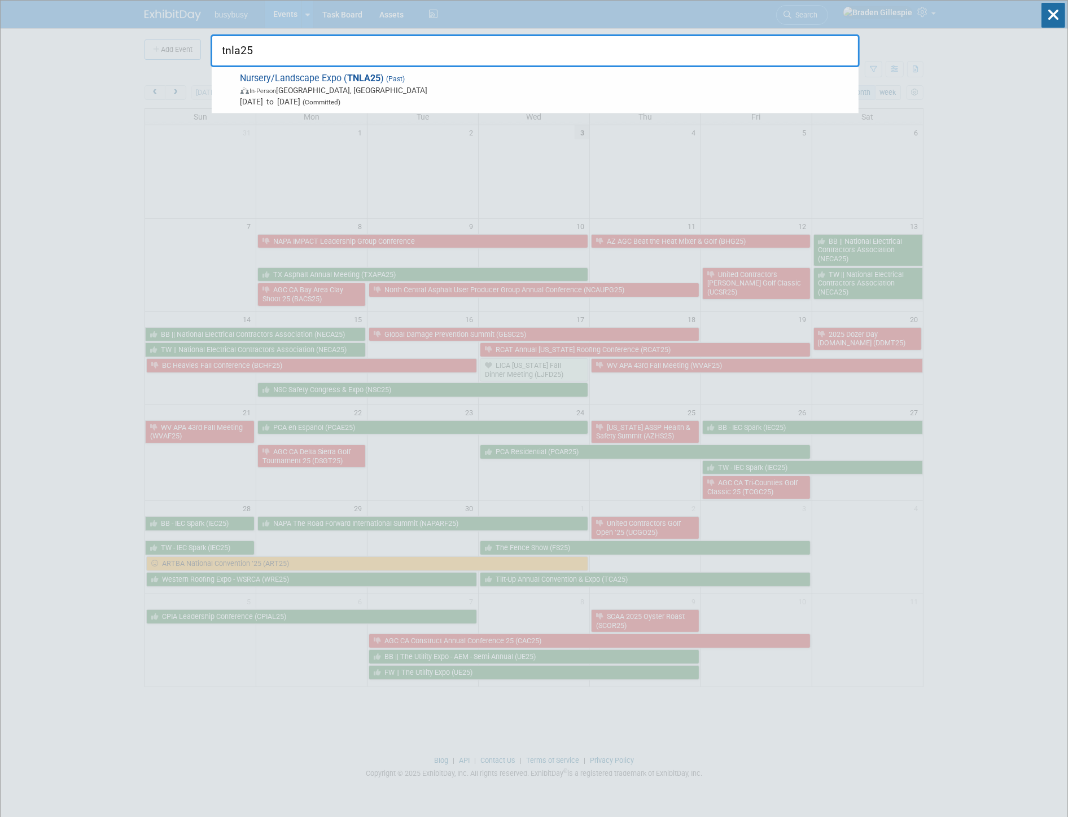
drag, startPoint x: 704, startPoint y: 96, endPoint x: 700, endPoint y: 89, distance: 8.8
click at [701, 91] on span "Nursery/Landscape Expo ( TNLA25 ) (Past) In-Person [GEOGRAPHIC_DATA], [GEOGRAPH…" at bounding box center [545, 90] width 616 height 34
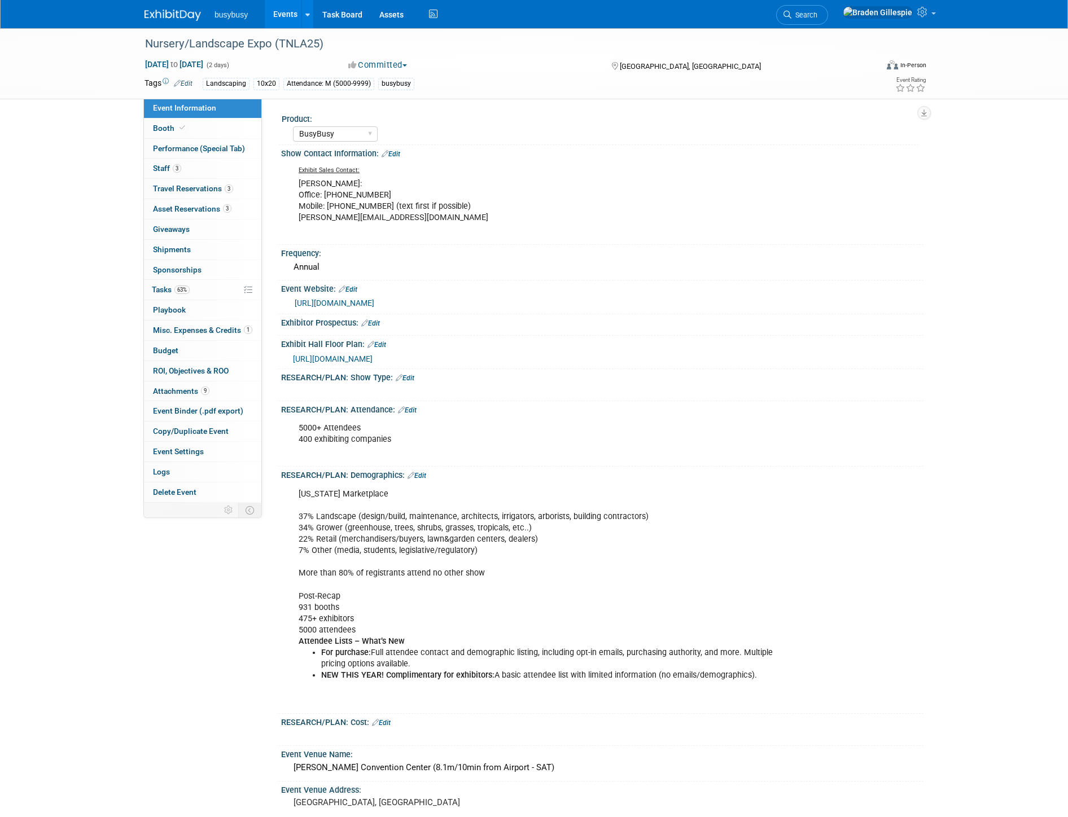
select select "BusyBusy"
click at [240, 128] on link "Booth" at bounding box center [202, 128] width 117 height 20
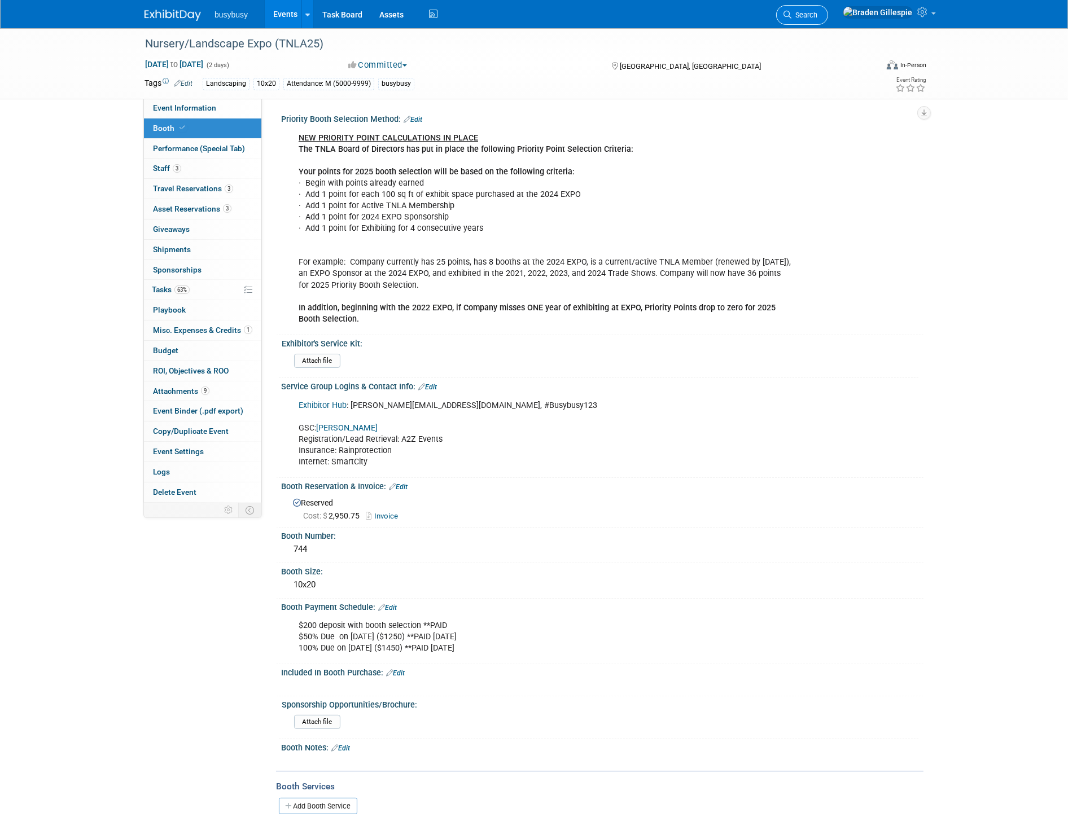
click at [791, 12] on icon at bounding box center [787, 15] width 8 height 8
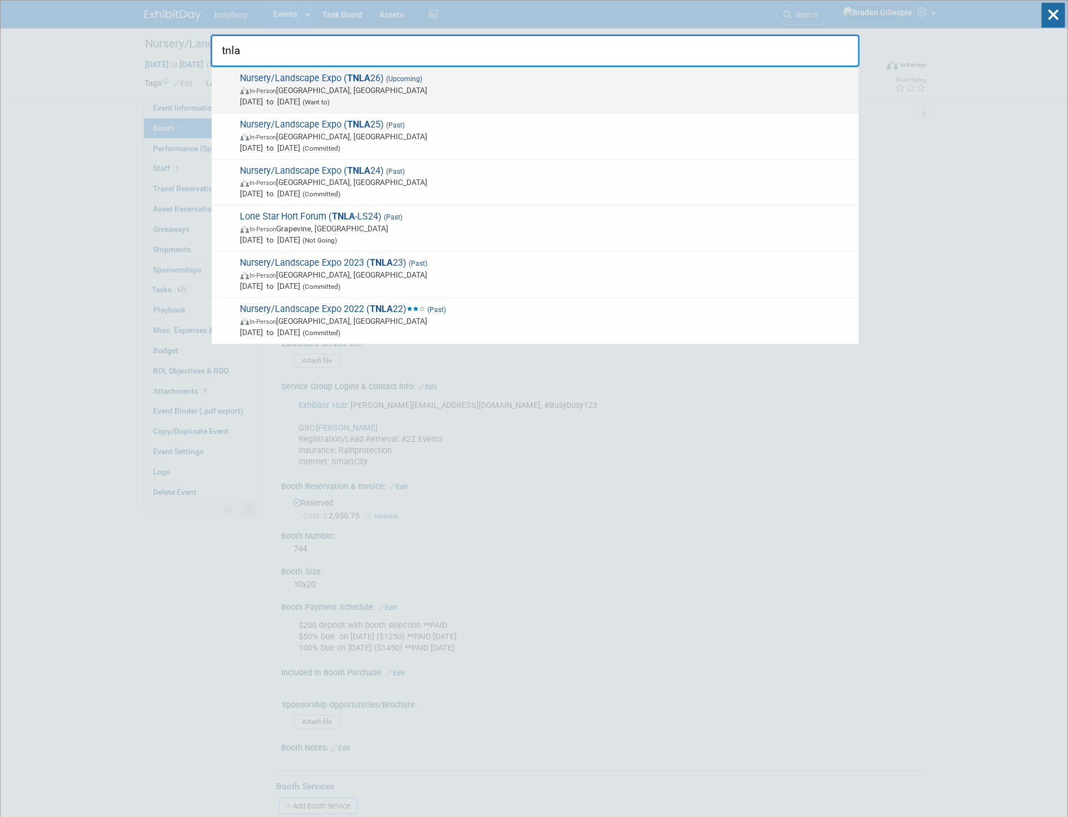
type input "tnla"
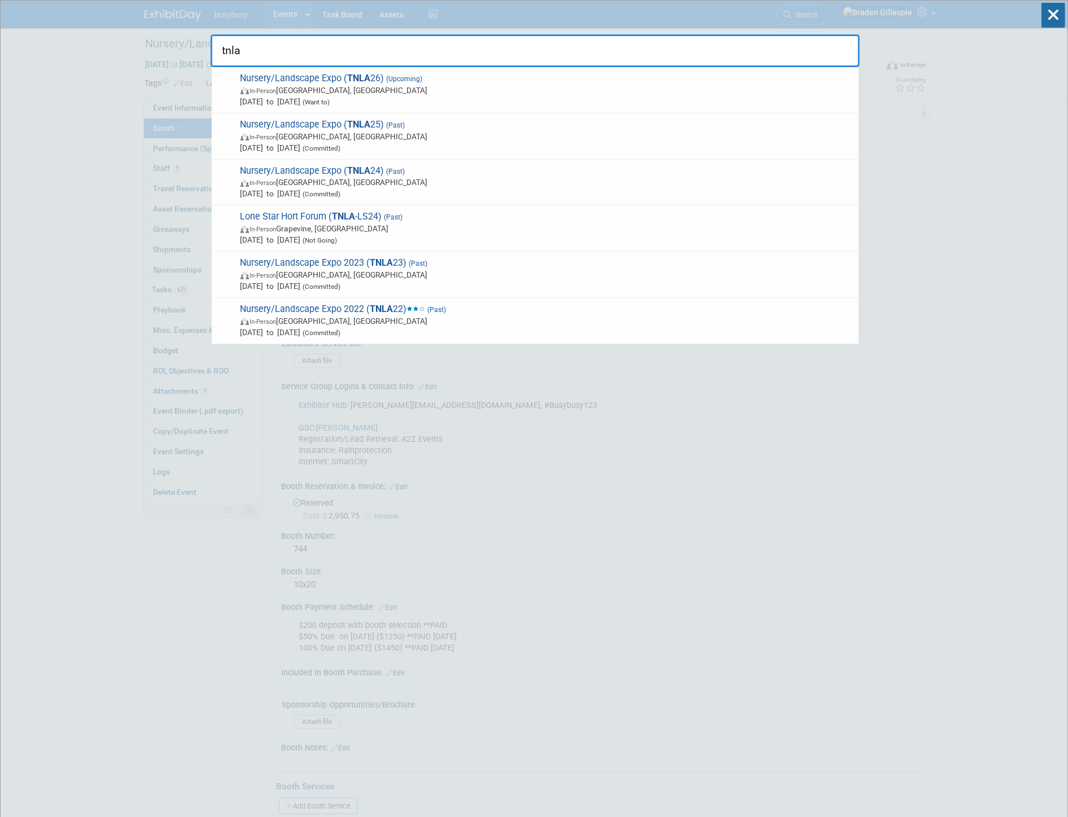
drag, startPoint x: 661, startPoint y: 99, endPoint x: 658, endPoint y: 91, distance: 9.1
click at [659, 97] on span "Aug 12, 2026 to Aug 13, 2026 (Want to)" at bounding box center [546, 101] width 612 height 11
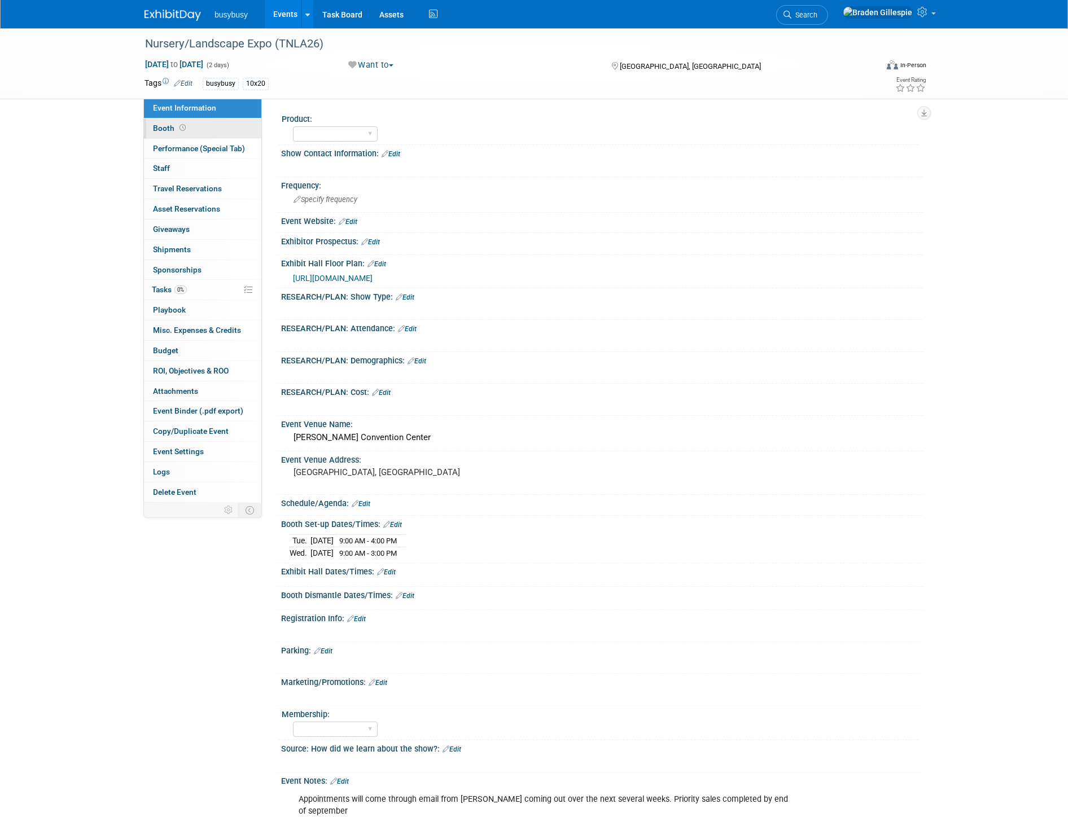
click at [211, 131] on link "Booth" at bounding box center [202, 128] width 117 height 20
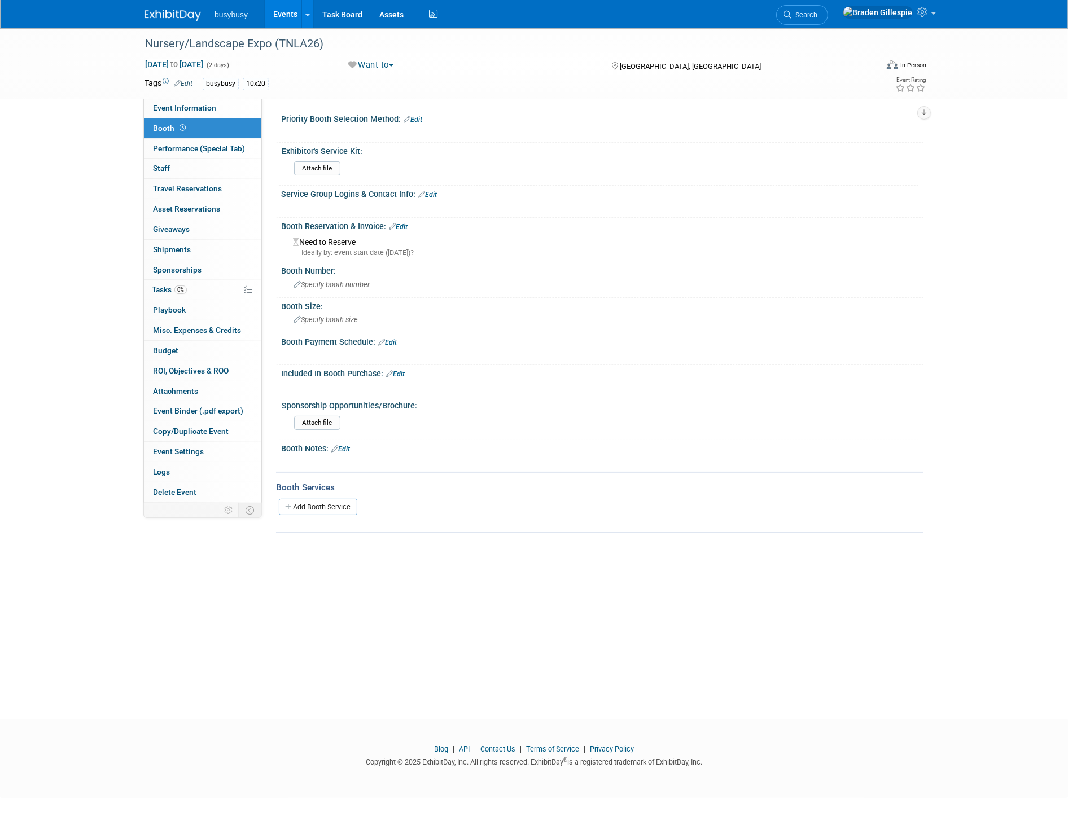
drag, startPoint x: 385, startPoint y: 336, endPoint x: 392, endPoint y: 342, distance: 9.2
click at [385, 339] on link "Edit" at bounding box center [387, 343] width 19 height 8
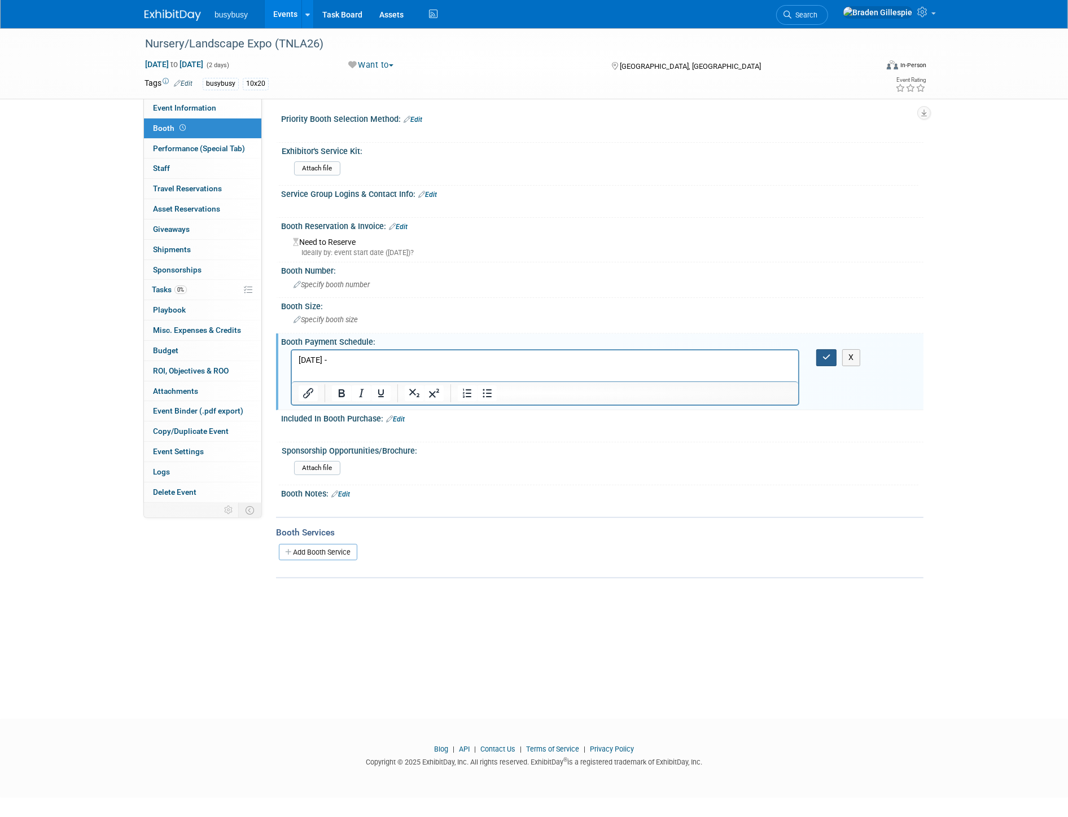
click at [824, 353] on icon "button" at bounding box center [826, 357] width 8 height 8
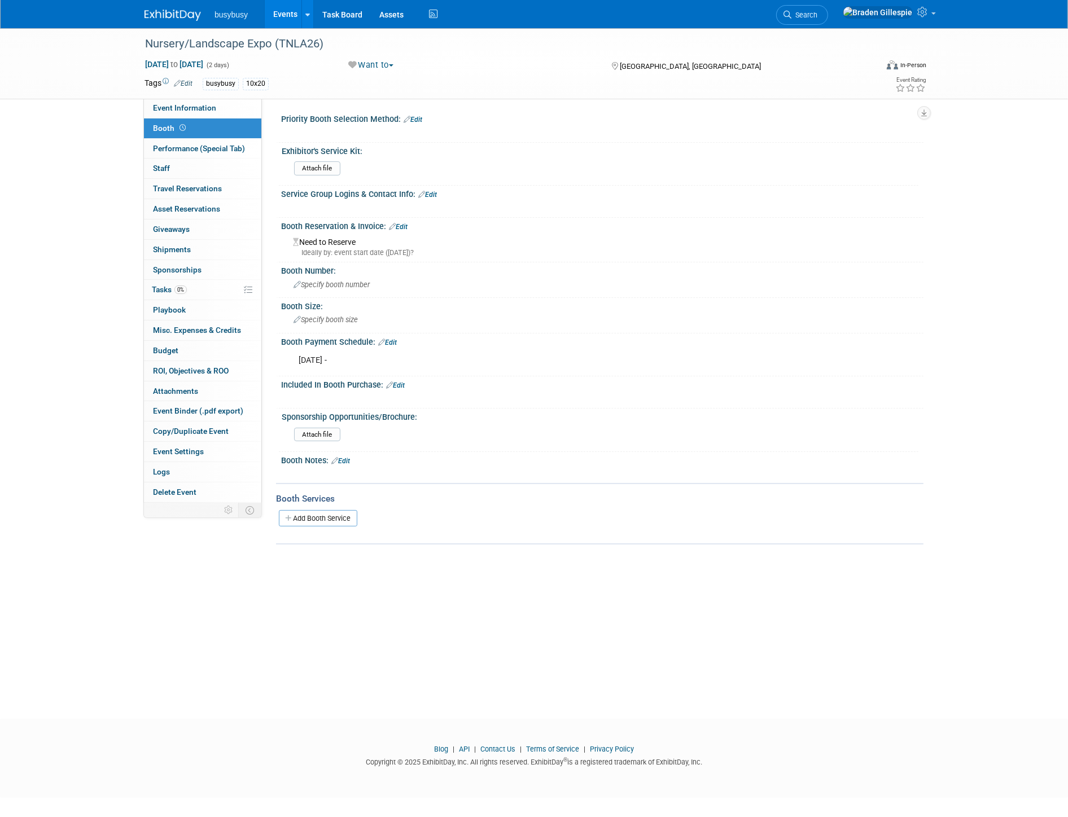
click at [817, 14] on span "Search" at bounding box center [804, 15] width 26 height 8
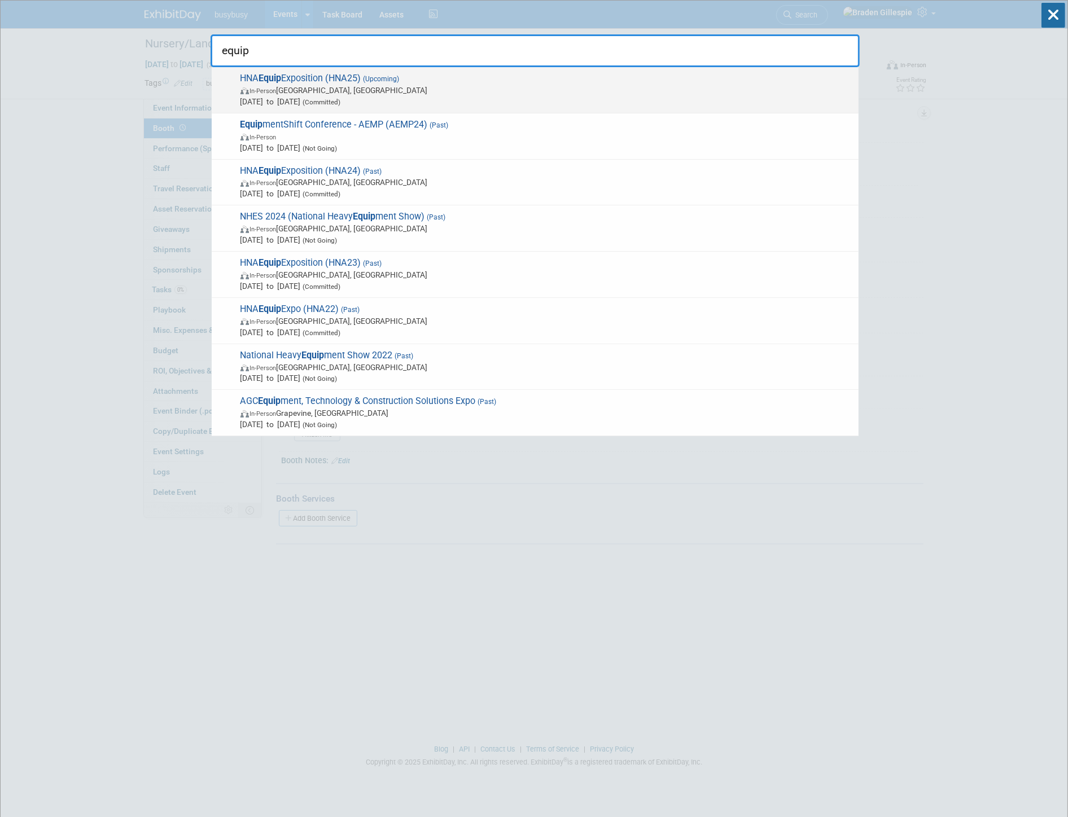
type input "equip"
click at [747, 106] on span "Oct 22, 2025 to Oct 24, 2025 (Committed)" at bounding box center [546, 101] width 612 height 11
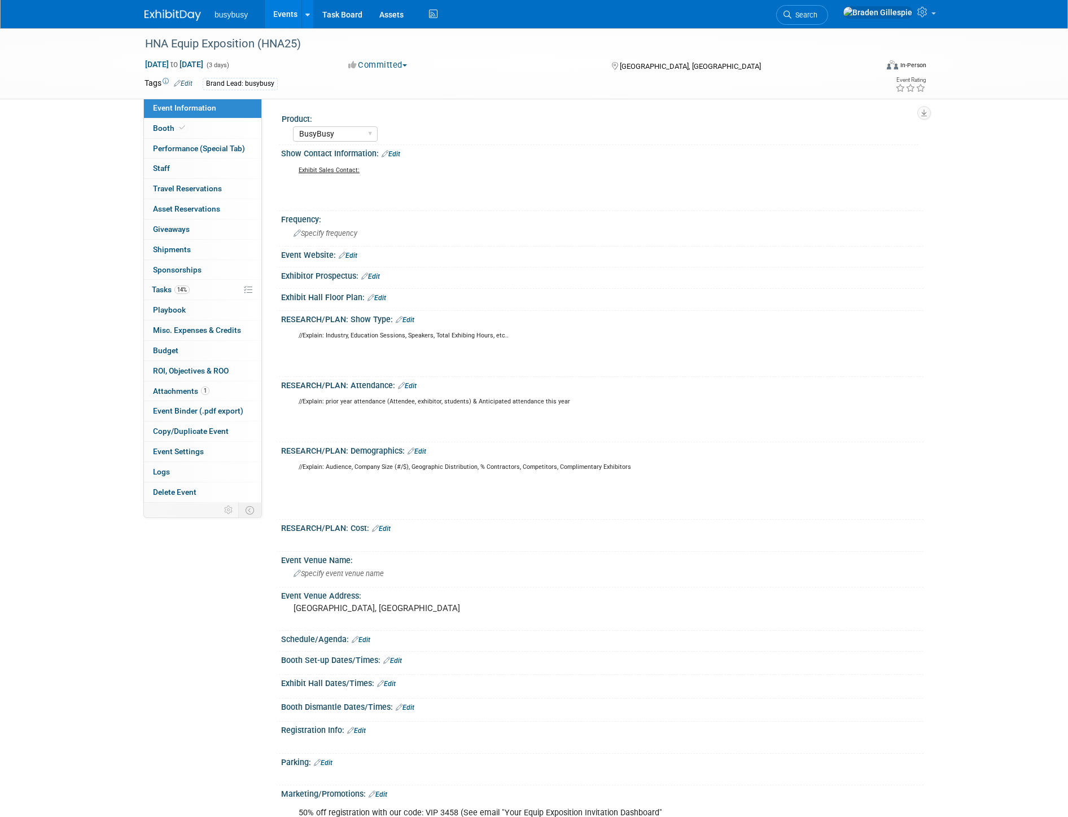
select select "BusyBusy"
click at [207, 130] on link "Booth" at bounding box center [202, 128] width 117 height 20
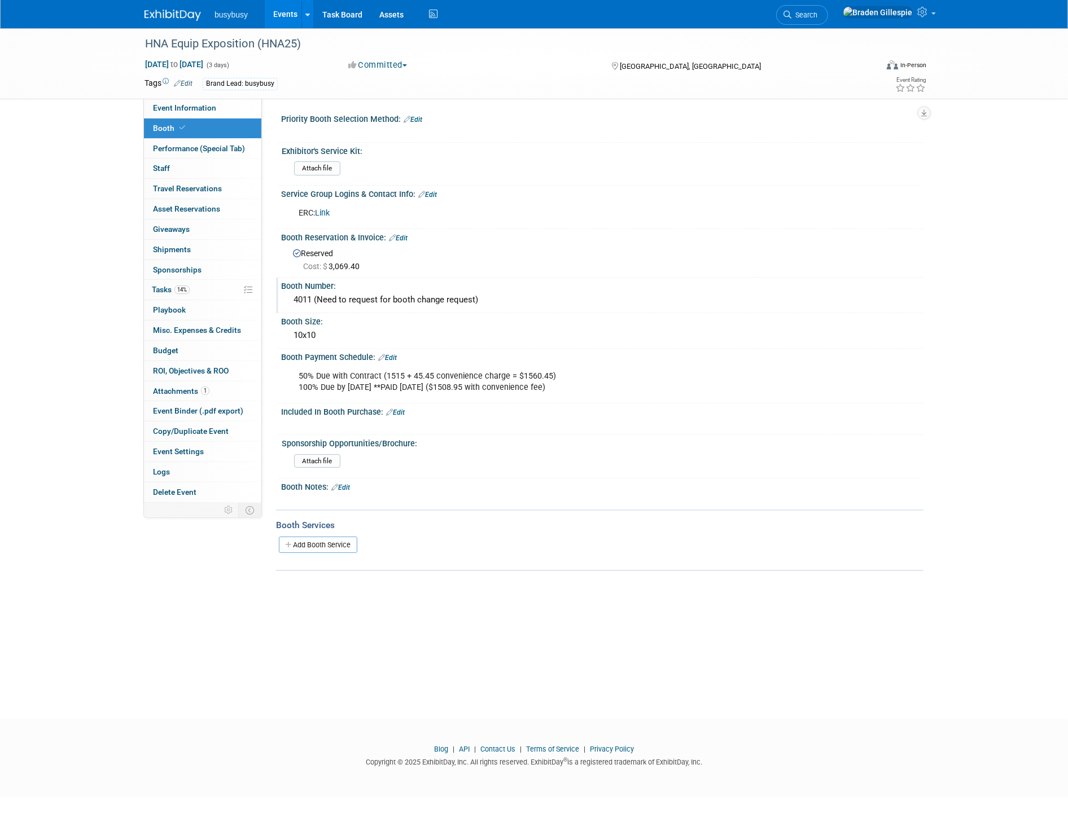
click at [373, 296] on div "4011 (Need to request for booth change request)" at bounding box center [601, 299] width 625 height 17
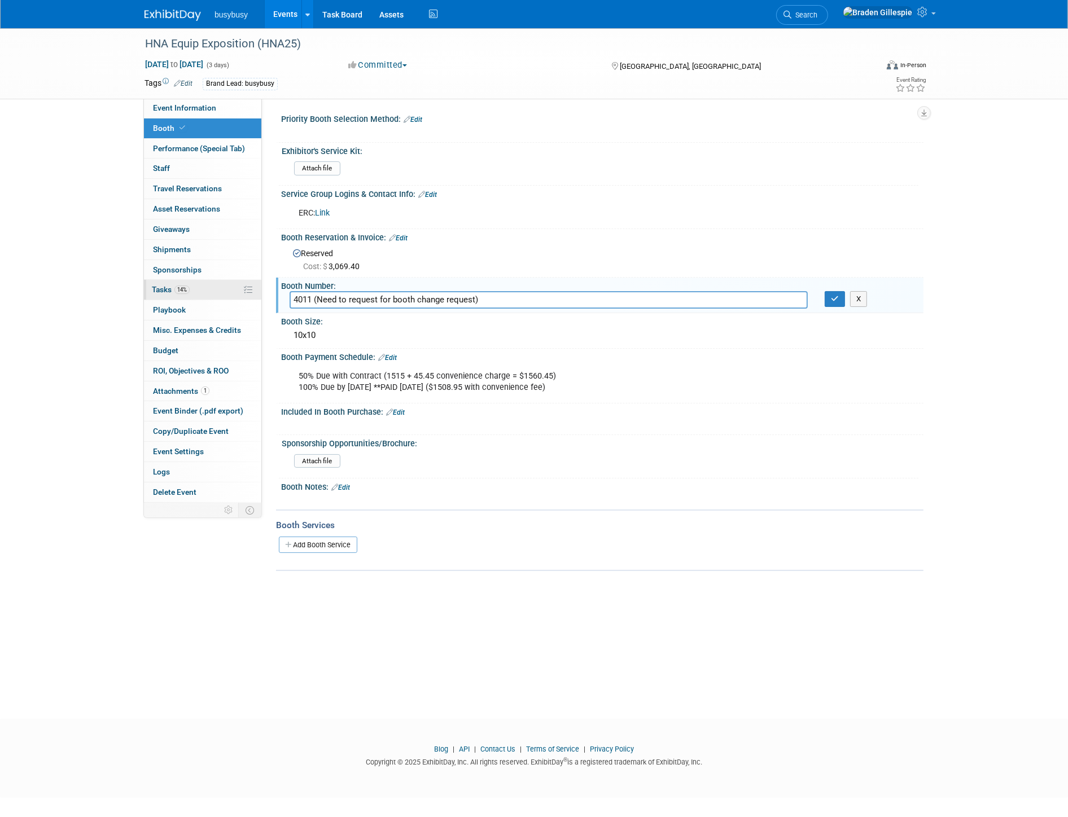
drag, startPoint x: 463, startPoint y: 300, endPoint x: 246, endPoint y: 287, distance: 217.6
click at [247, 288] on div "Event Information Event Info Booth Booth Performance (Special Tab) Performance …" at bounding box center [534, 299] width 796 height 543
click at [840, 299] on button "button" at bounding box center [834, 299] width 20 height 16
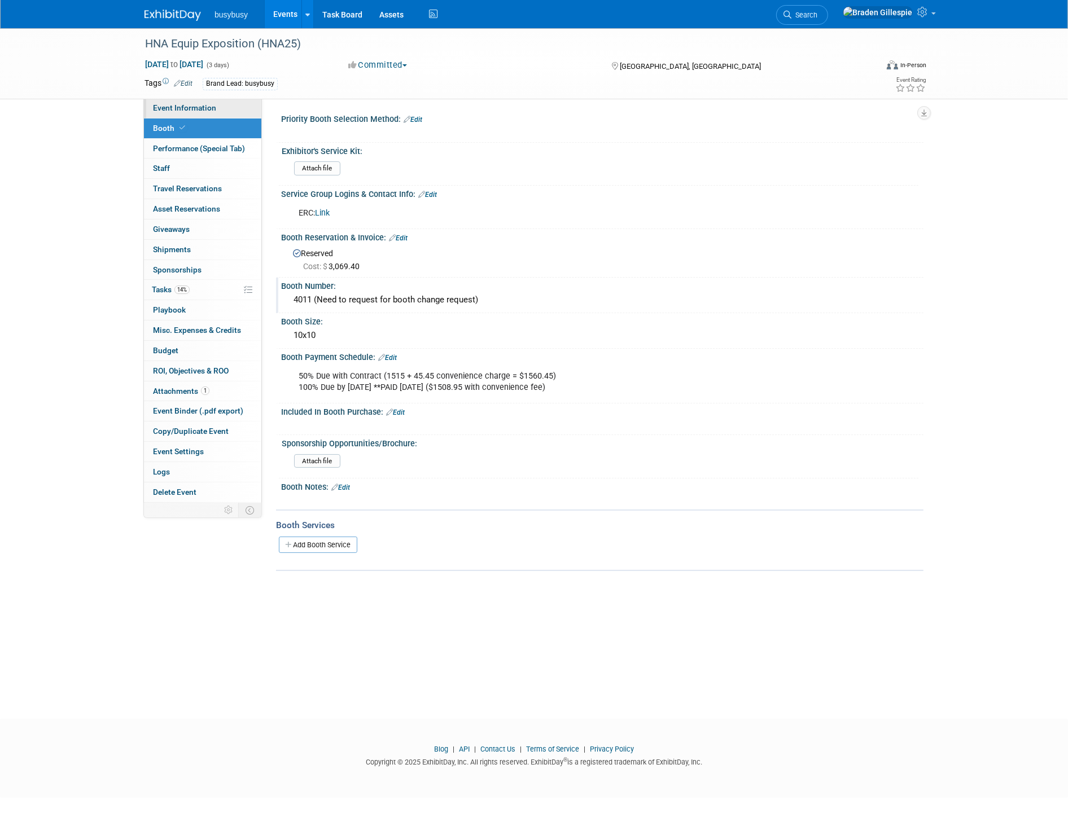
click at [212, 113] on link "Event Information" at bounding box center [202, 108] width 117 height 20
select select "BusyBusy"
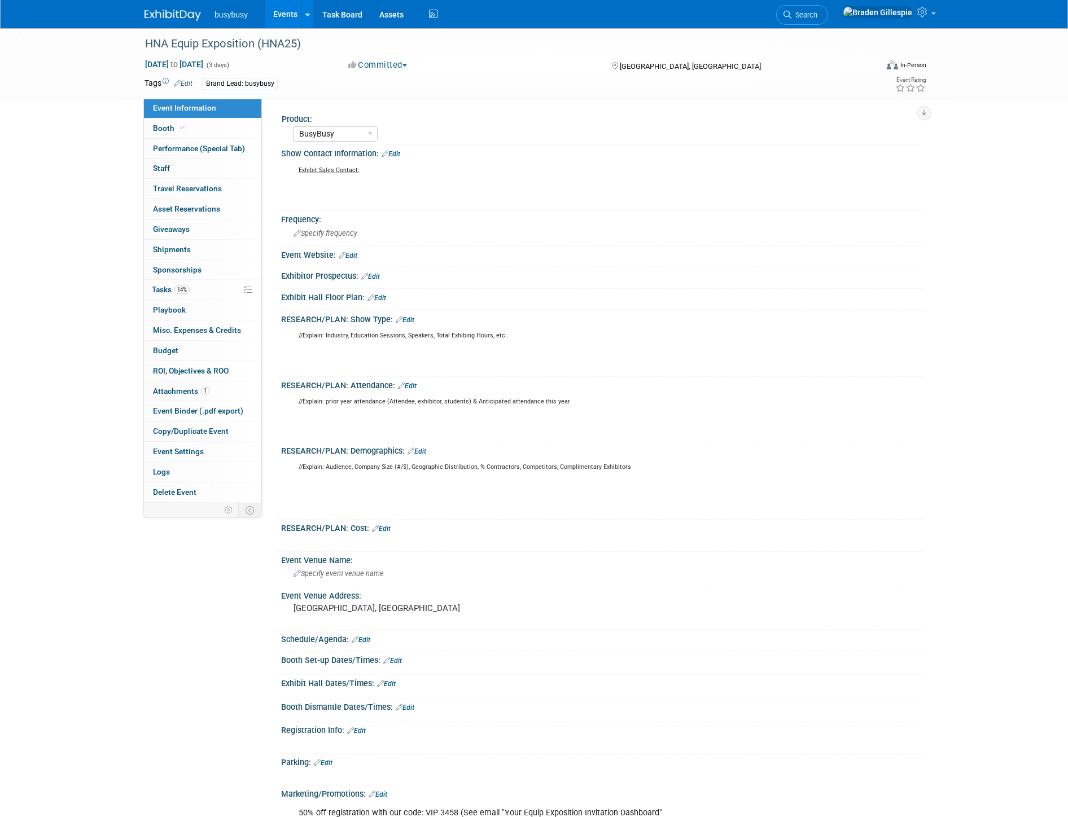
click at [378, 294] on link "Edit" at bounding box center [376, 298] width 19 height 8
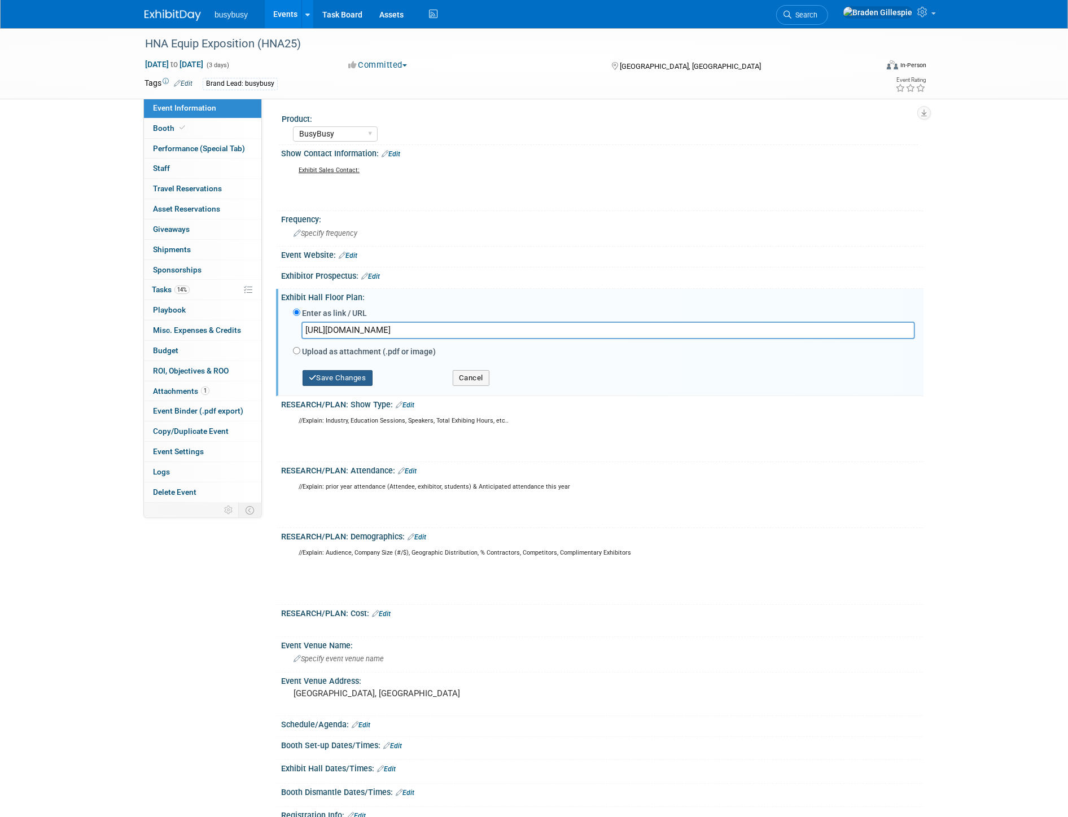
type input "[URL][DOMAIN_NAME]"
click at [342, 375] on button "Save Changes" at bounding box center [337, 378] width 70 height 16
